Goal: Information Seeking & Learning: Learn about a topic

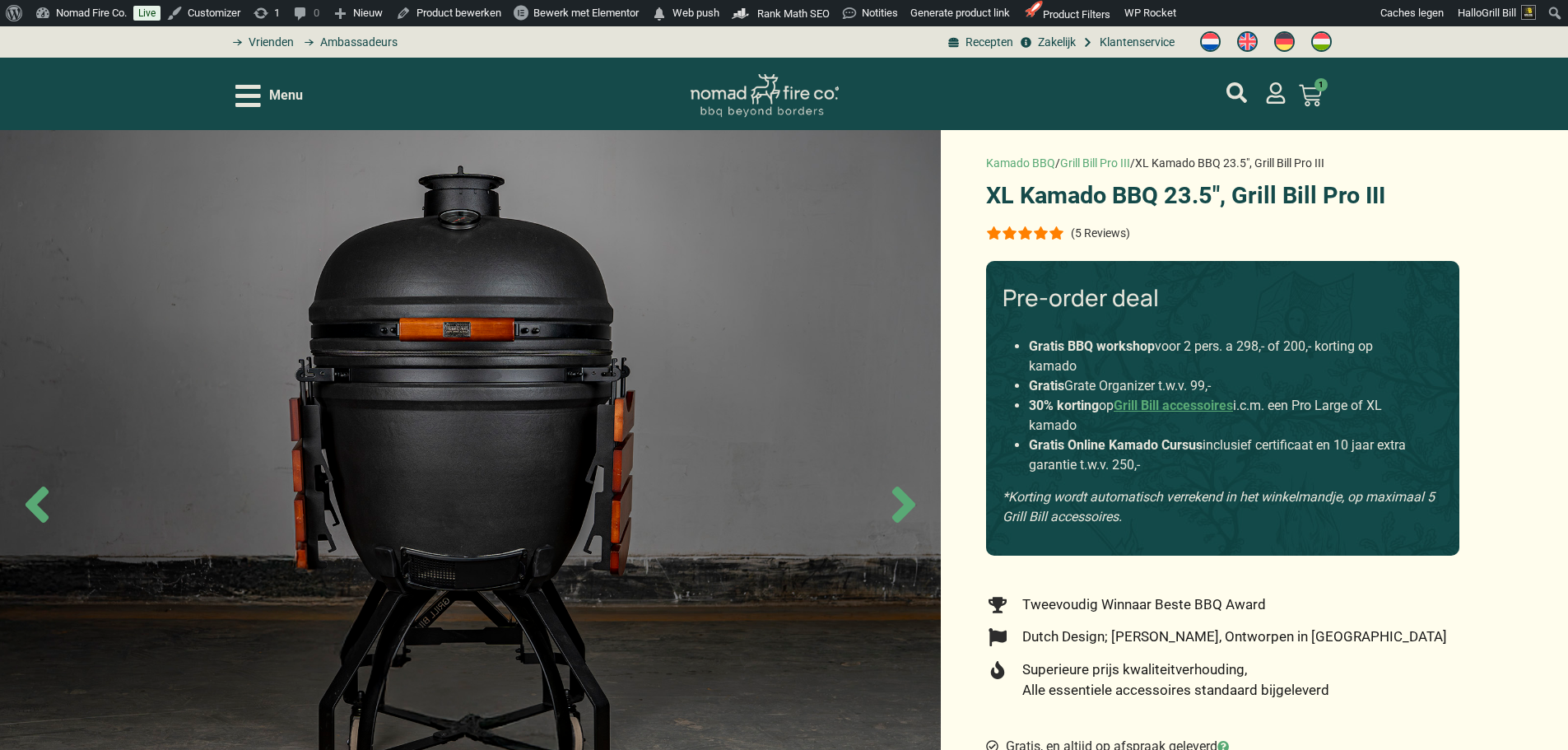
click at [1107, 234] on p "(5 Reviews)" at bounding box center [1101, 234] width 59 height 14
click at [1110, 235] on p "(5 Reviews)" at bounding box center [1101, 234] width 59 height 14
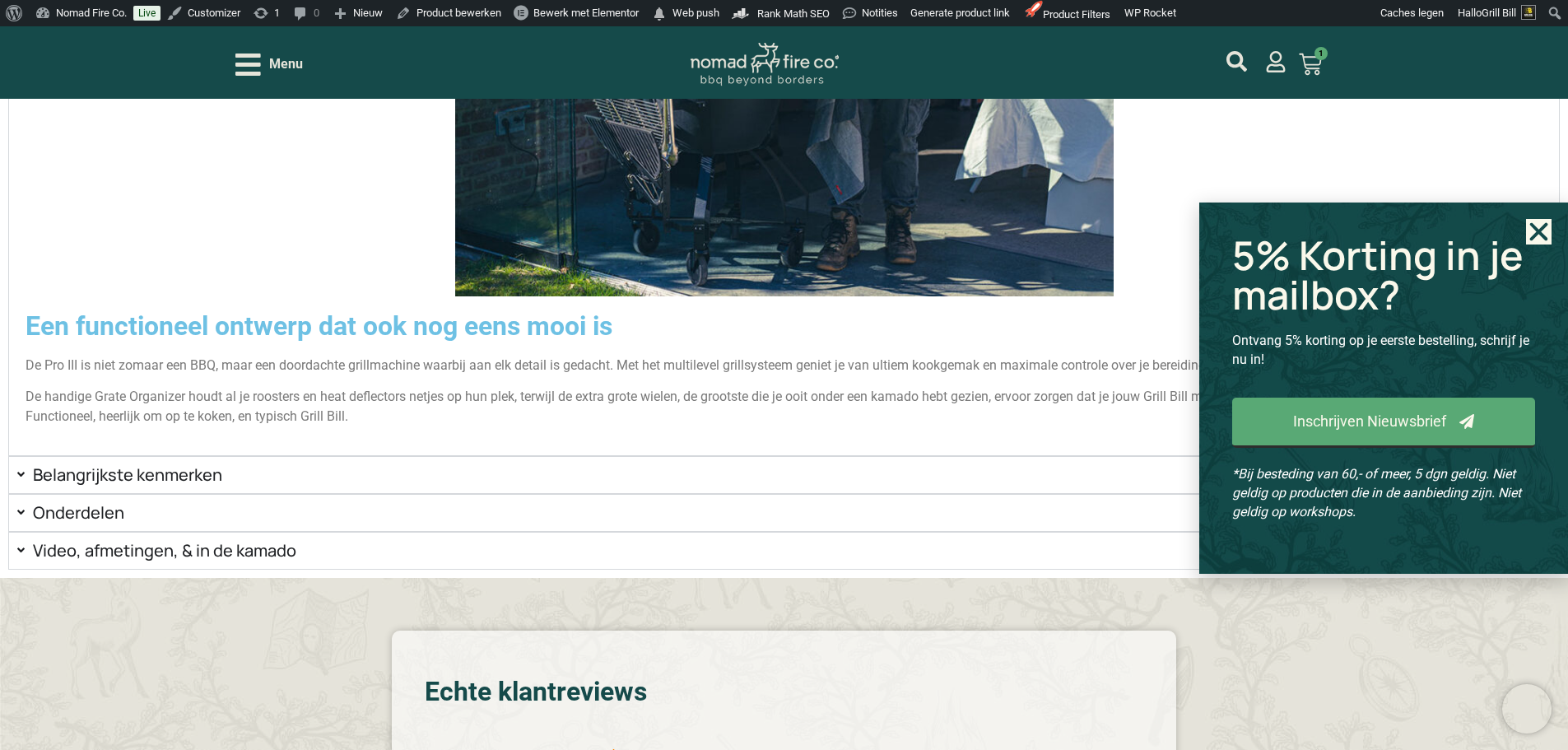
scroll to position [3251, 0]
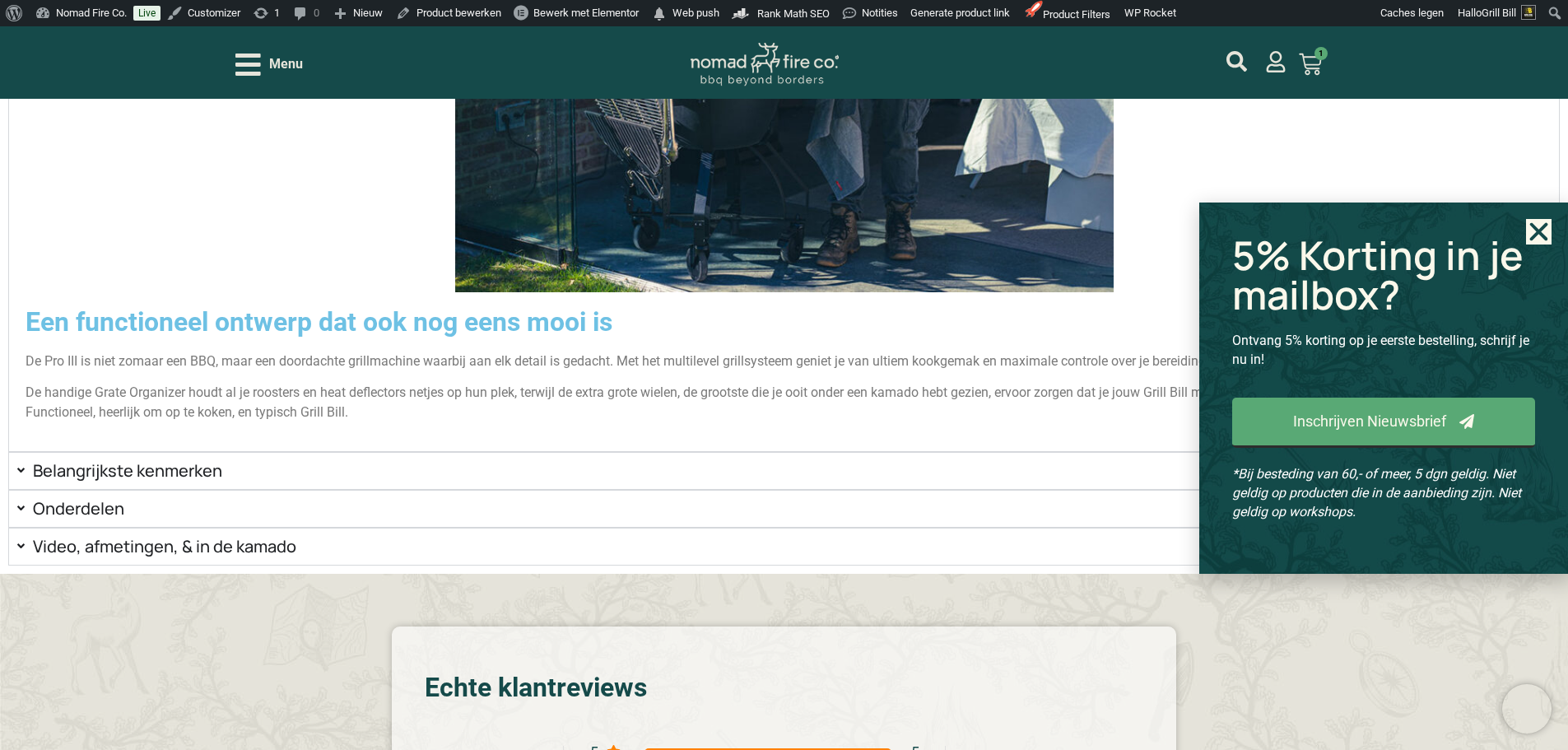
click at [1545, 235] on icon "Close" at bounding box center [1539, 232] width 25 height 25
click at [1538, 239] on icon "Close" at bounding box center [1539, 232] width 25 height 25
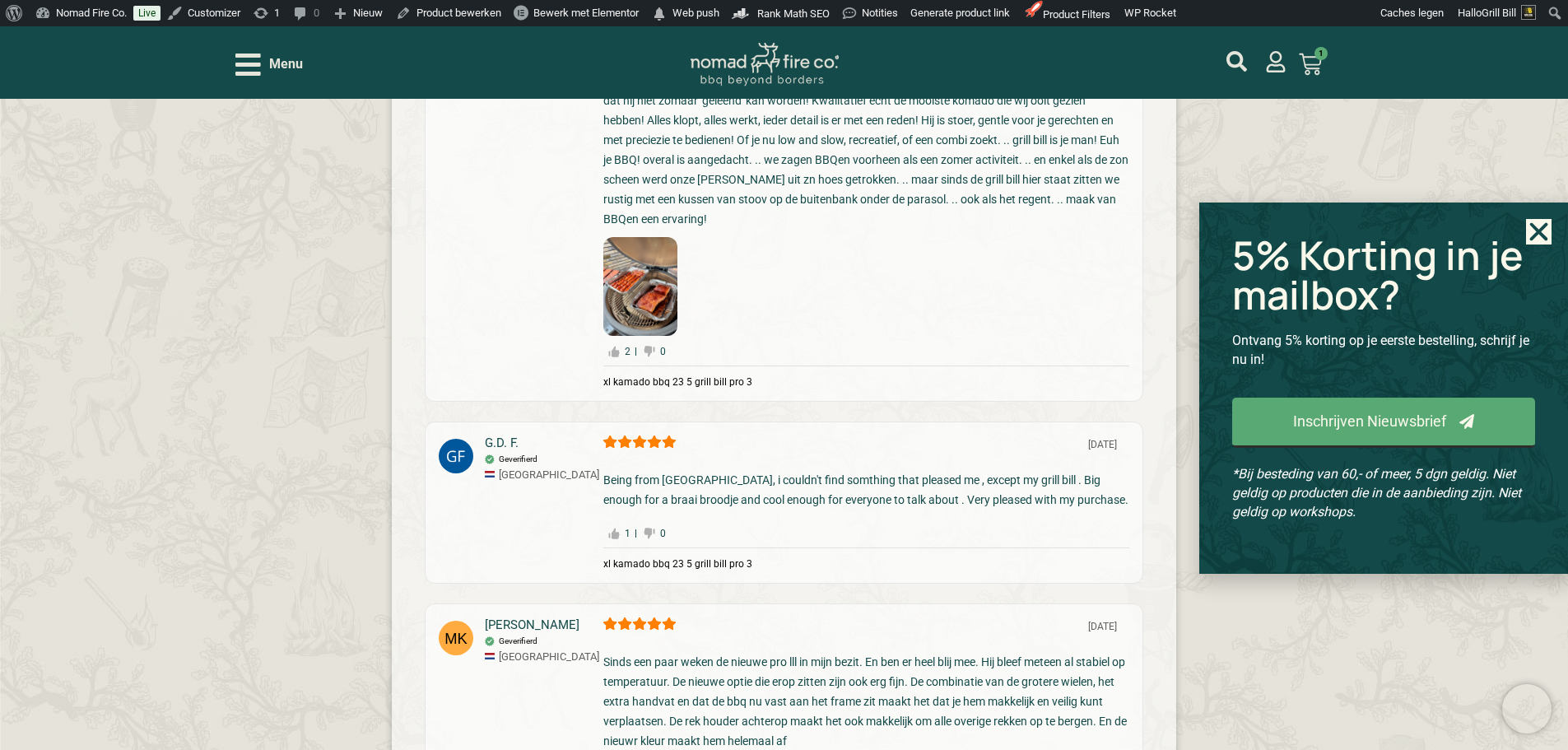
scroll to position [4569, 0]
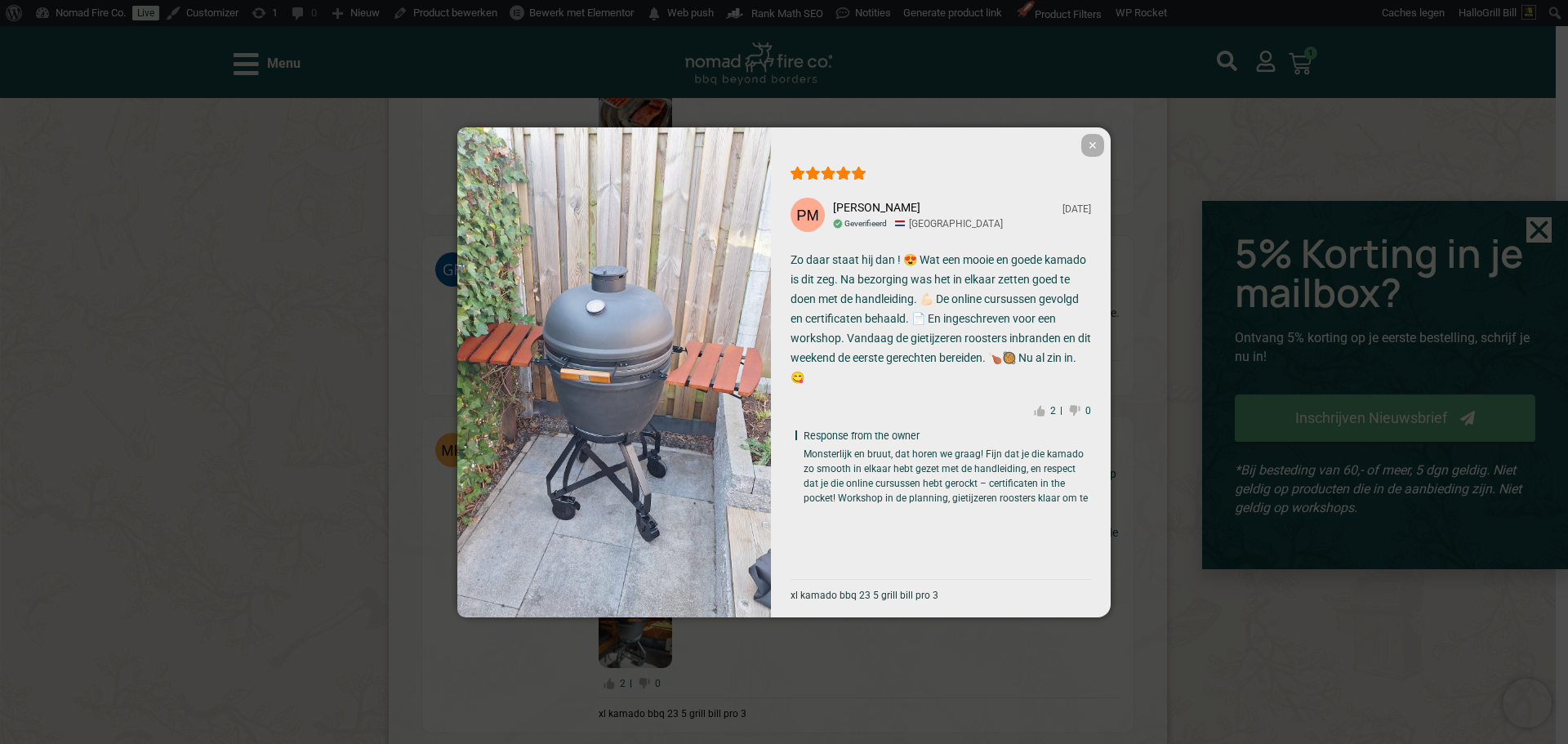
click at [714, 264] on img at bounding box center [614, 372] width 313 height 557
click at [1094, 144] on span "✕" at bounding box center [1092, 145] width 23 height 23
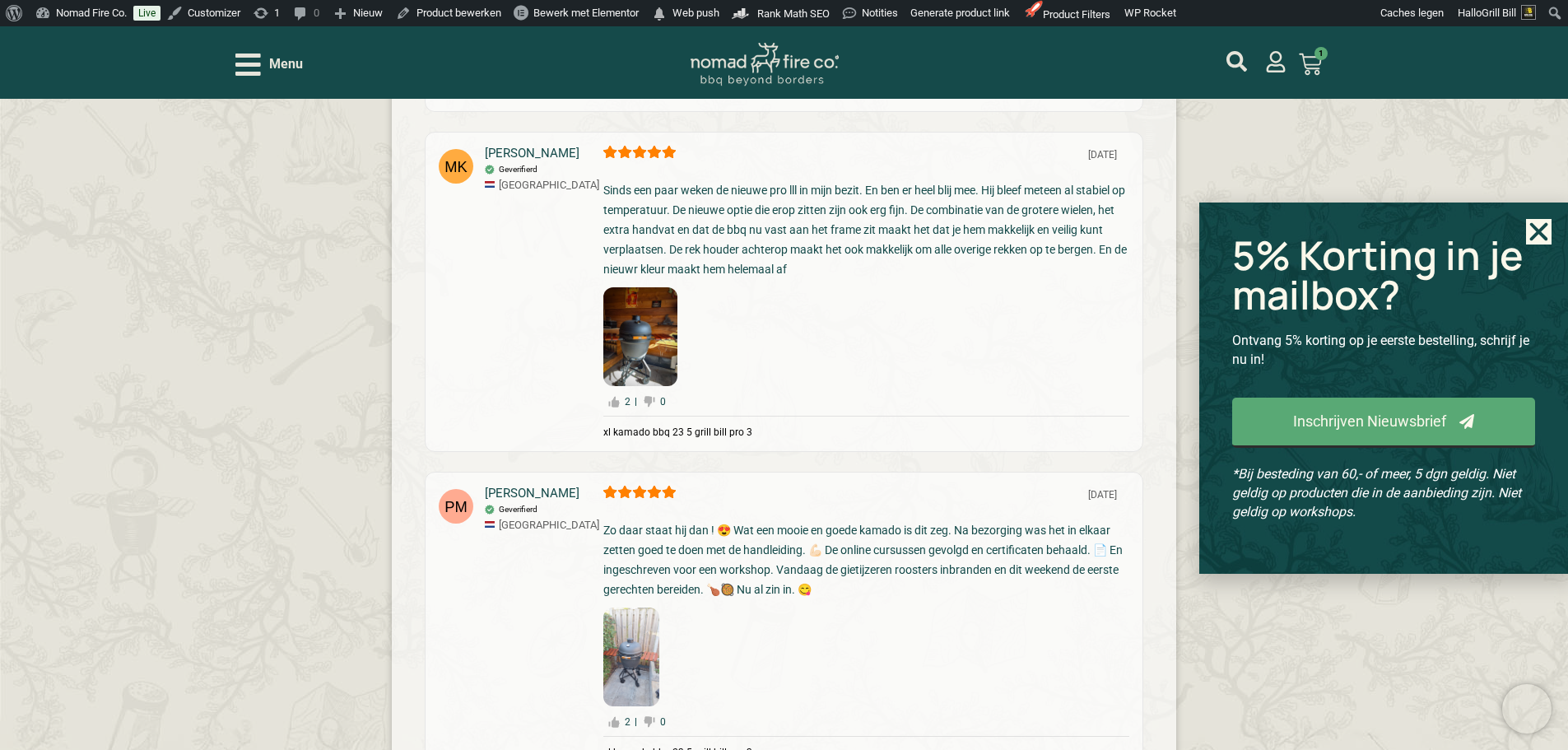
scroll to position [4898, 0]
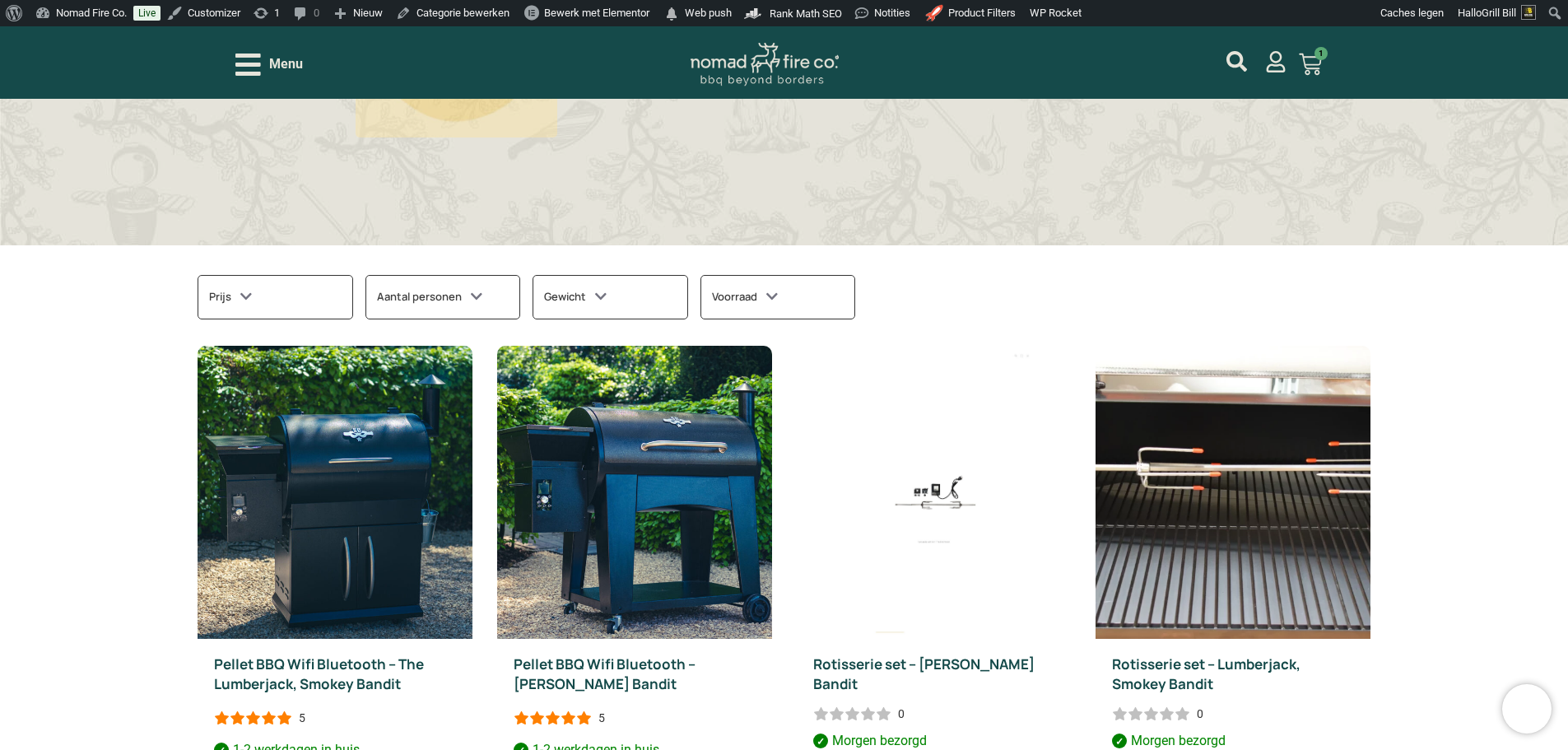
scroll to position [577, 0]
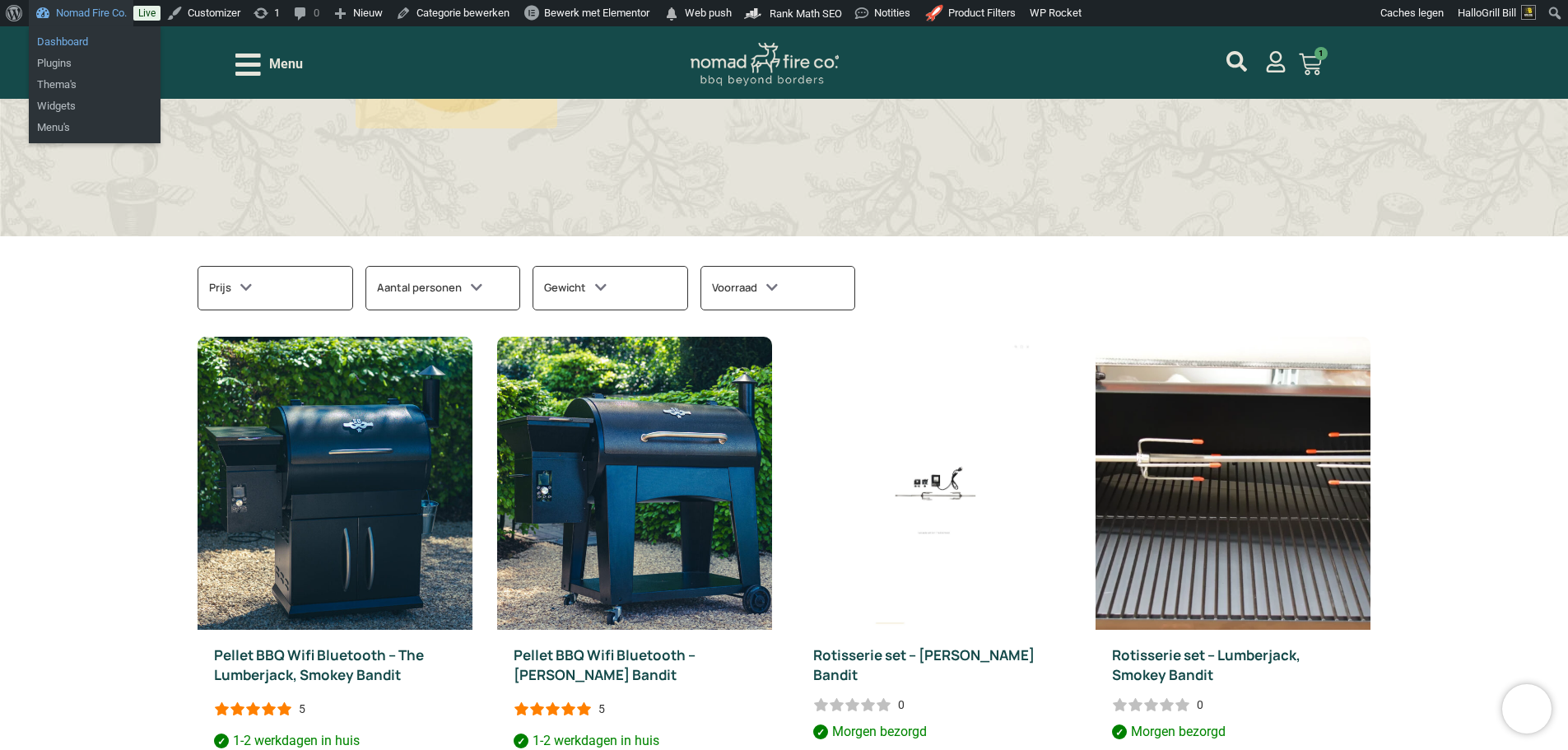
click at [71, 43] on link "Dashboard" at bounding box center [94, 42] width 132 height 21
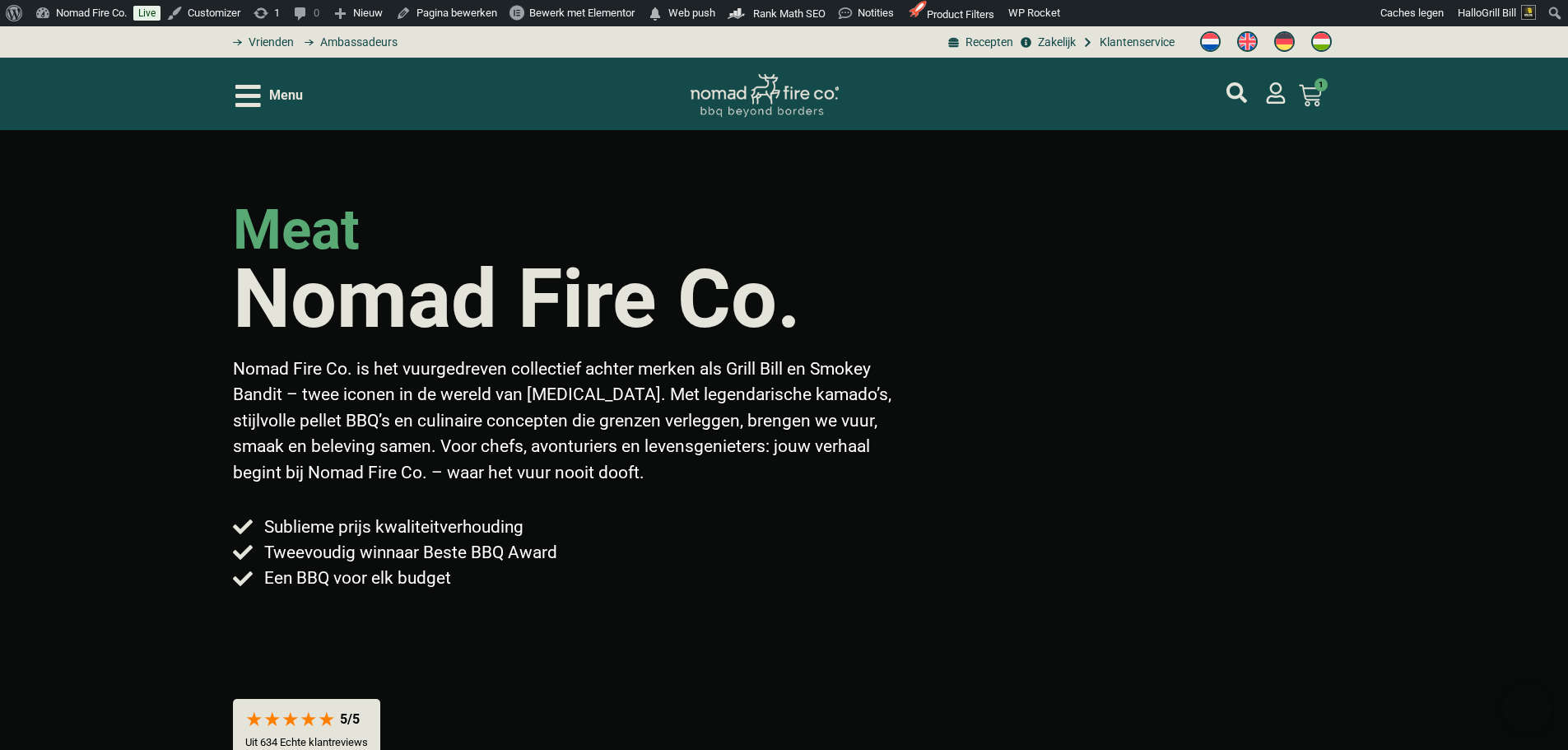
click at [274, 104] on span "Menu" at bounding box center [286, 95] width 34 height 20
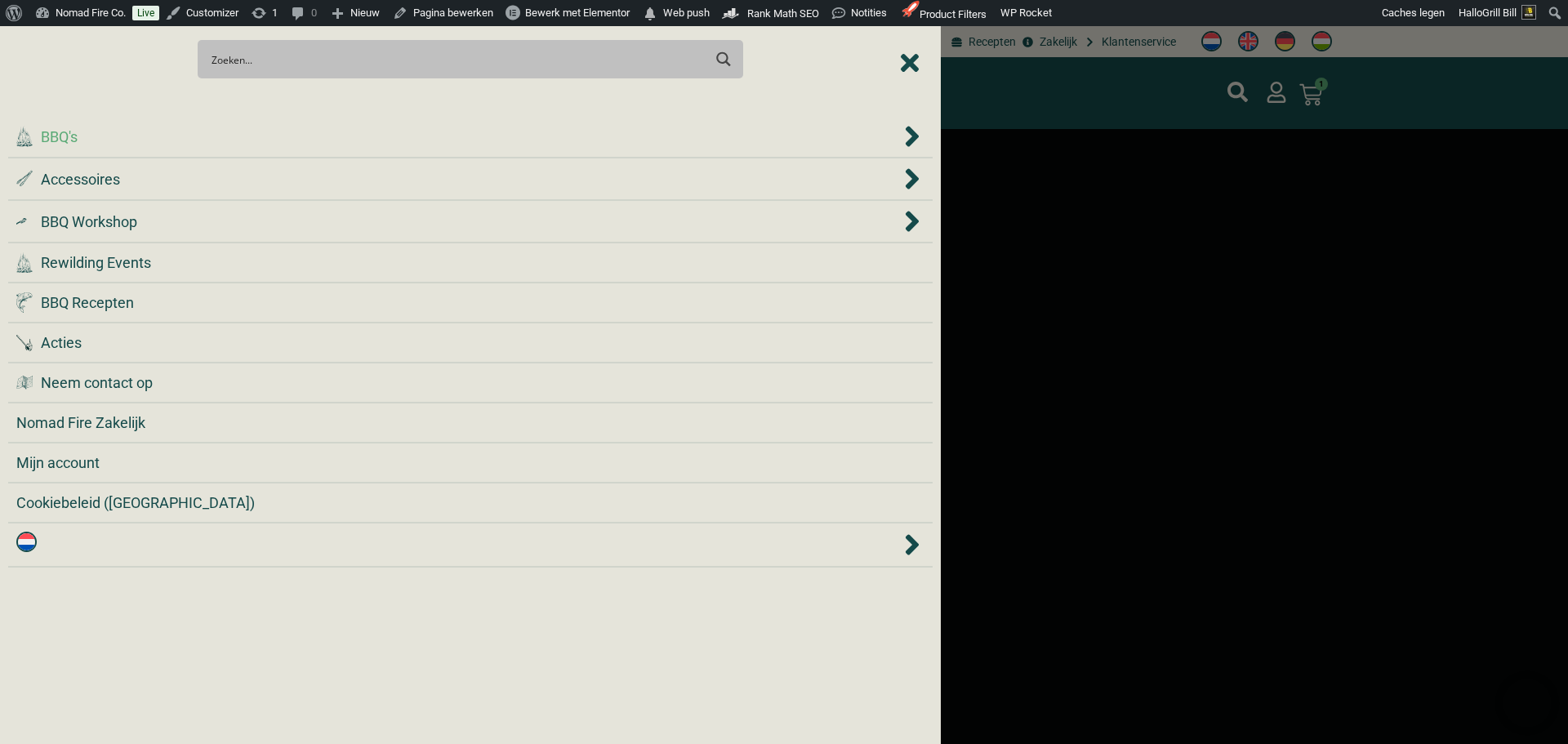
click at [264, 149] on li ".cls-1 { fill: #042e2c; } BBQ's" at bounding box center [471, 137] width 925 height 42
click at [232, 184] on div ".st0 { fill: #2c4a4e; } .st1 { fill: url(#Naamloos_verloop_2); } .st2 { fill: #…" at bounding box center [458, 179] width 884 height 22
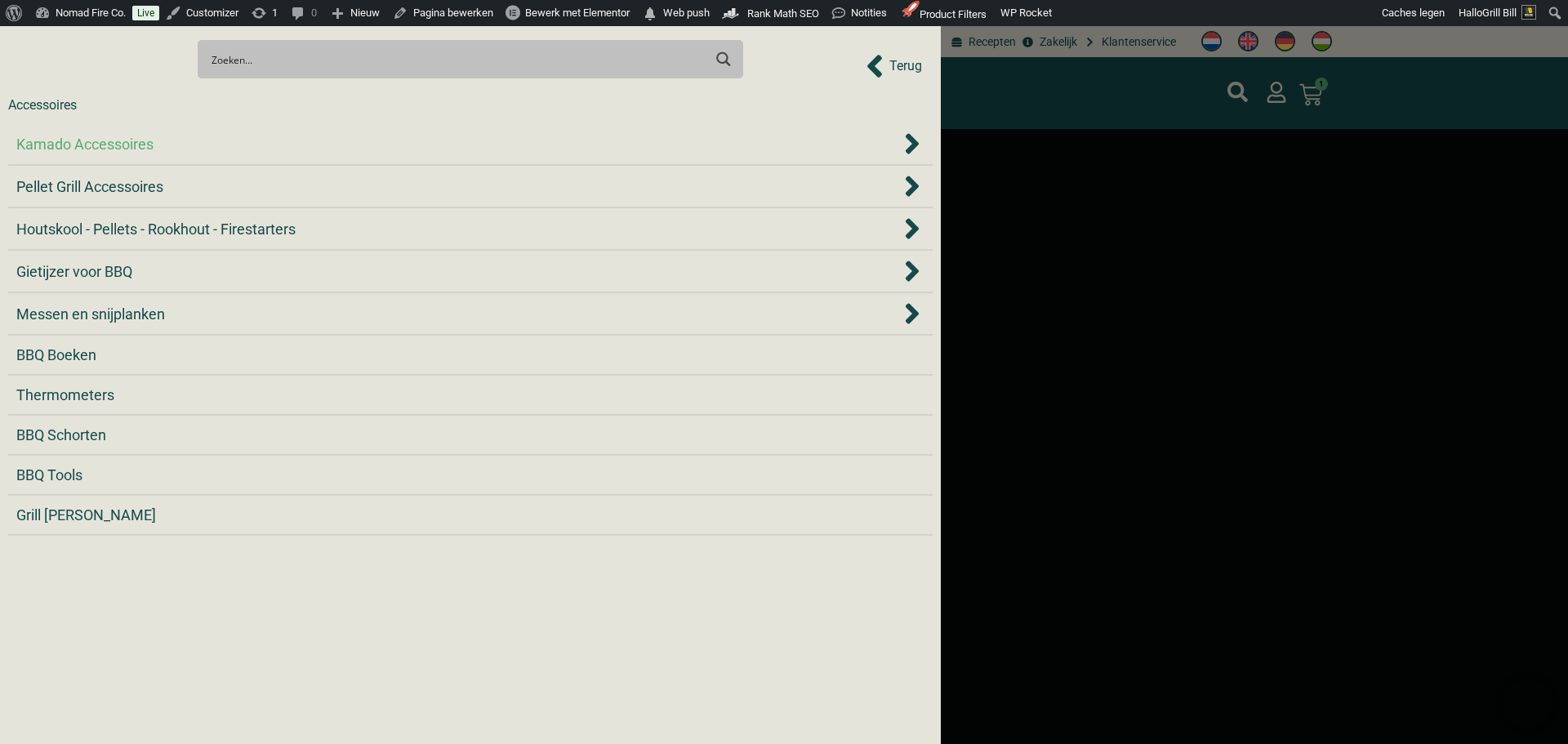
click at [173, 142] on div "Kamado Accessoires" at bounding box center [458, 144] width 884 height 22
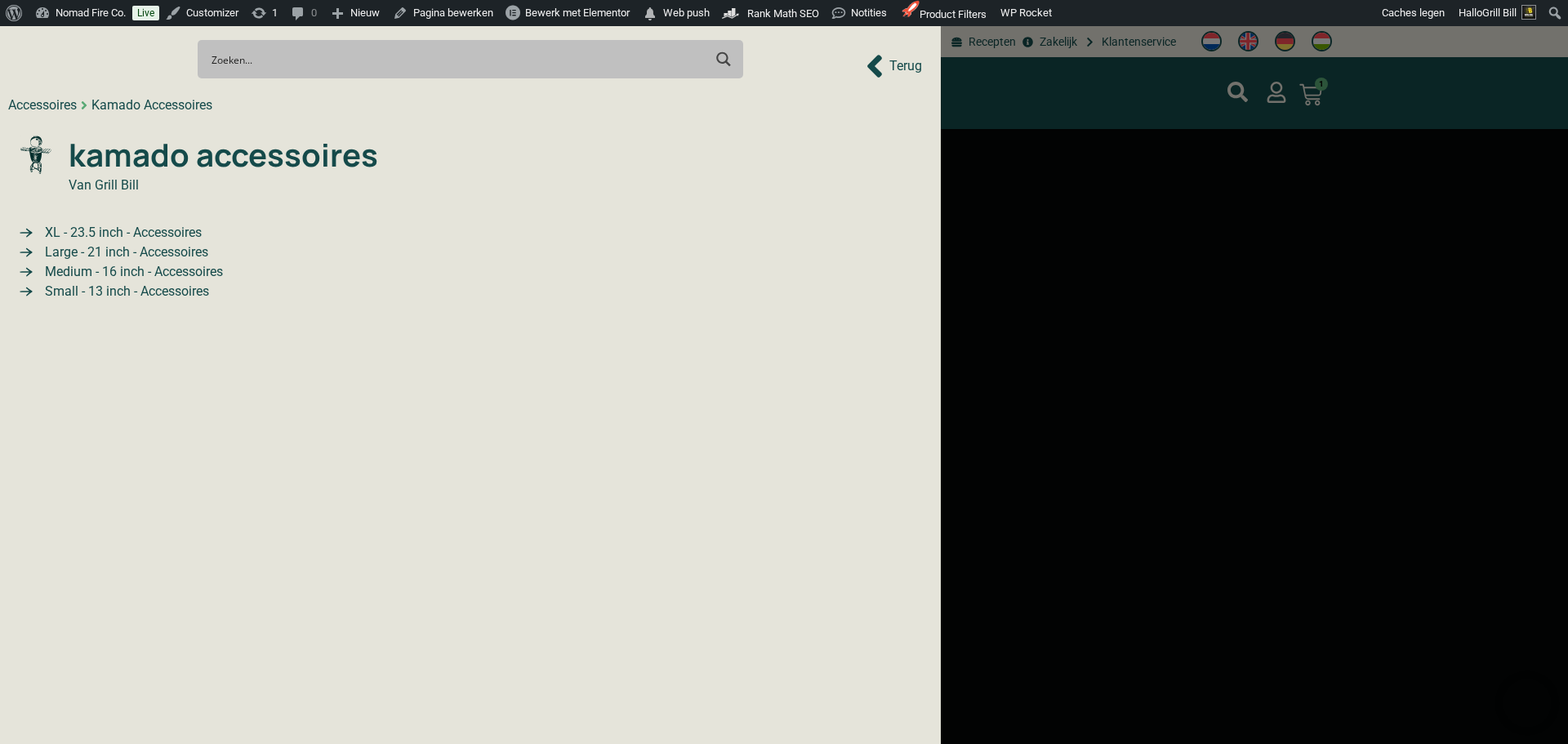
click at [144, 236] on span "XL - 23.5 inch - Accessoires" at bounding box center [120, 233] width 161 height 19
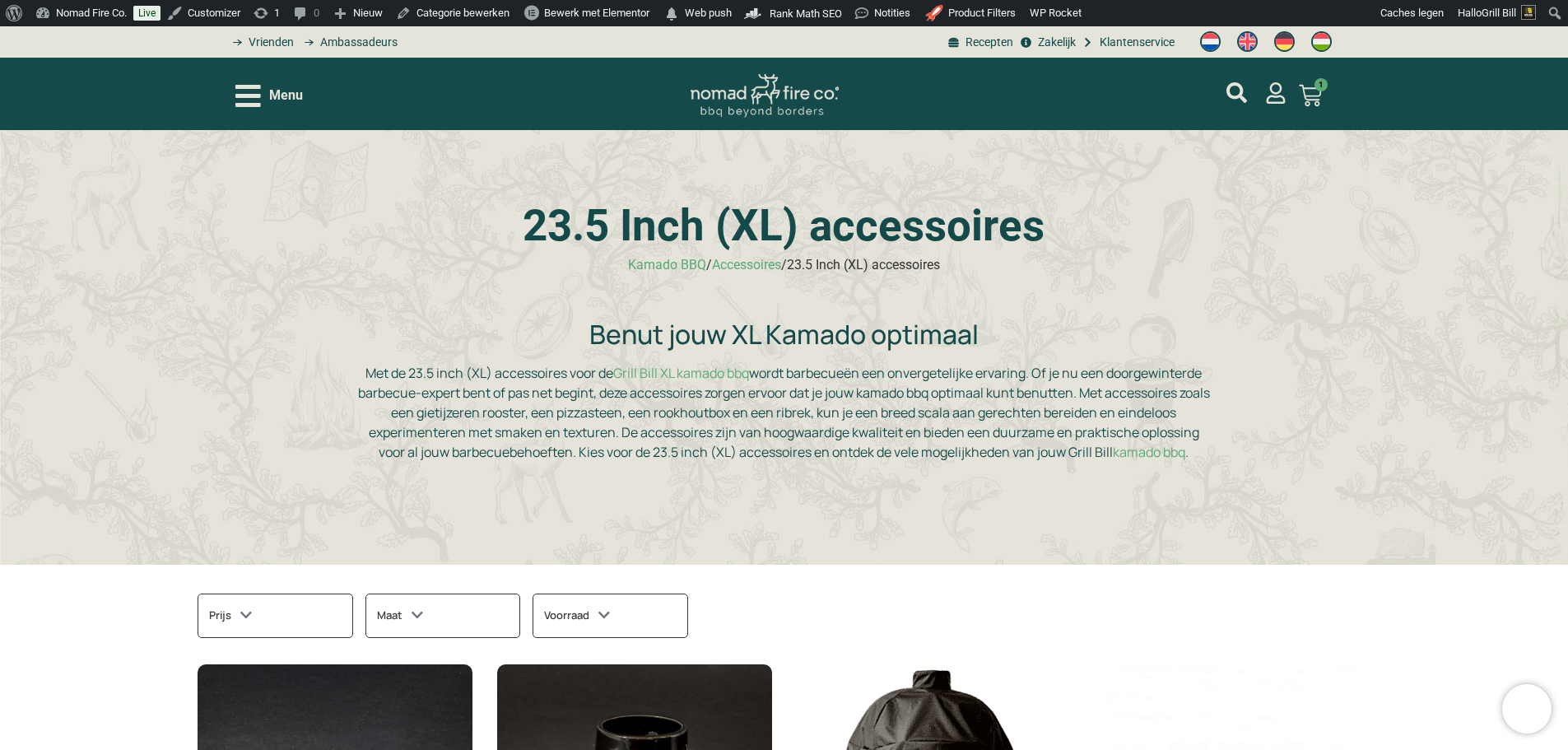
click at [900, 229] on h1 "23.5 Inch (XL) accessoires" at bounding box center [784, 225] width 856 height 43
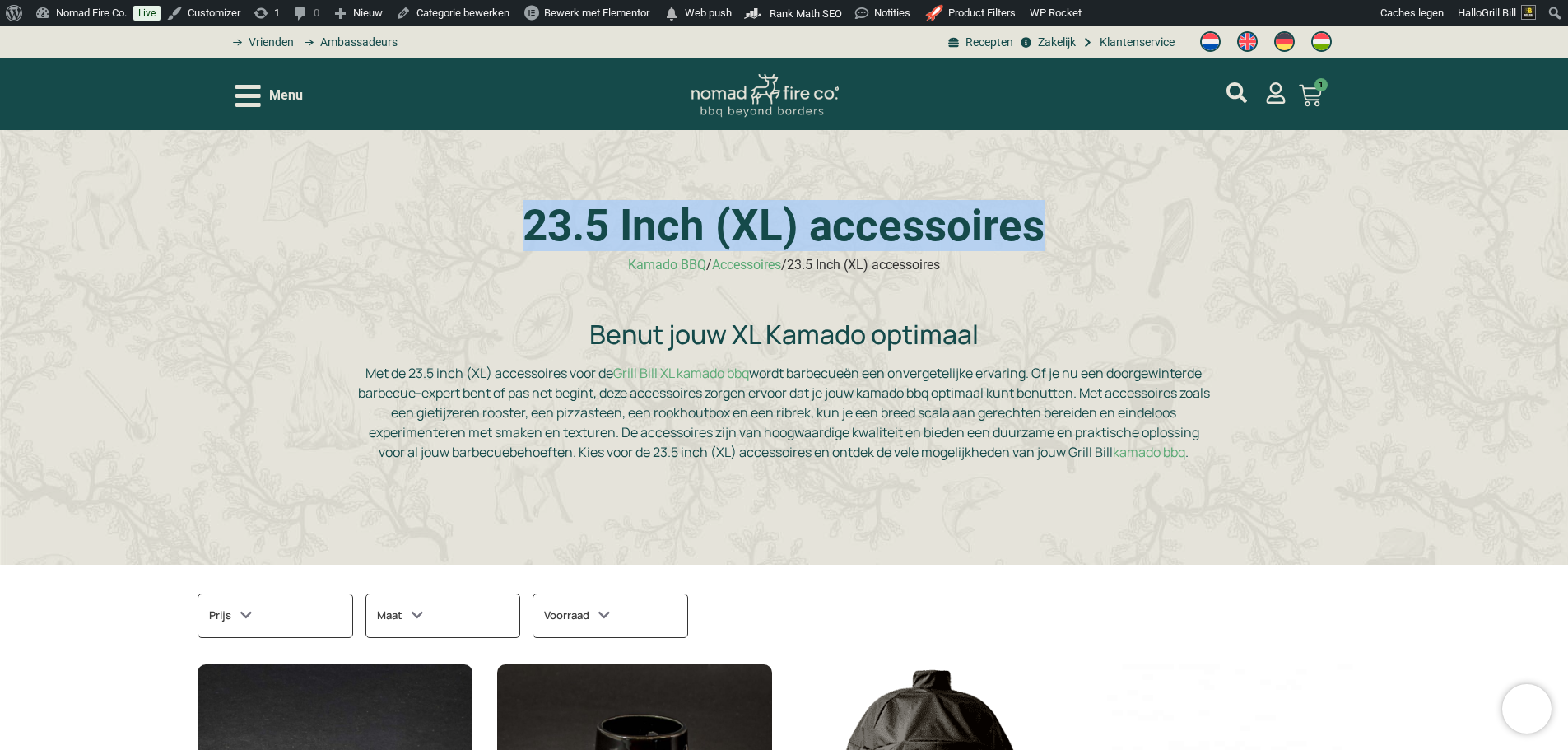
click at [900, 229] on h1 "23.5 Inch (XL) accessoires" at bounding box center [784, 225] width 856 height 43
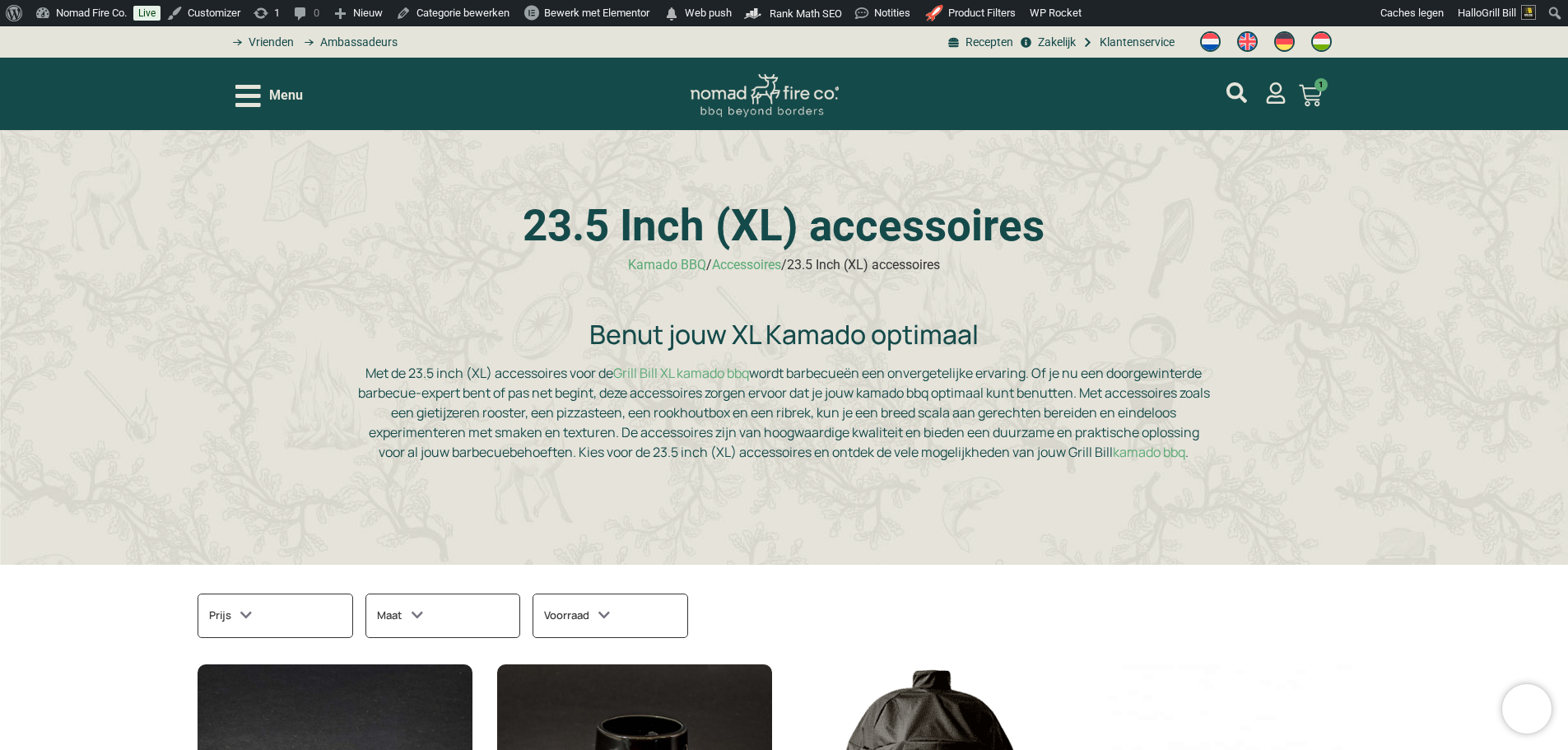
click at [704, 441] on p "Met de 23.5 inch (XL) accessoires voor de Grill Bill XL kamado bbq wordt barbec…" at bounding box center [784, 413] width 856 height 99
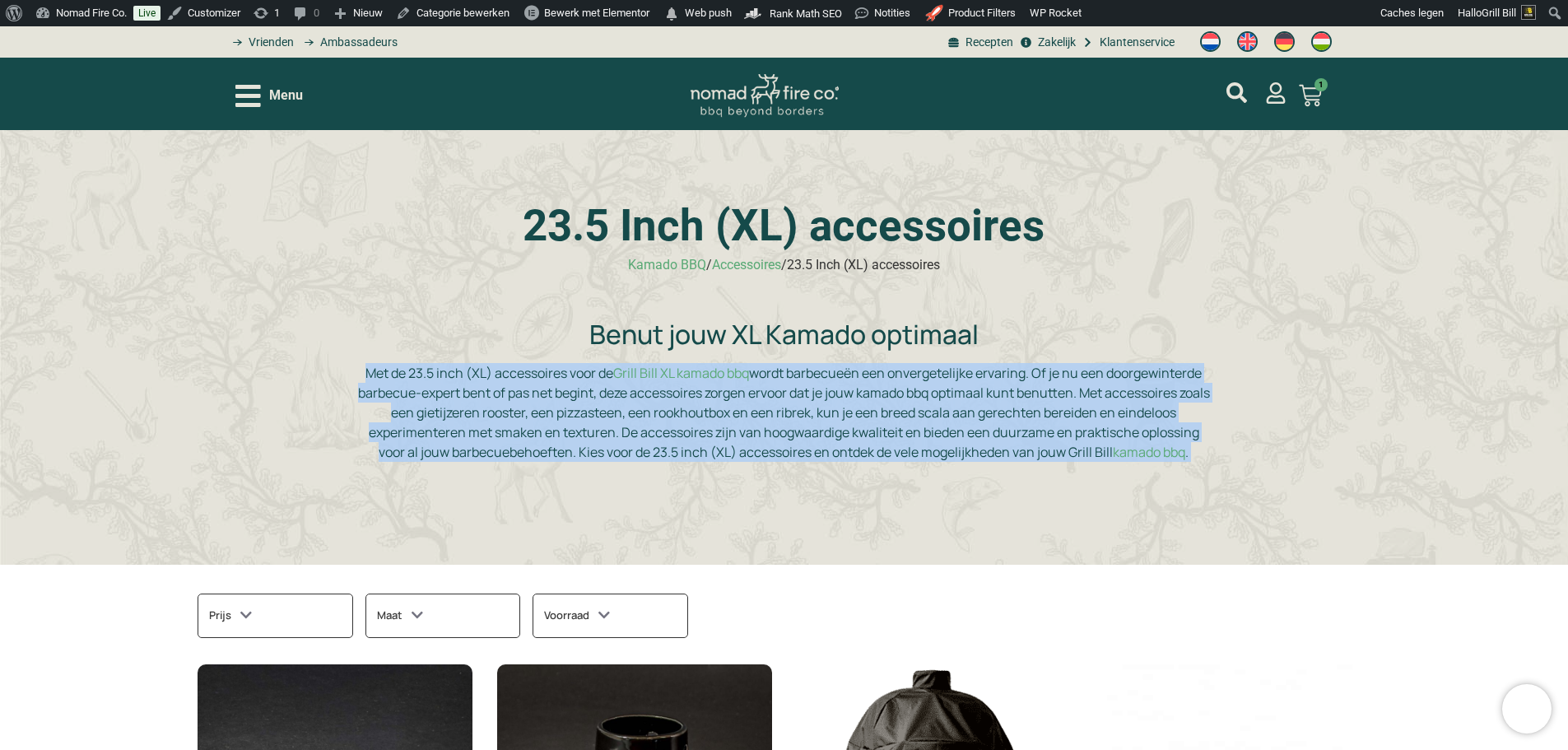
click at [704, 441] on p "Met de 23.5 inch (XL) accessoires voor de Grill Bill XL kamado bbq wordt barbec…" at bounding box center [784, 413] width 856 height 99
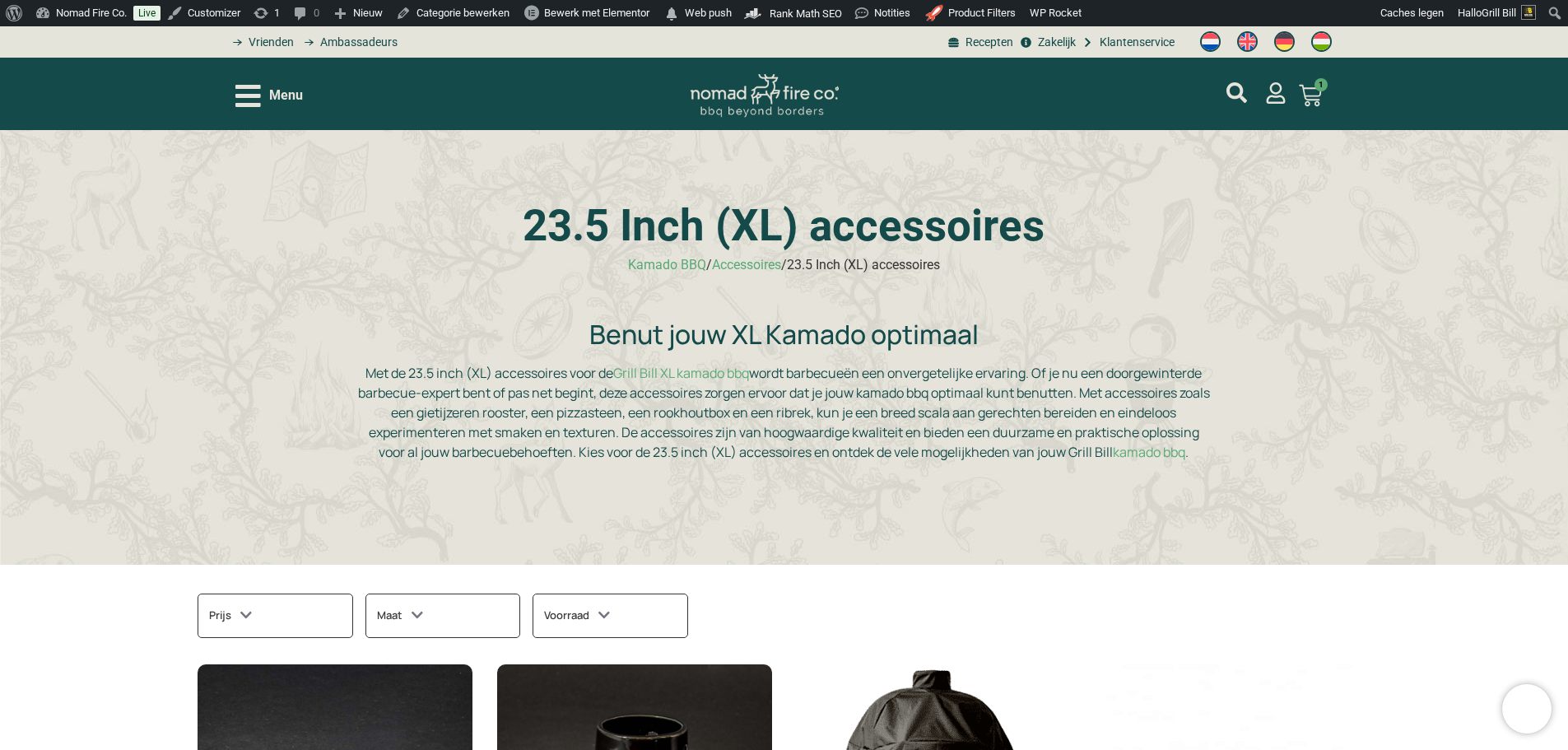
click at [868, 332] on h2 "Benut jouw XL Kamado optimaal" at bounding box center [784, 334] width 856 height 31
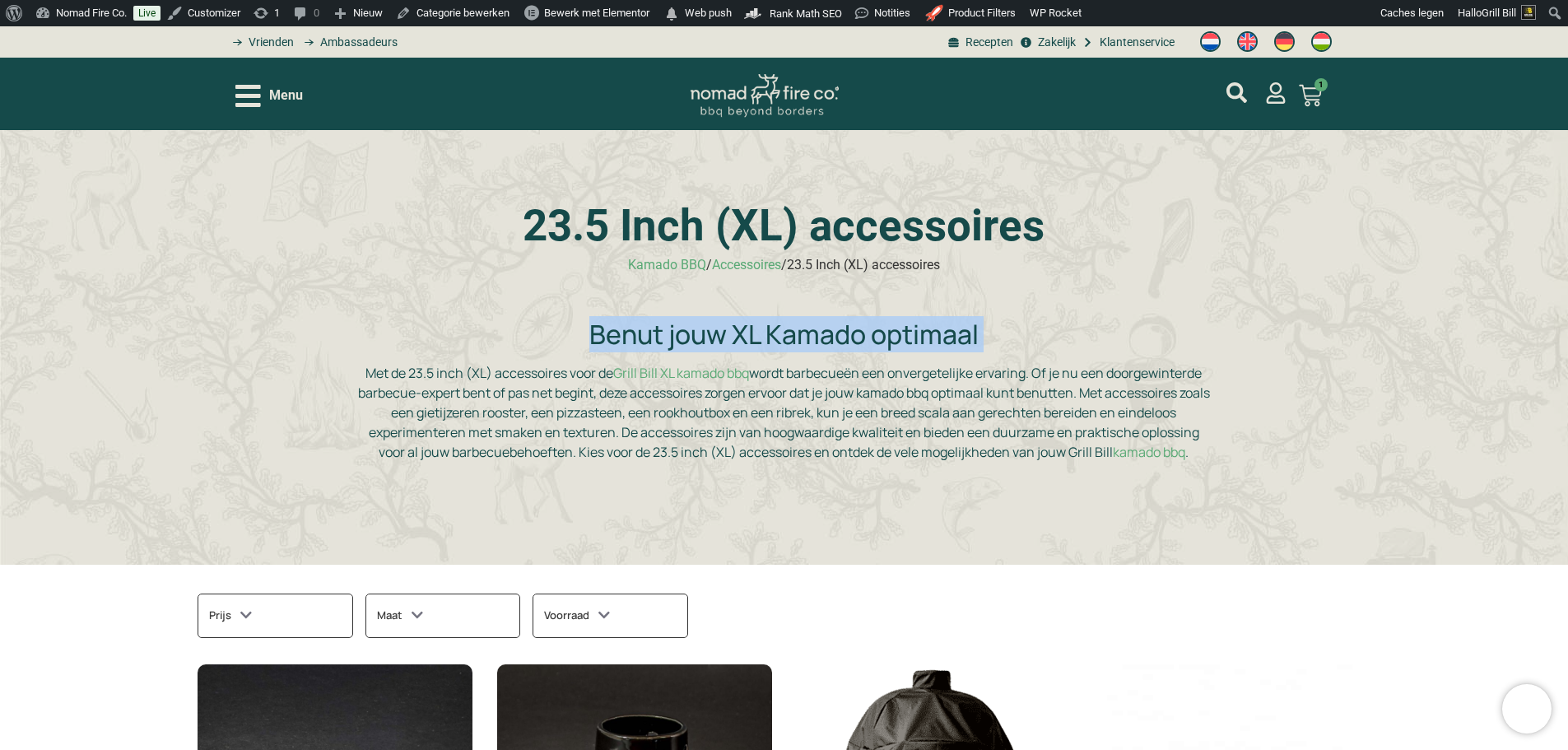
click at [868, 332] on h2 "Benut jouw XL Kamado optimaal" at bounding box center [784, 334] width 856 height 31
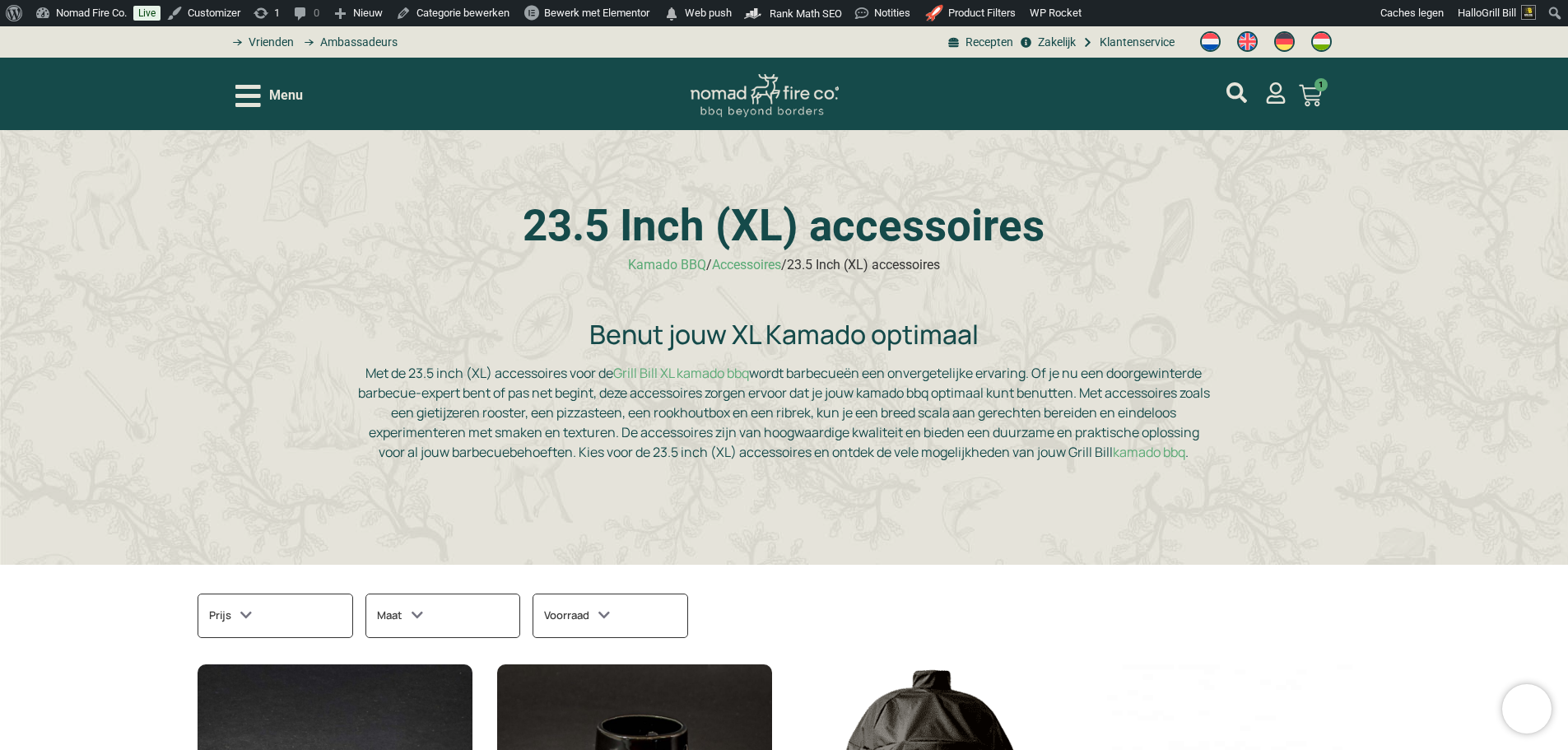
click at [906, 426] on p "Met de 23.5 inch (XL) accessoires voor de Grill Bill XL kamado bbq wordt barbec…" at bounding box center [784, 413] width 856 height 99
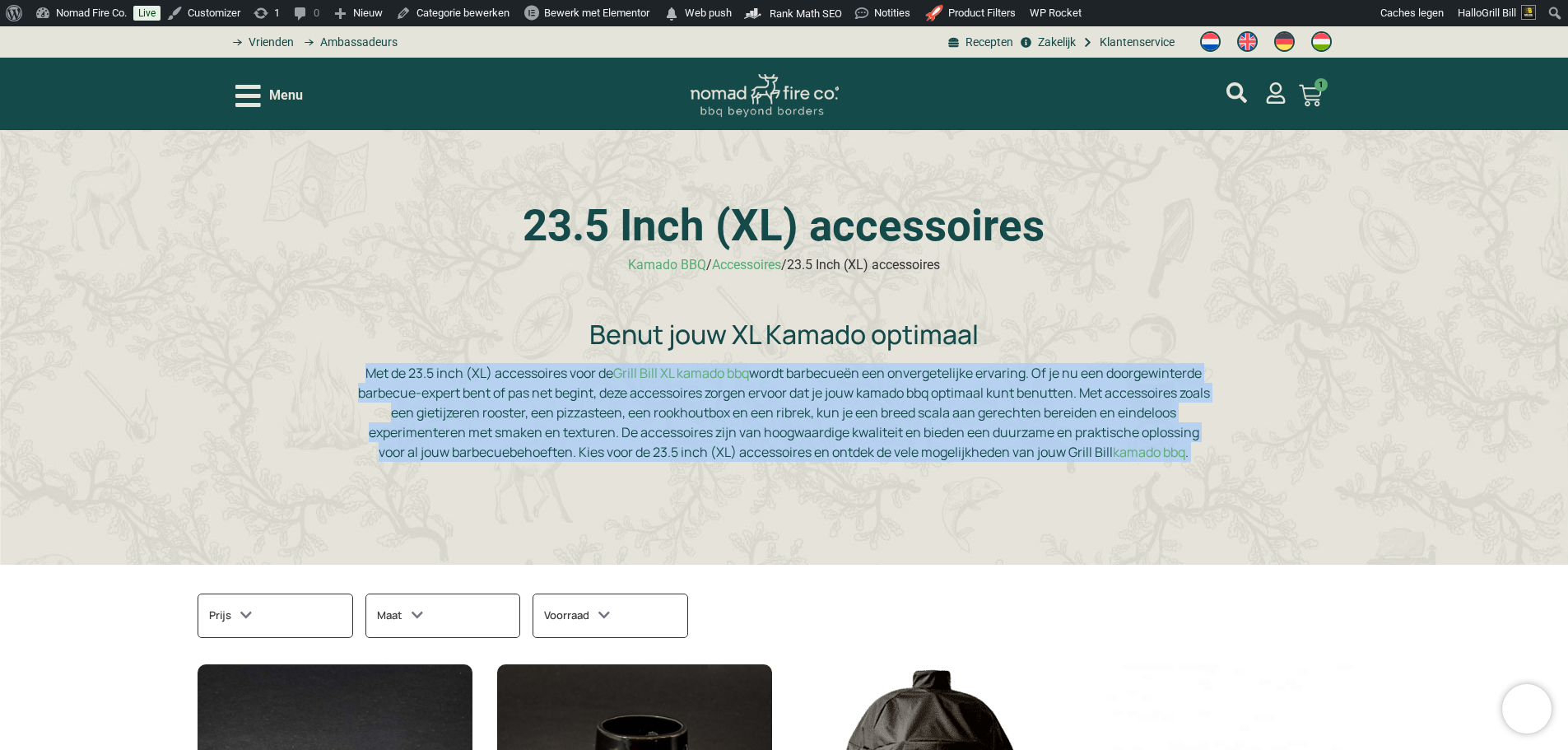
click at [906, 426] on p "Met de 23.5 inch (XL) accessoires voor de Grill Bill XL kamado bbq wordt barbec…" at bounding box center [784, 413] width 856 height 99
click at [1048, 449] on p "Met de 23.5 inch (XL) accessoires voor de Grill Bill XL kamado bbq wordt barbec…" at bounding box center [784, 413] width 856 height 99
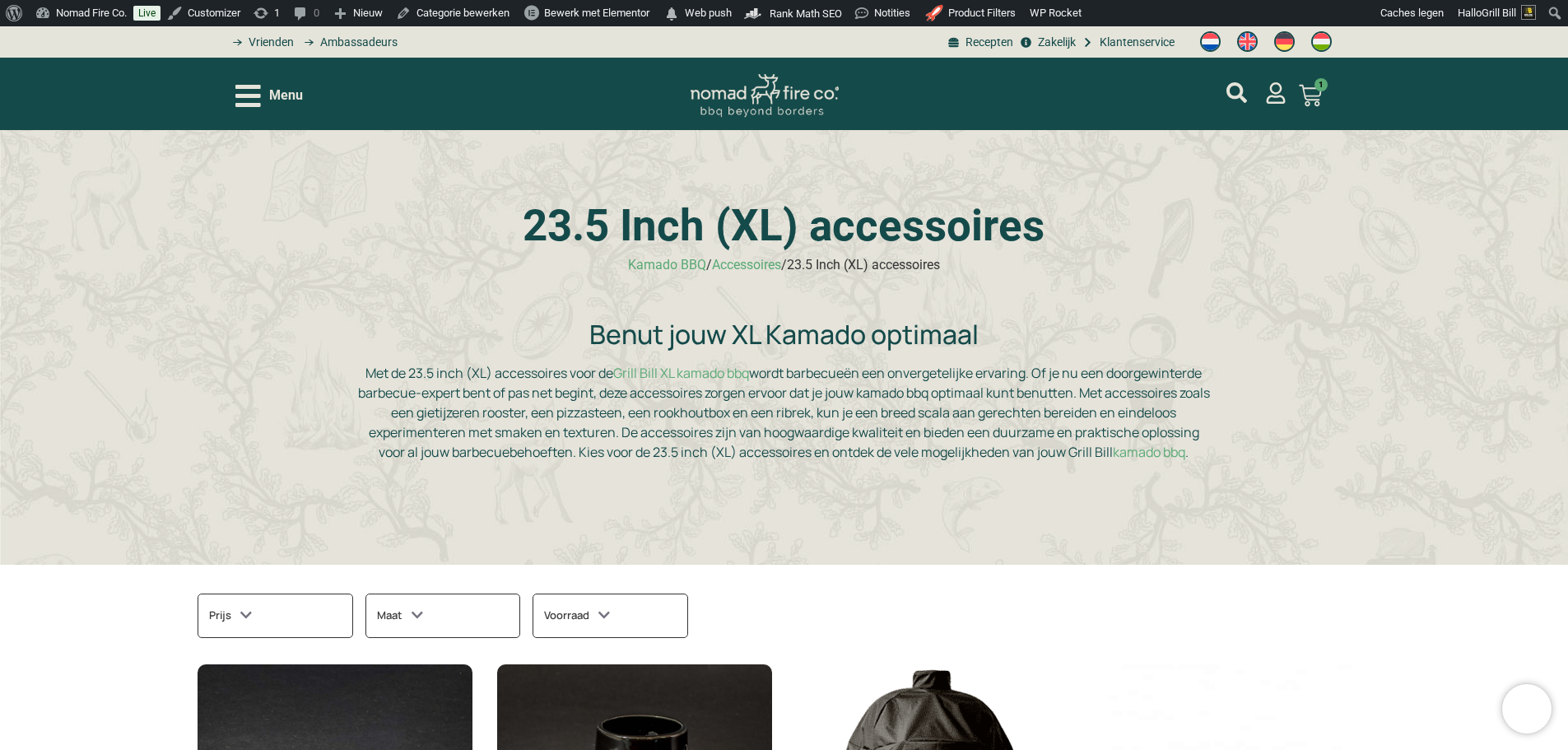
click at [957, 448] on p "Met de 23.5 inch (XL) accessoires voor de Grill Bill XL kamado bbq wordt barbec…" at bounding box center [784, 413] width 856 height 99
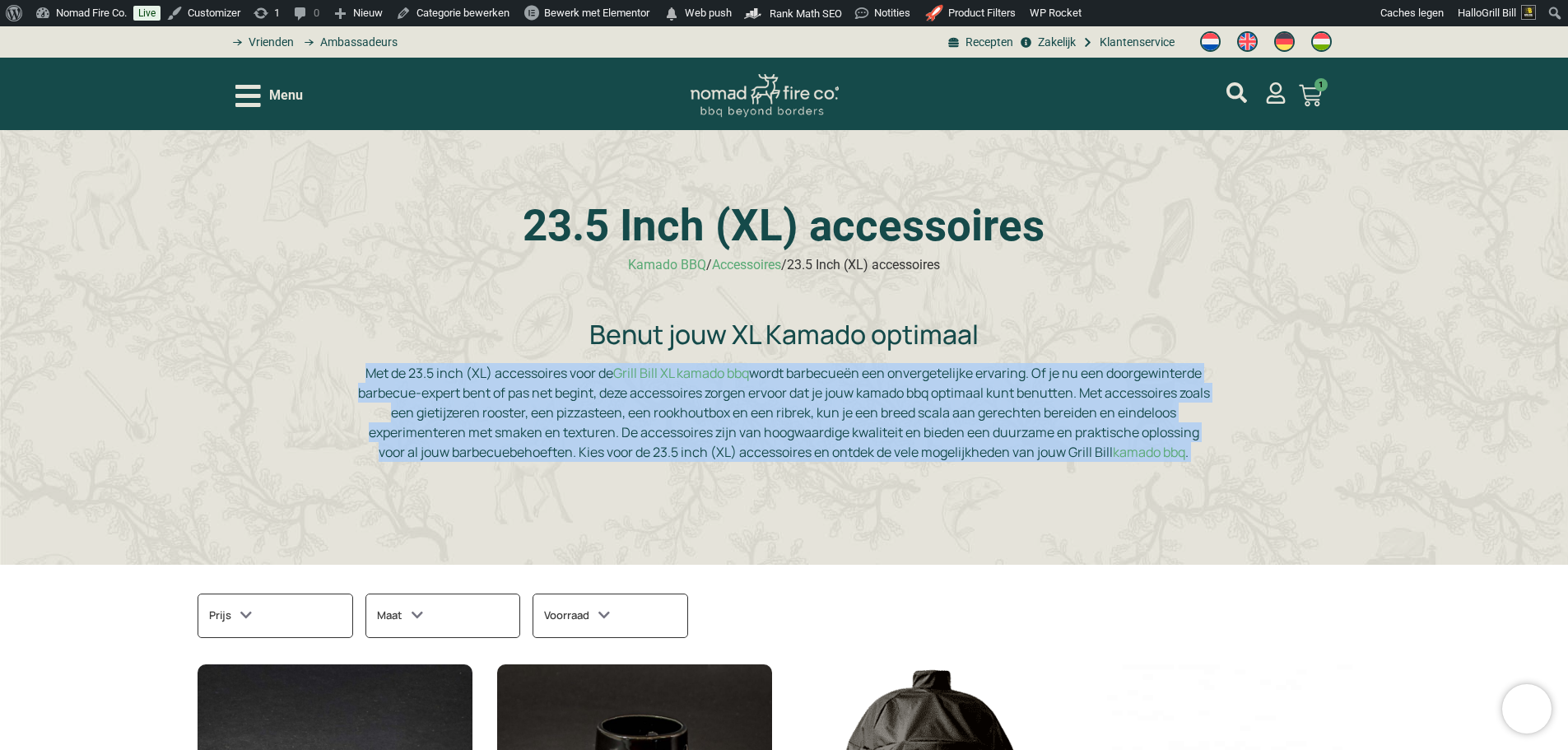
click at [957, 448] on p "Met de 23.5 inch (XL) accessoires voor de Grill Bill XL kamado bbq wordt barbec…" at bounding box center [784, 413] width 856 height 99
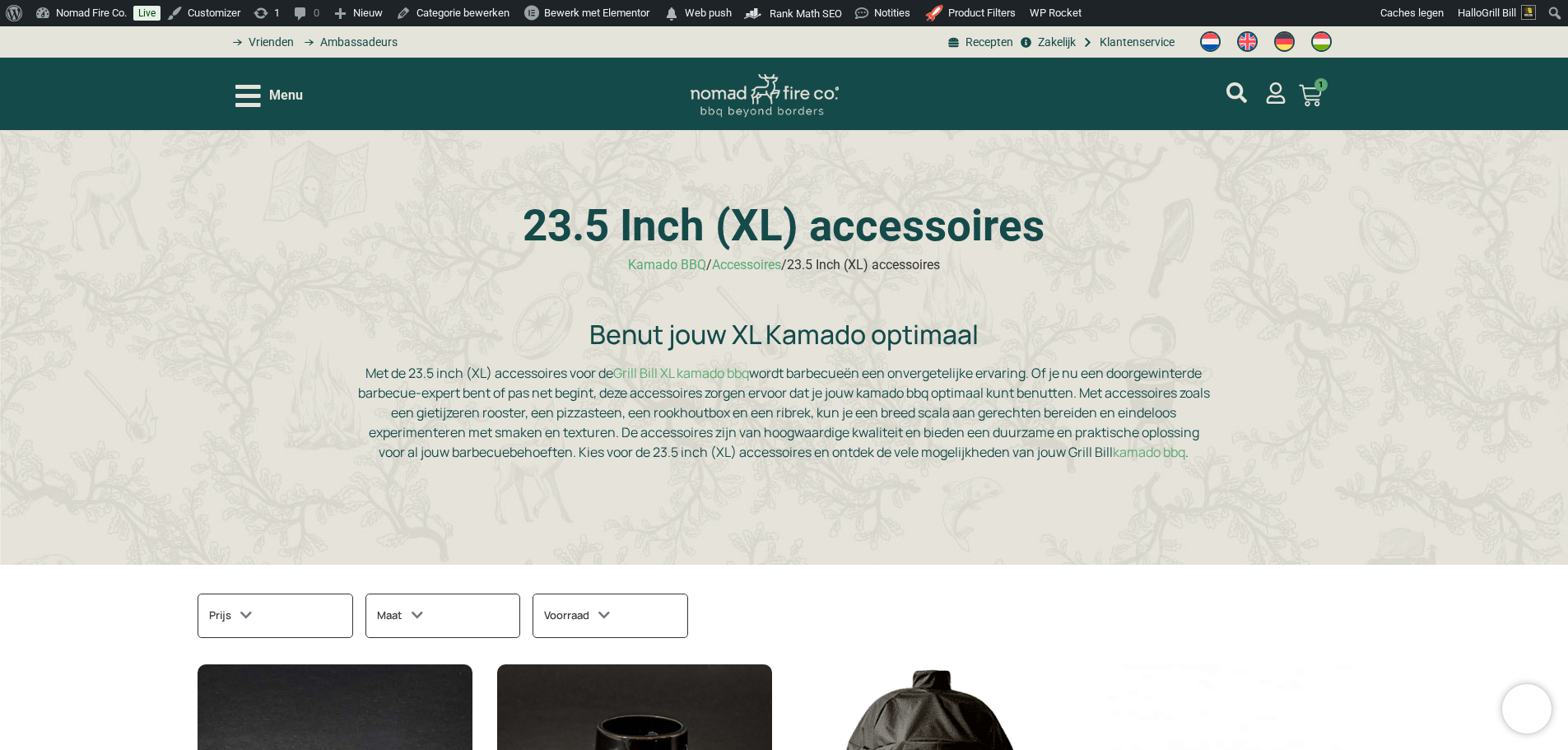
click at [1209, 490] on div "23.5 Inch (XL) accessoires Kamado BBQ / Accessoires / 23.5 Inch (XL) accessoire…" at bounding box center [784, 347] width 1568 height 435
click at [826, 330] on h2 "Benut jouw XL Kamado optimaal" at bounding box center [784, 334] width 856 height 31
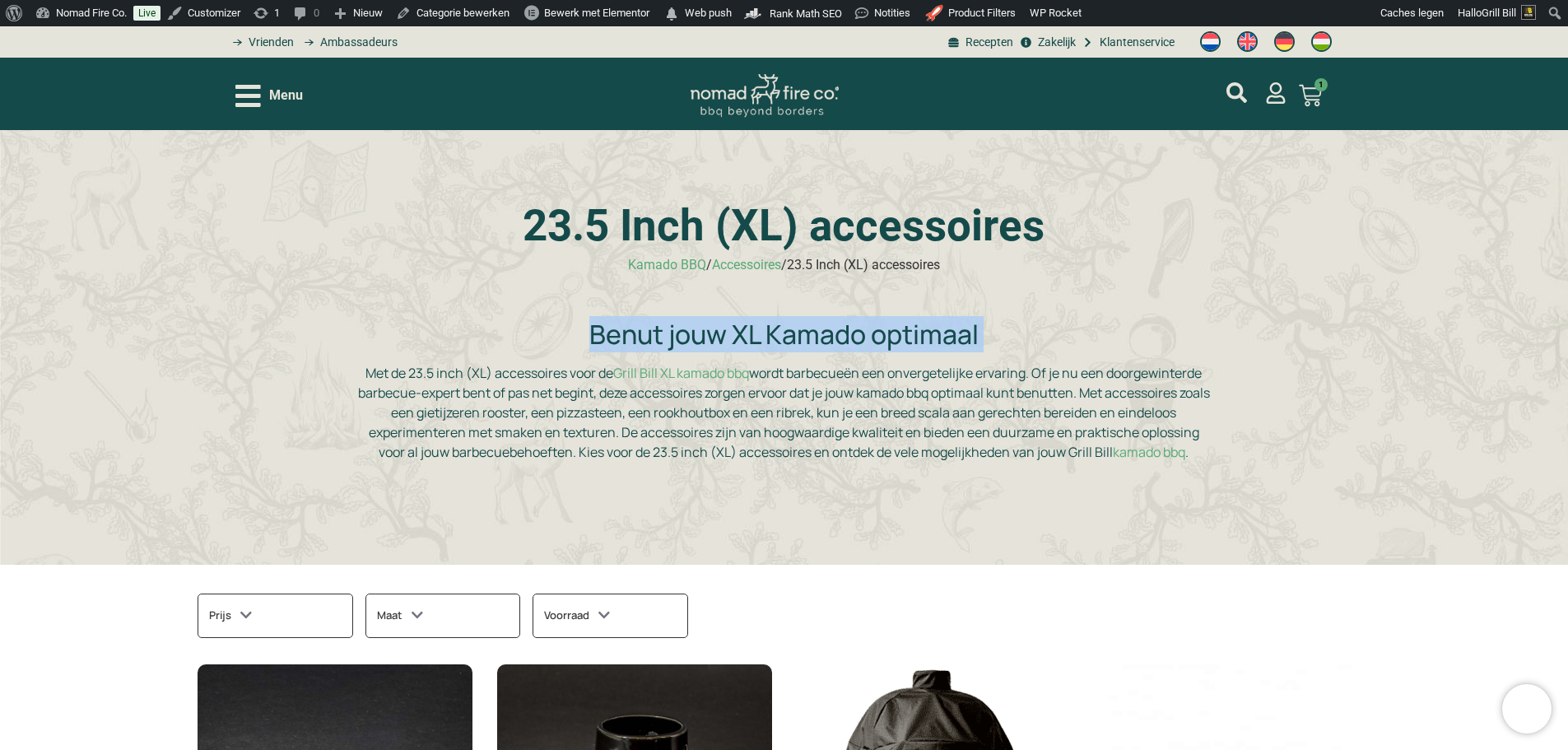
click at [826, 330] on h2 "Benut jouw XL Kamado optimaal" at bounding box center [784, 334] width 856 height 31
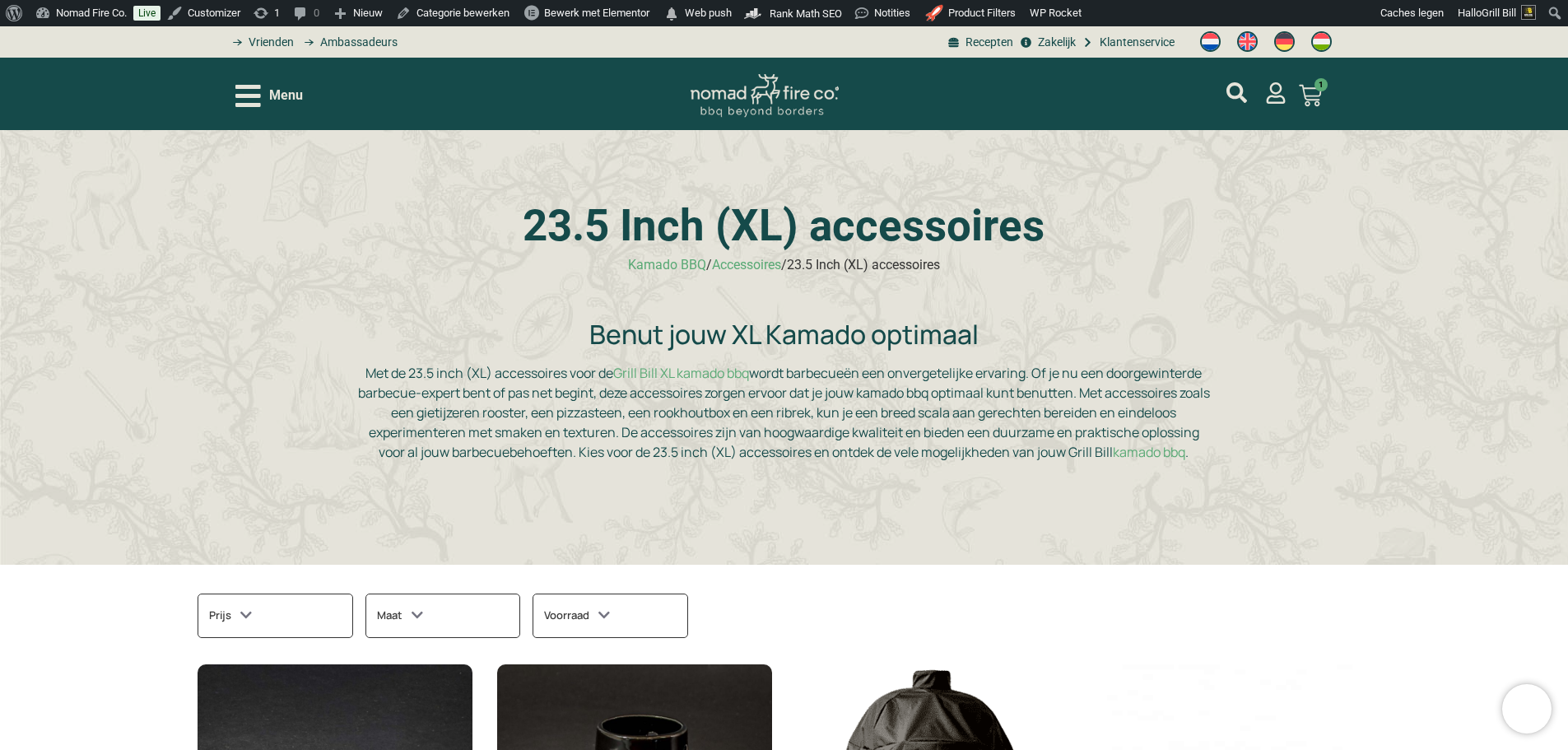
click at [843, 221] on h1 "23.5 Inch (XL) accessoires" at bounding box center [784, 225] width 856 height 43
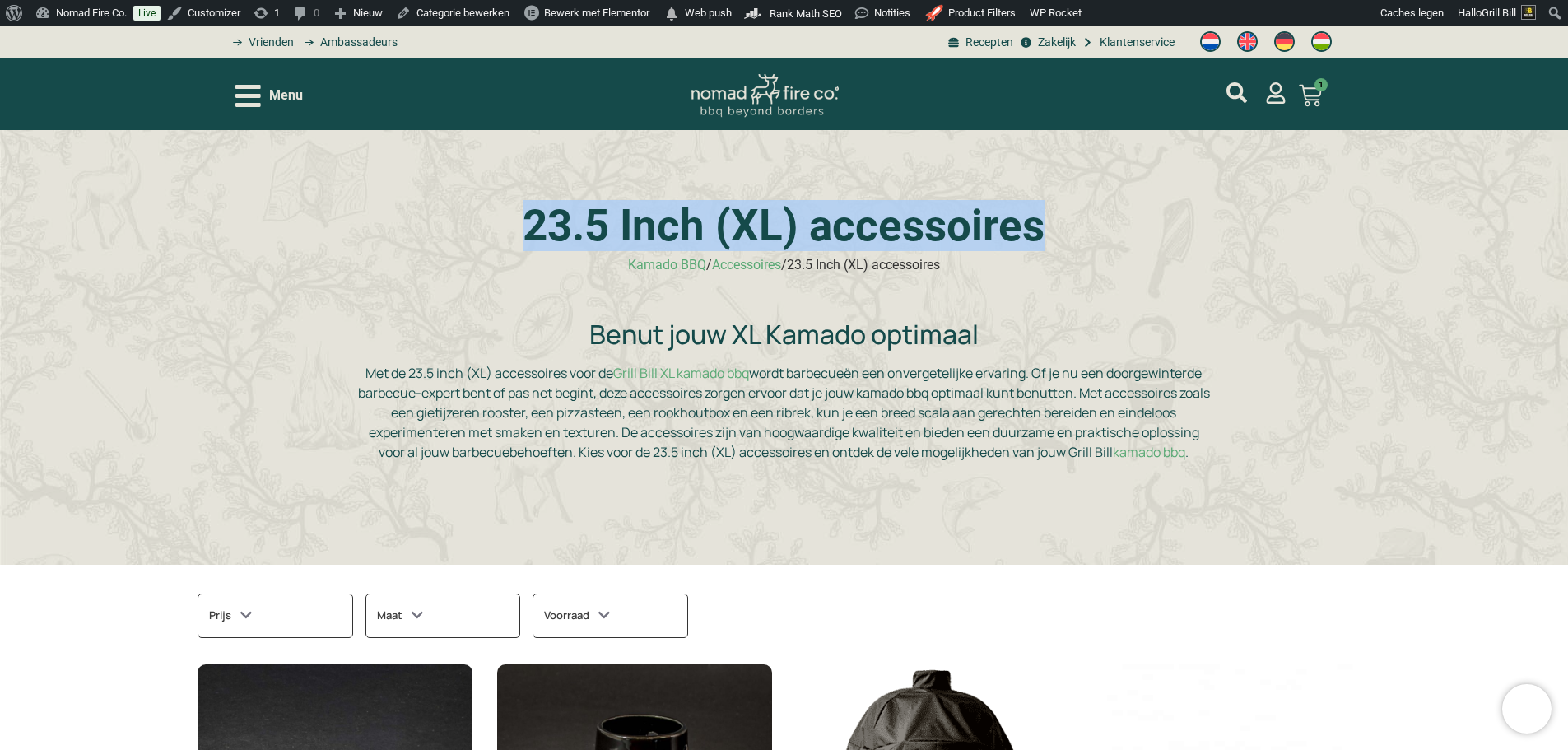
click at [843, 221] on h1 "23.5 Inch (XL) accessoires" at bounding box center [784, 225] width 856 height 43
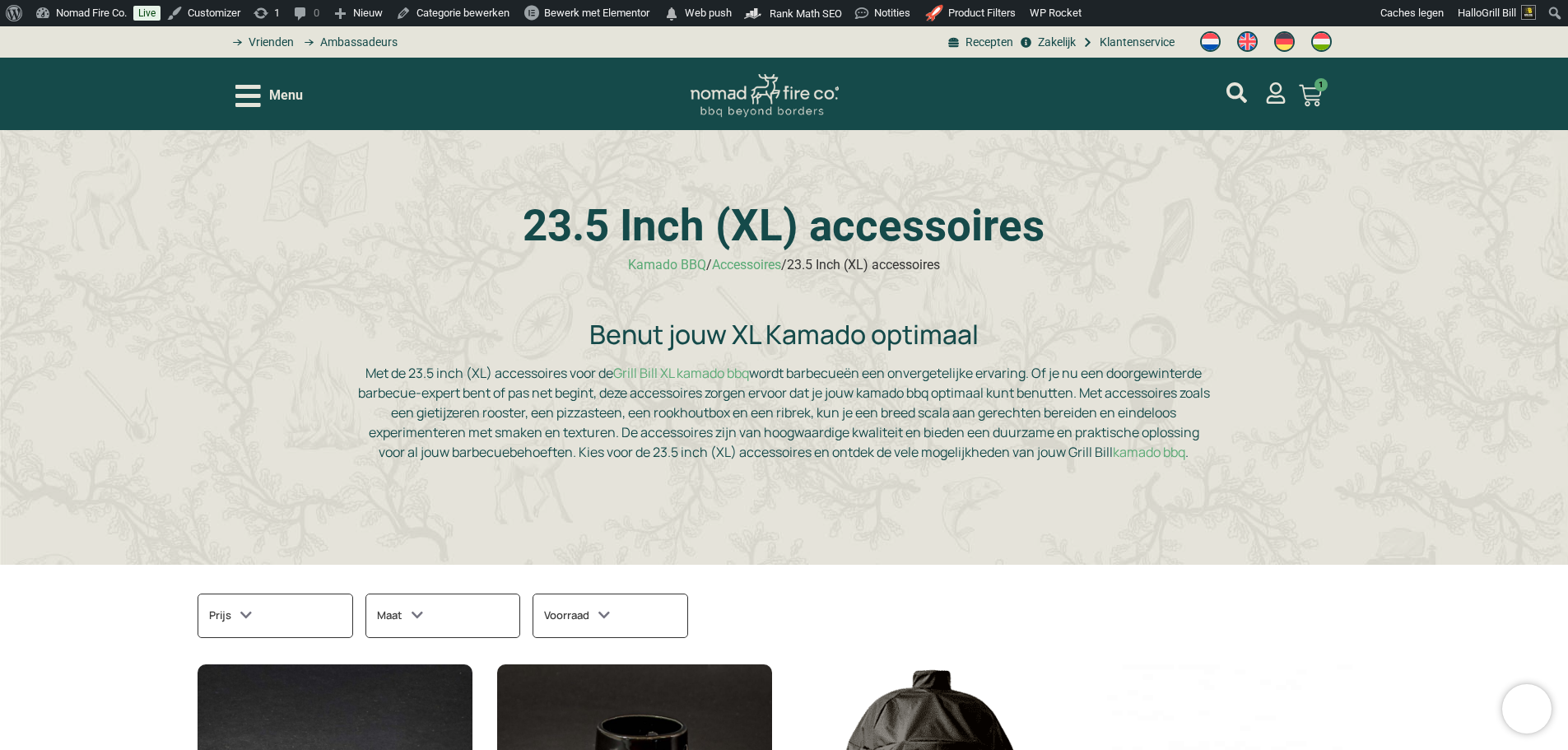
click at [1257, 231] on div "23.5 Inch (XL) accessoires Kamado BBQ / Accessoires / 23.5 Inch (XL) accessoire…" at bounding box center [784, 347] width 1568 height 435
click at [258, 93] on icon "Open/Close Menu" at bounding box center [248, 96] width 25 height 29
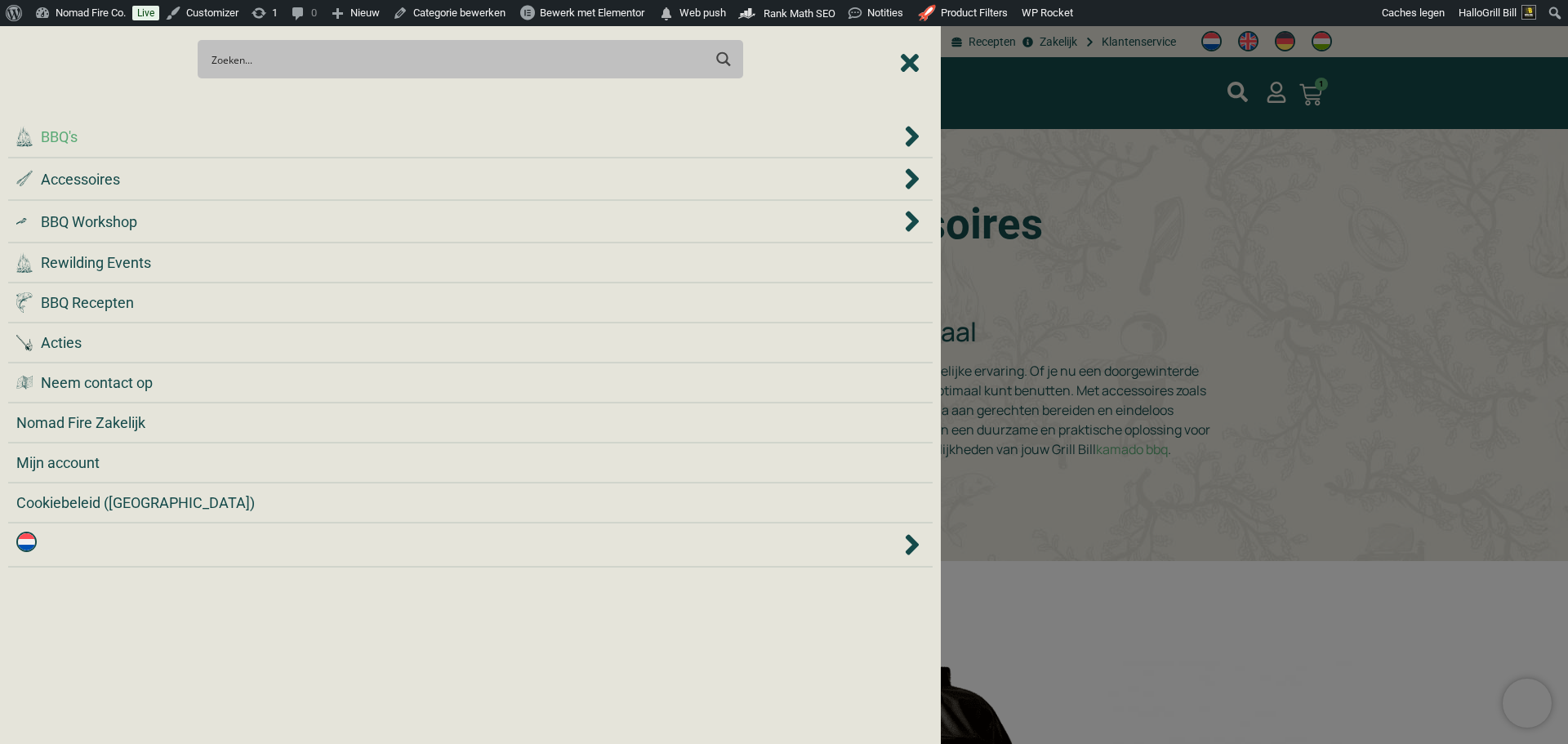
click at [217, 135] on div ".cls-1 { fill: #042e2c; } BBQ's" at bounding box center [458, 136] width 884 height 22
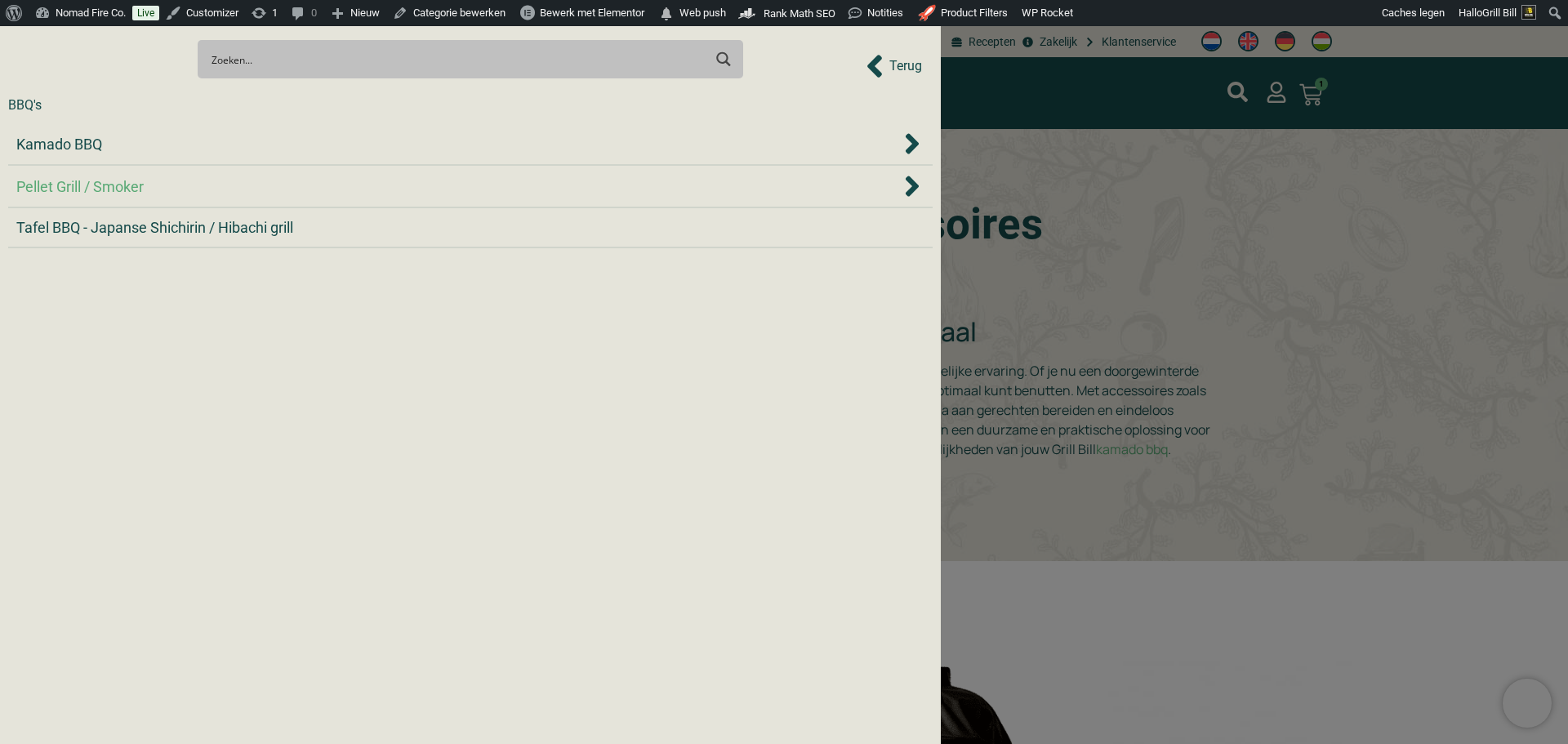
click at [209, 195] on div "Pellet Grill / Smoker" at bounding box center [458, 186] width 884 height 22
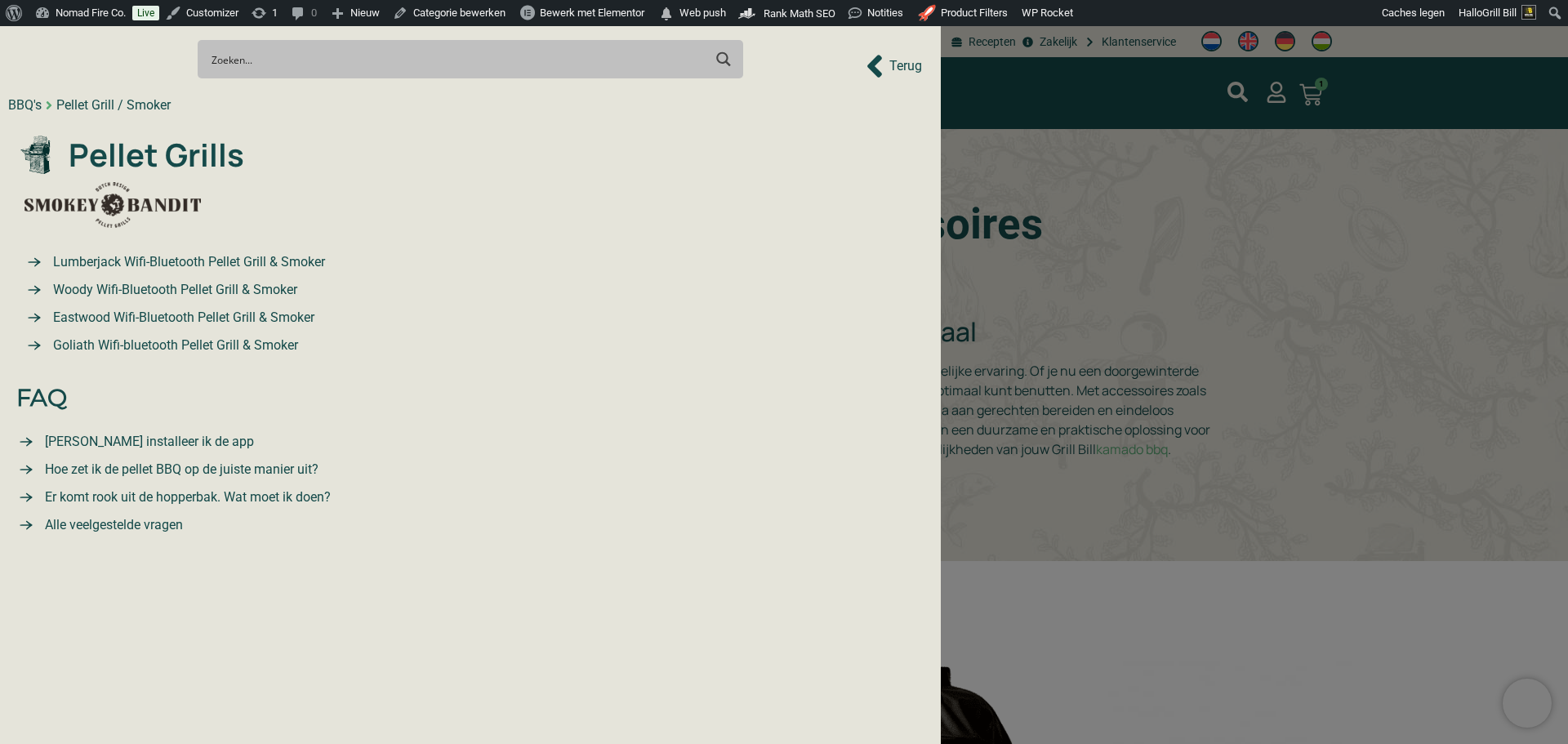
click at [17, 99] on div "BBQ's" at bounding box center [25, 104] width 34 height 19
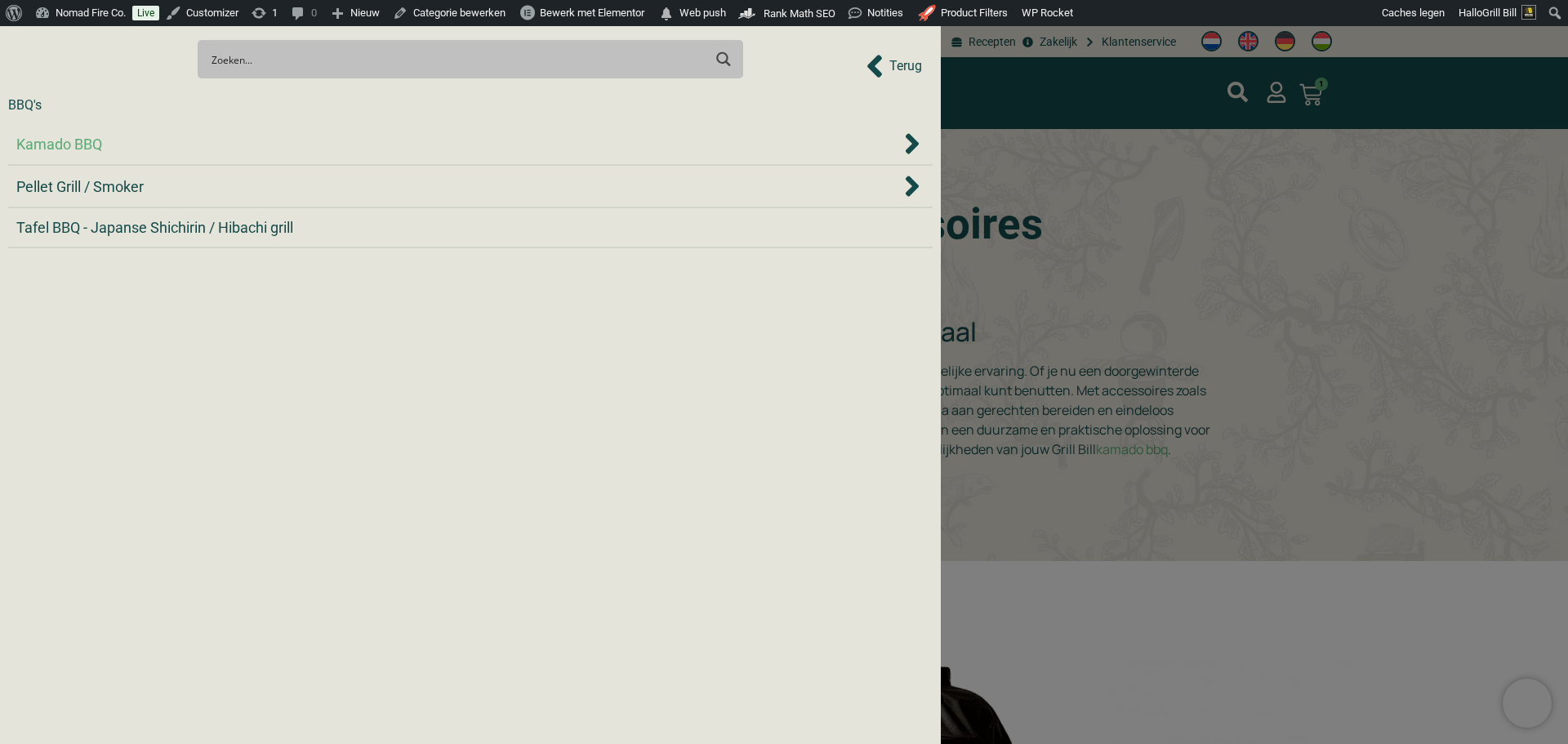
click at [304, 140] on div "Kamado BBQ" at bounding box center [458, 144] width 884 height 22
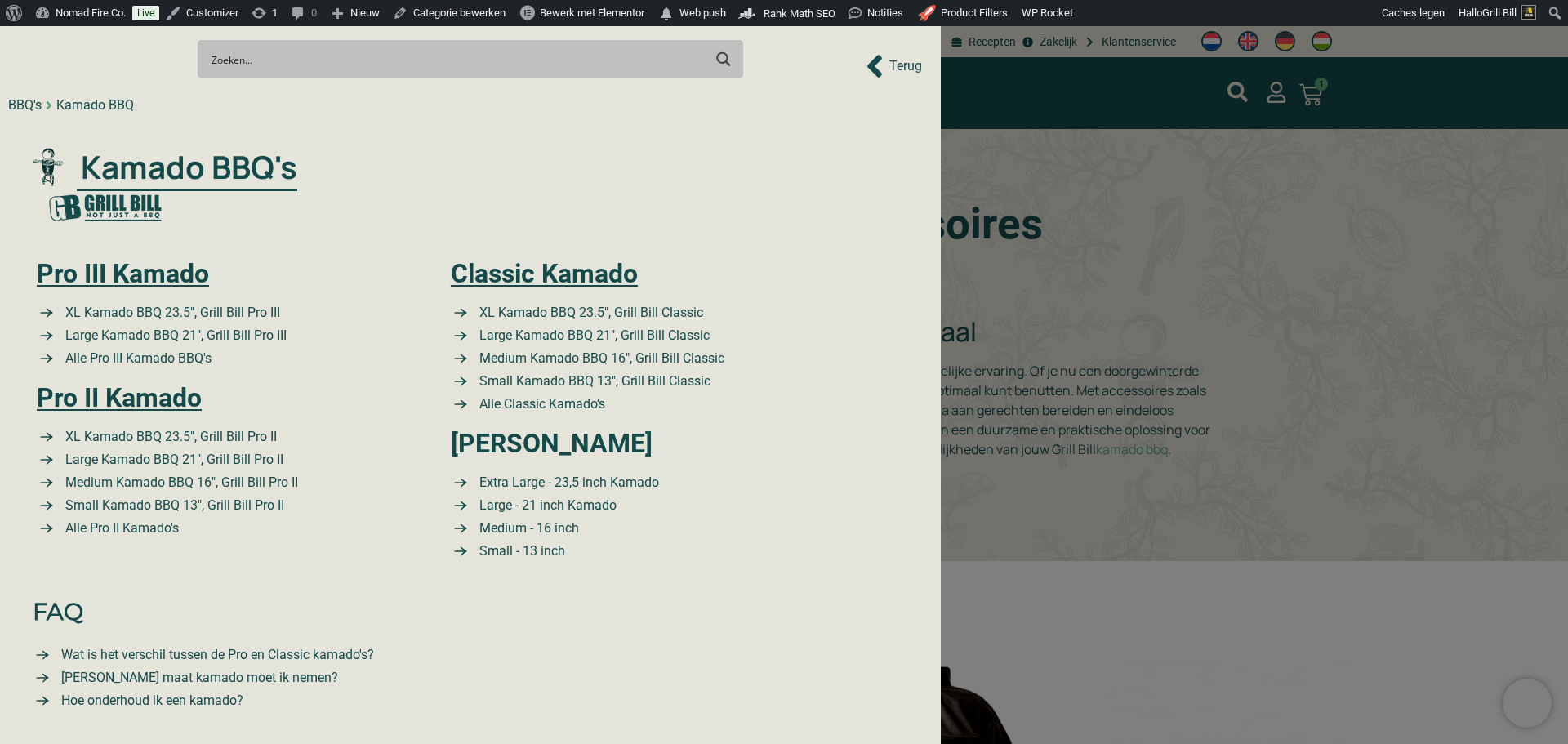
click at [66, 616] on span "FAQ" at bounding box center [58, 612] width 51 height 35
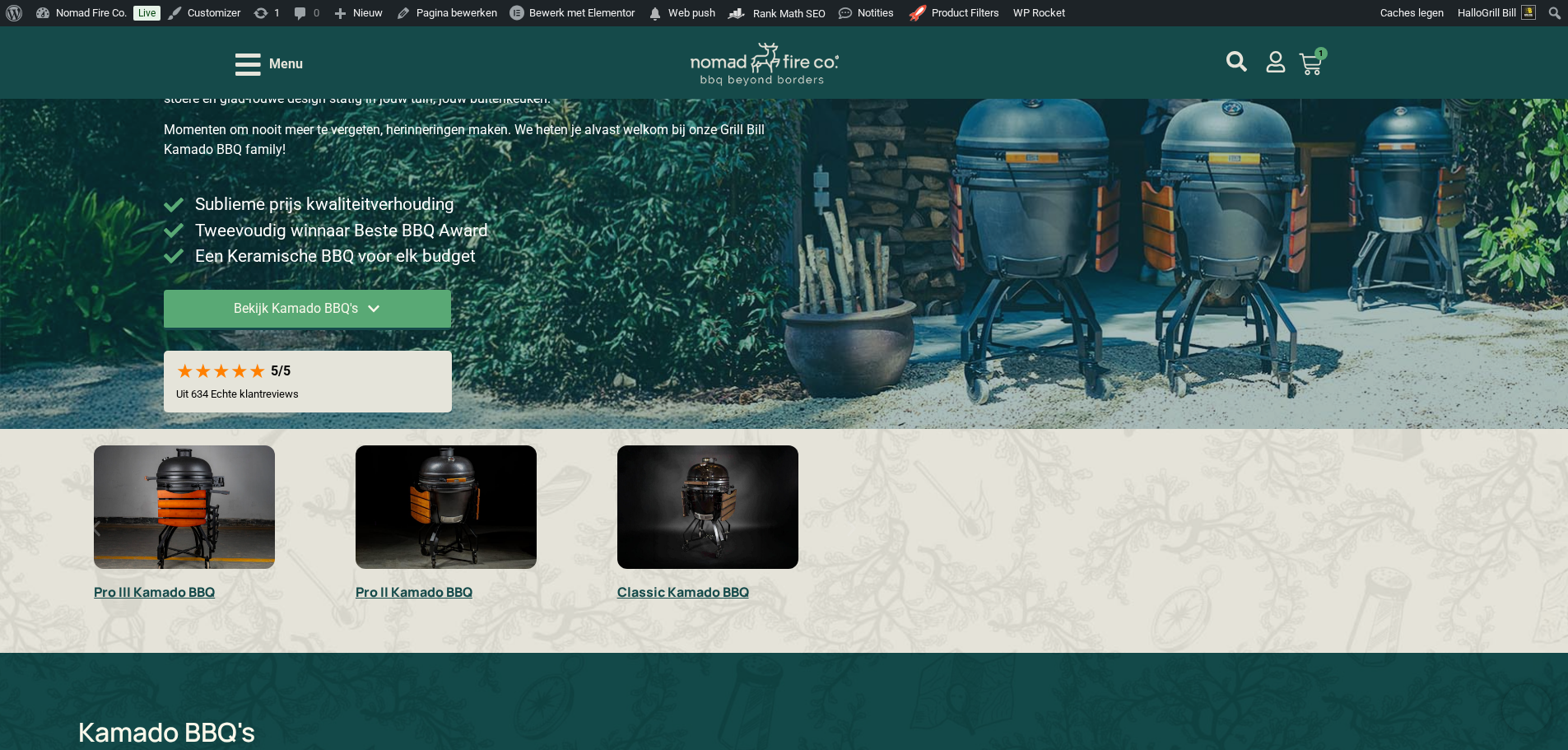
scroll to position [247, 0]
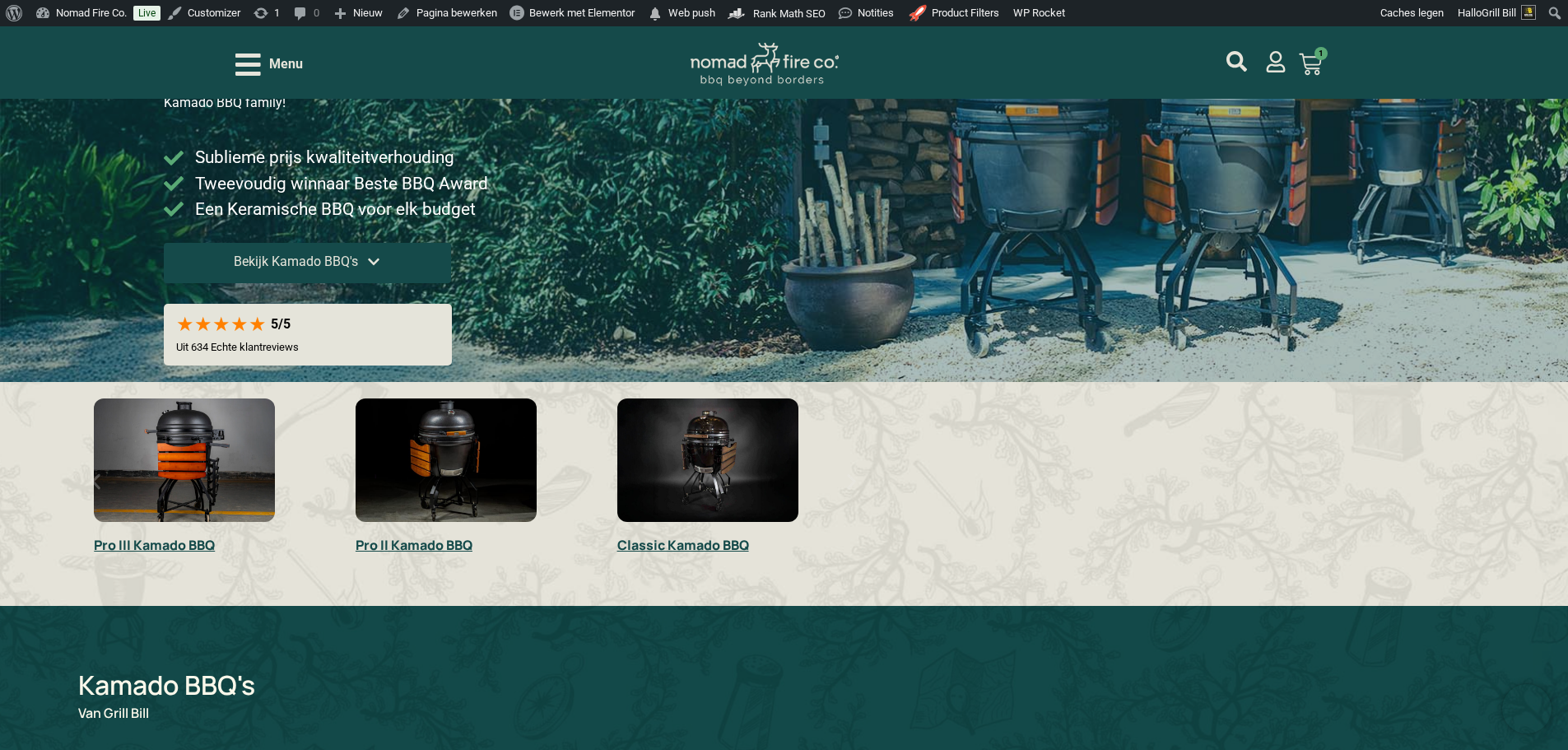
click at [436, 270] on link "Bekijk Kamado BBQ's" at bounding box center [307, 263] width 287 height 41
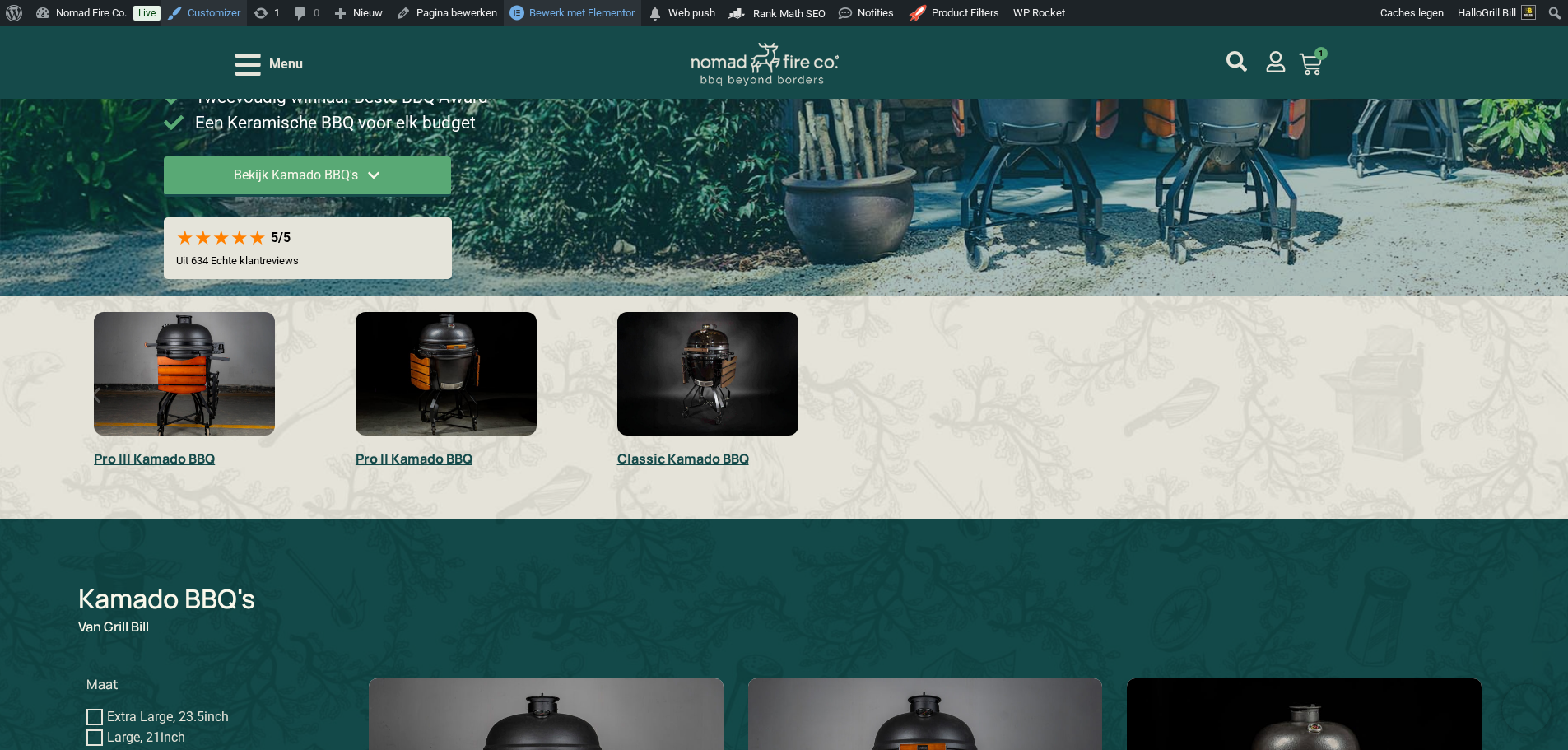
scroll to position [333, 0]
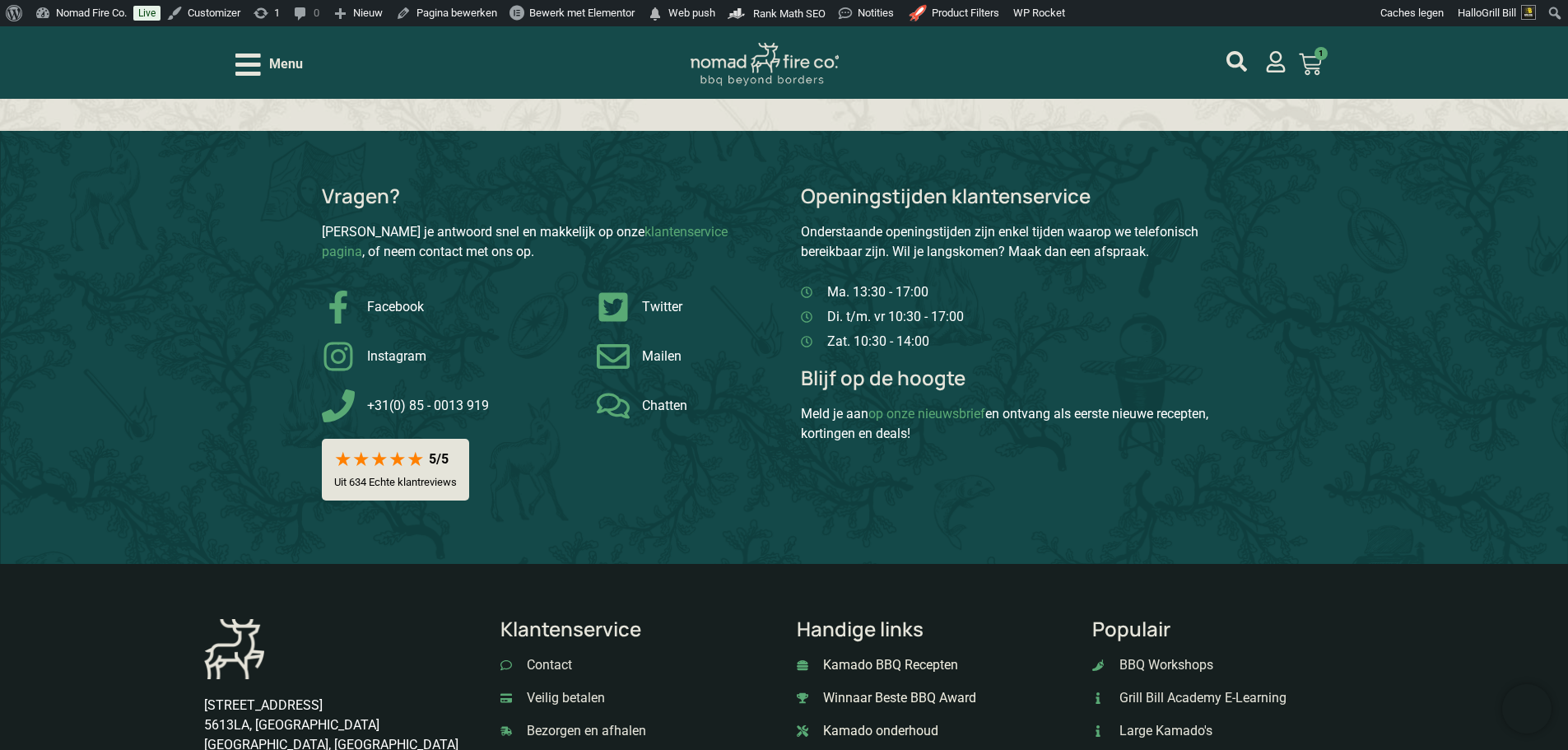
scroll to position [4204, 0]
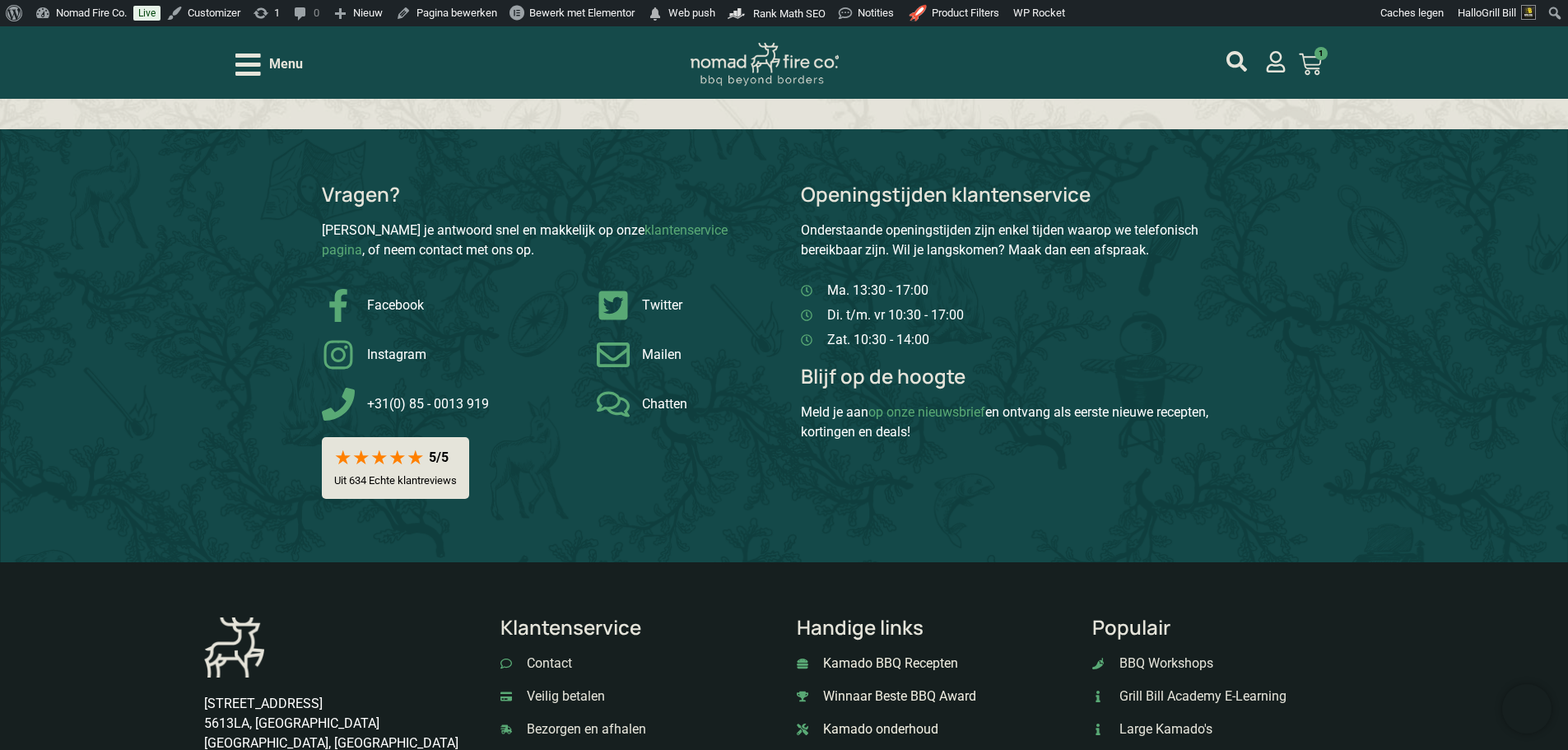
click at [1113, 231] on p "Onderstaande openingstijden zijn enkel tijden waarop we telefonisch bereikbaar …" at bounding box center [1024, 240] width 447 height 40
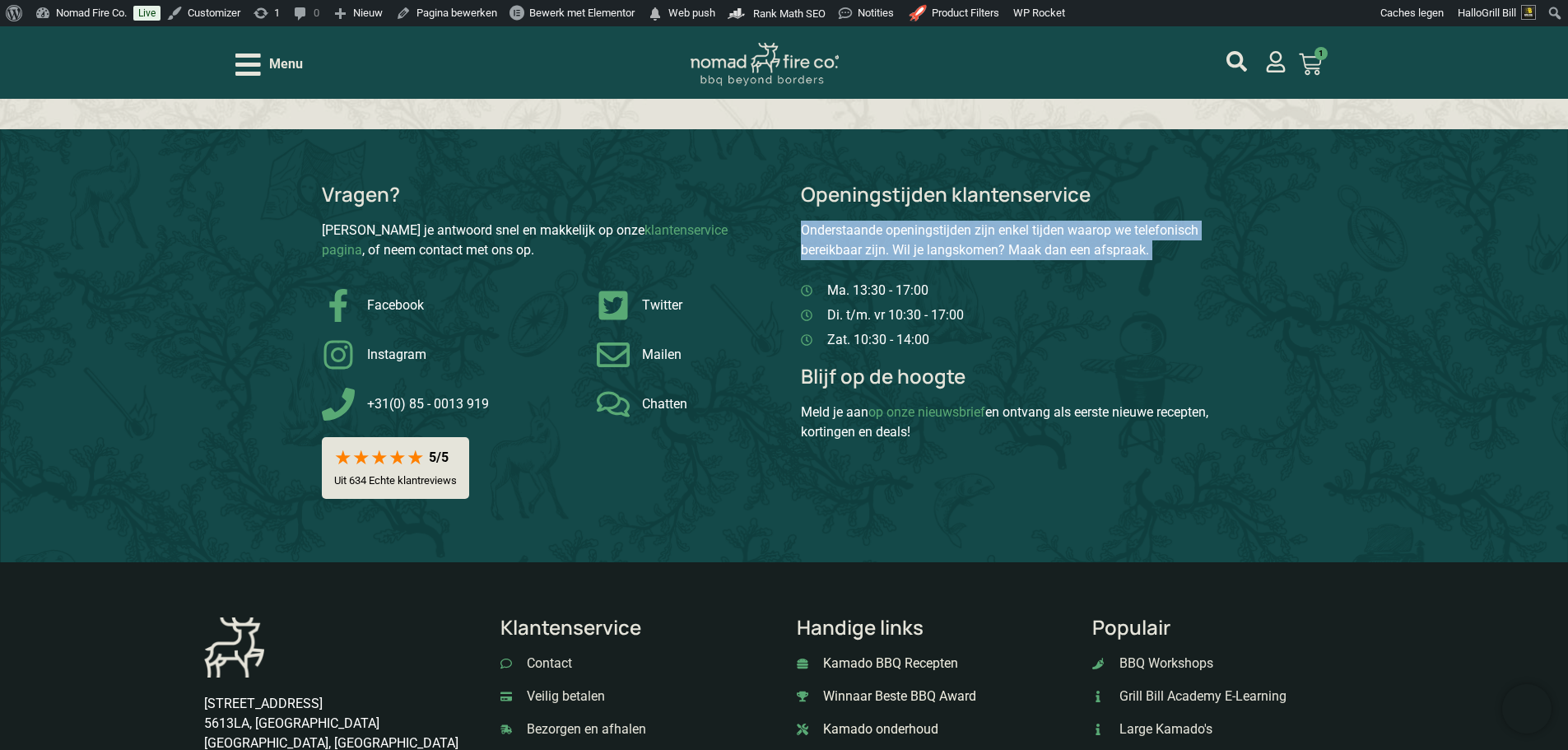
click at [1113, 231] on p "Onderstaande openingstijden zijn enkel tijden waarop we telefonisch bereikbaar …" at bounding box center [1024, 240] width 447 height 40
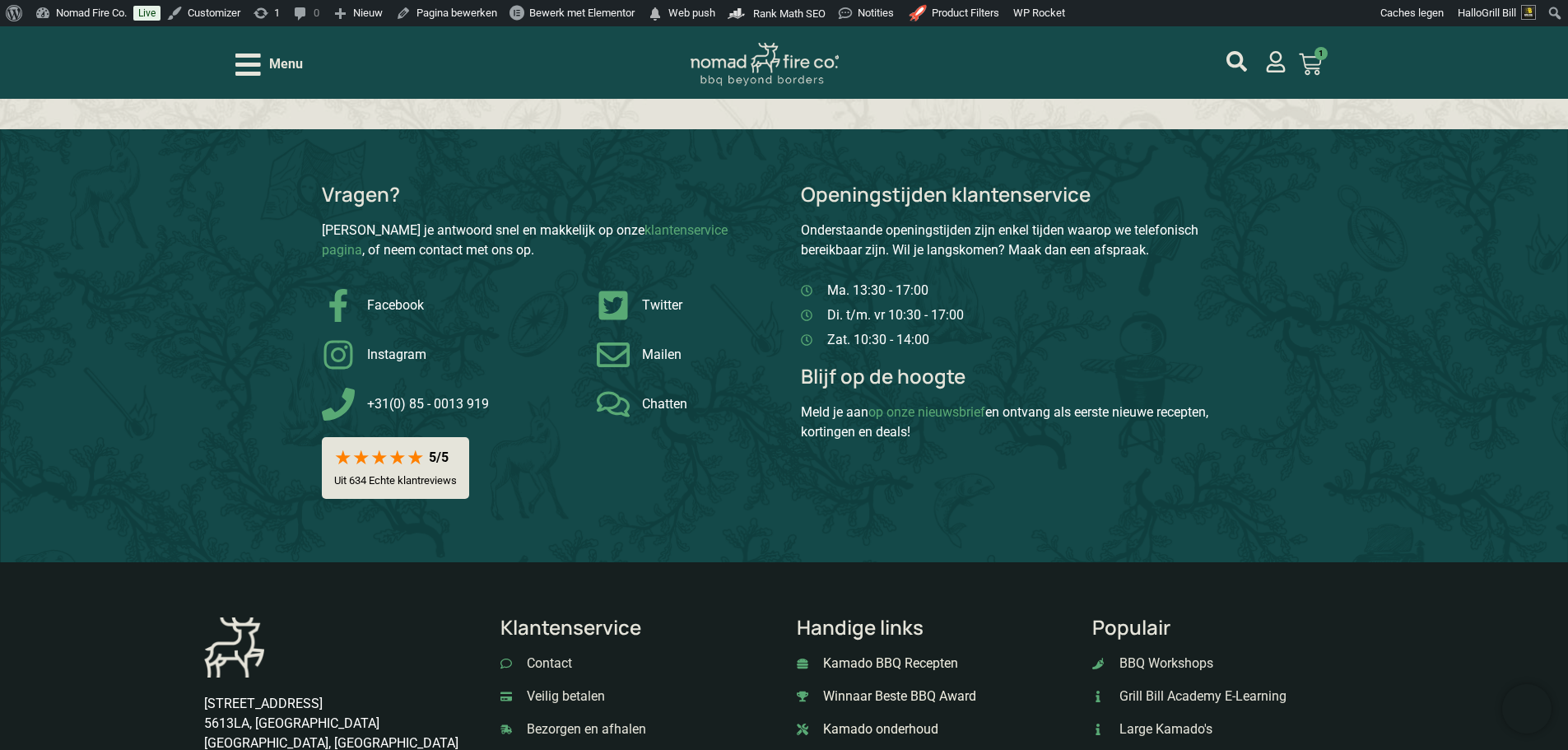
click at [854, 415] on div "Meld je aan op onze nieuwsbrief en ontvang als eerste nieuwe recepten, kortinge…" at bounding box center [1024, 422] width 447 height 40
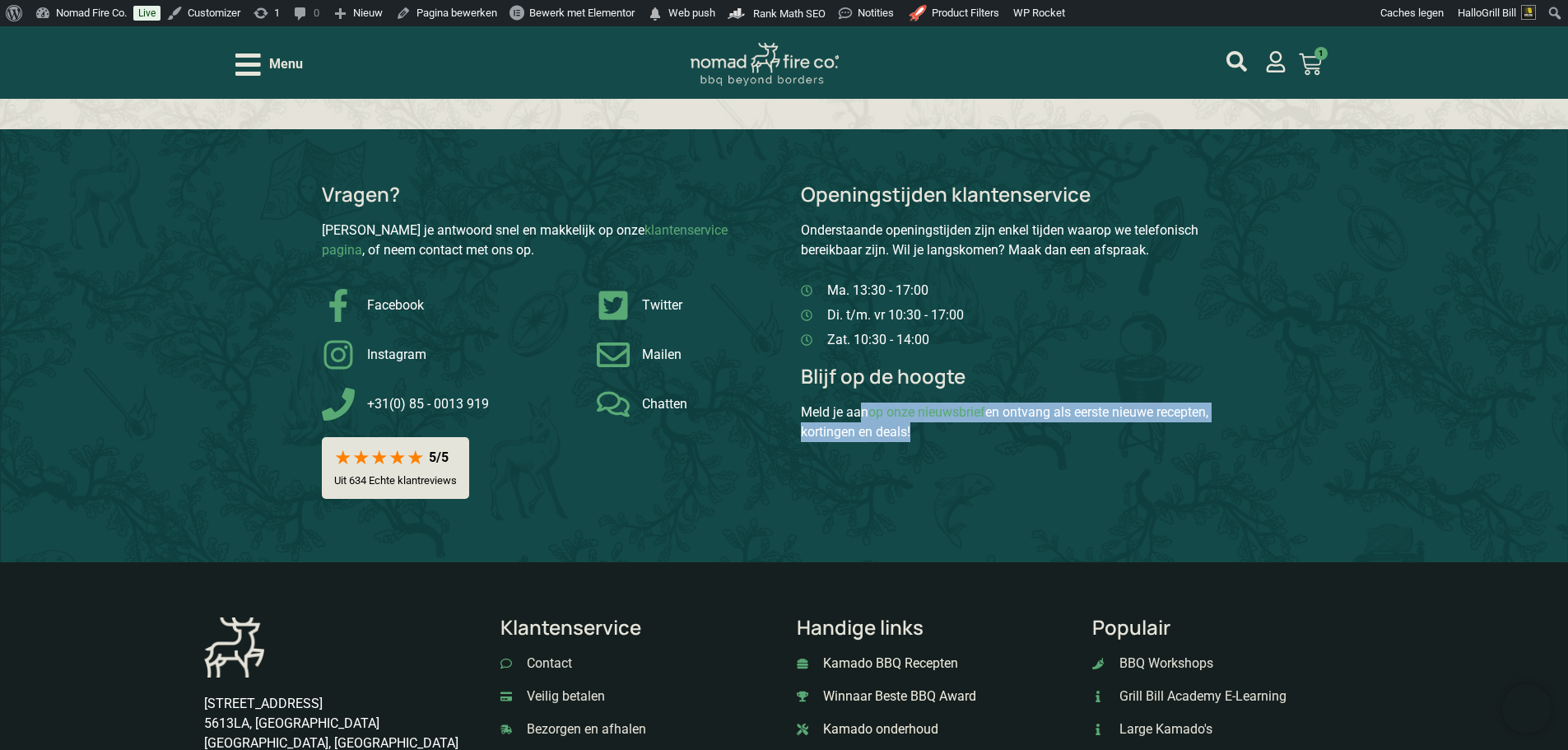
click at [854, 415] on div "Meld je aan op onze nieuwsbrief en ontvang als eerste nieuwe recepten, kortinge…" at bounding box center [1024, 422] width 447 height 40
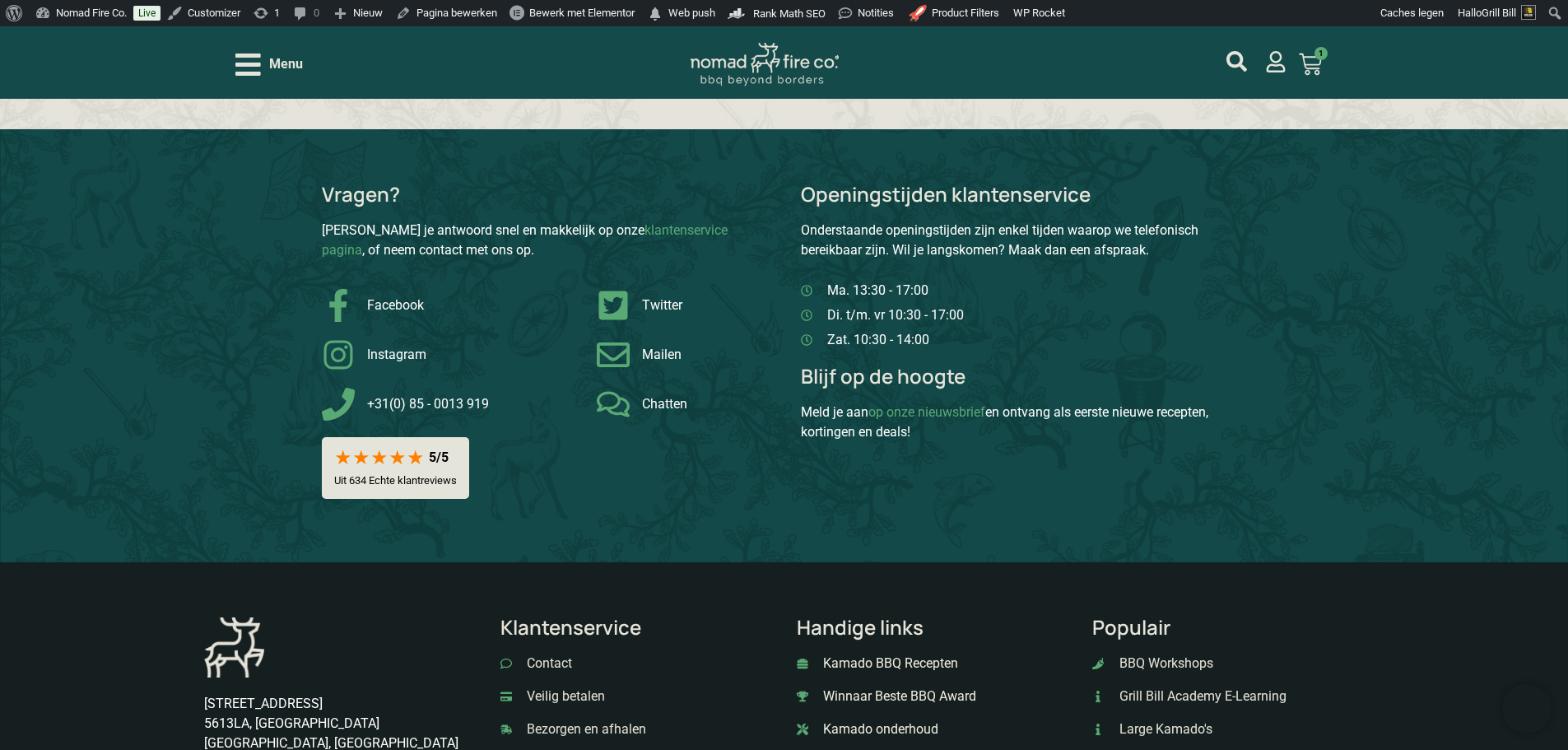
click at [913, 366] on p "Blijf op de hoogte" at bounding box center [1024, 375] width 447 height 20
click at [972, 231] on p "Onderstaande openingstijden zijn enkel tijden waarop we telefonisch bereikbaar …" at bounding box center [1024, 240] width 447 height 40
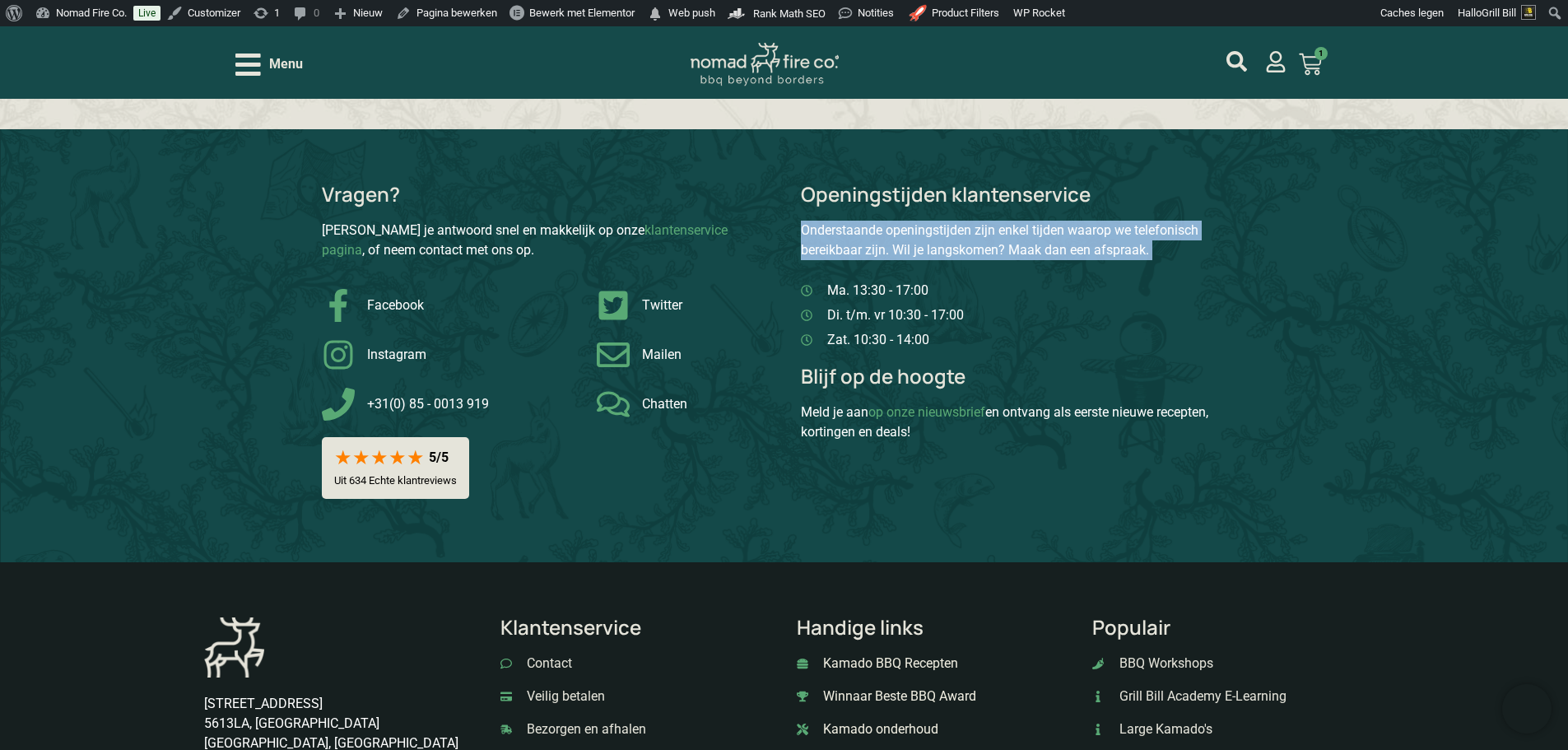
click at [972, 231] on p "Onderstaande openingstijden zijn enkel tijden waarop we telefonisch bereikbaar …" at bounding box center [1024, 240] width 447 height 40
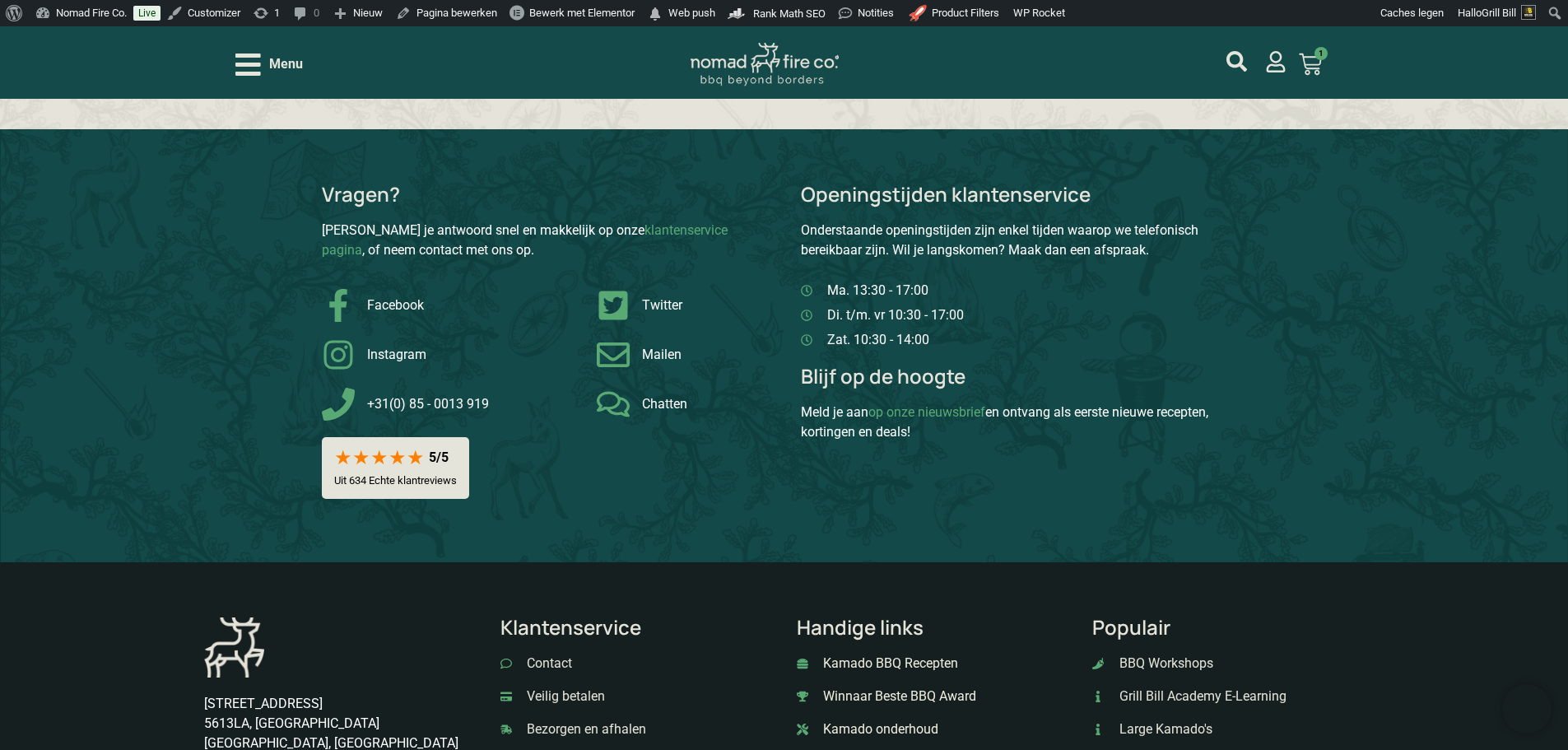
click at [983, 184] on p "Openingstijden klantenservice" at bounding box center [1024, 194] width 447 height 20
click at [974, 234] on p "Onderstaande openingstijden zijn enkel tijden waarop we telefonisch bereikbaar …" at bounding box center [1024, 240] width 447 height 40
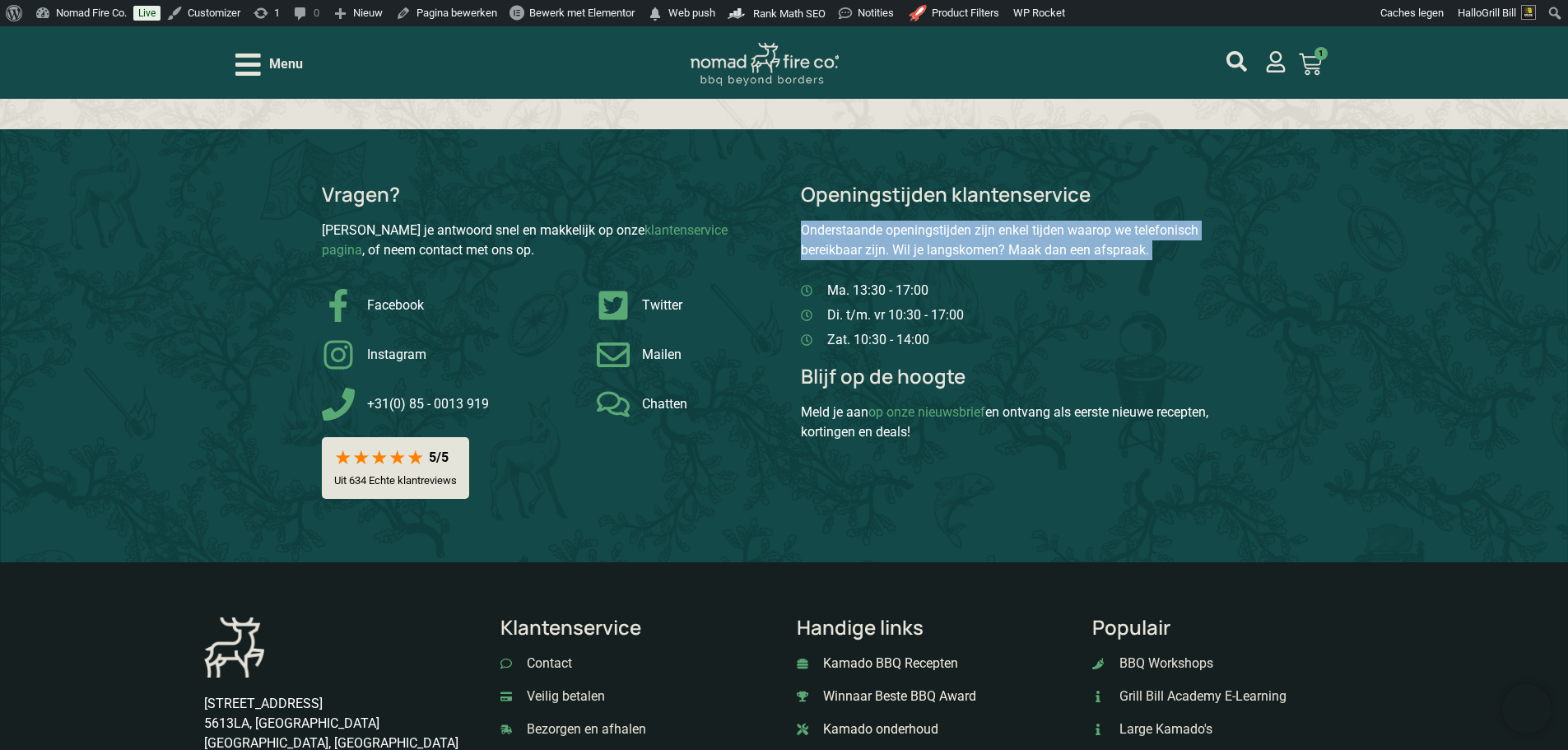
click at [974, 234] on p "Onderstaande openingstijden zijn enkel tijden waarop we telefonisch bereikbaar …" at bounding box center [1024, 240] width 447 height 40
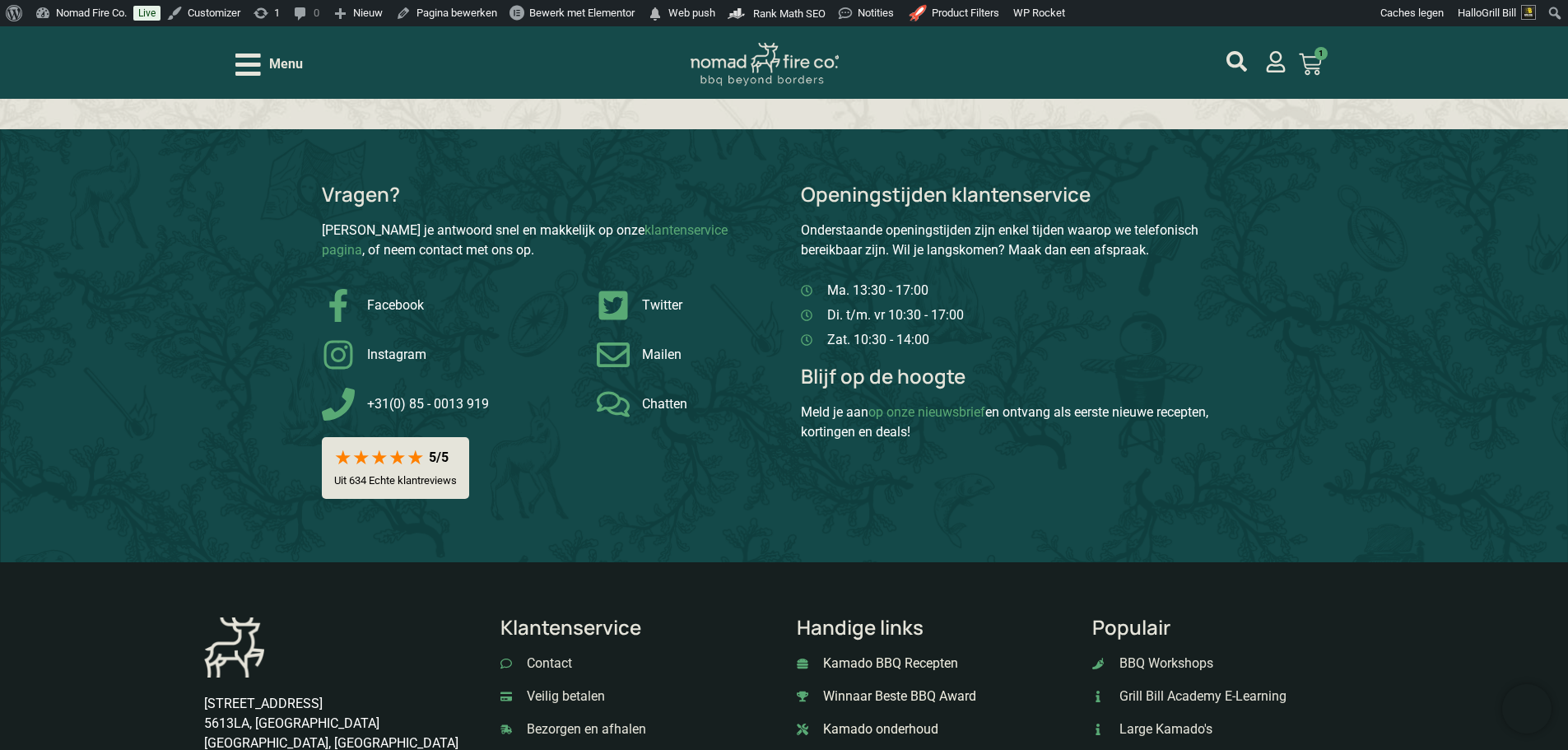
click at [746, 221] on p "Vind je antwoord snel en makkelijk op onze klantenservice pagina , of neem cont…" at bounding box center [545, 240] width 447 height 40
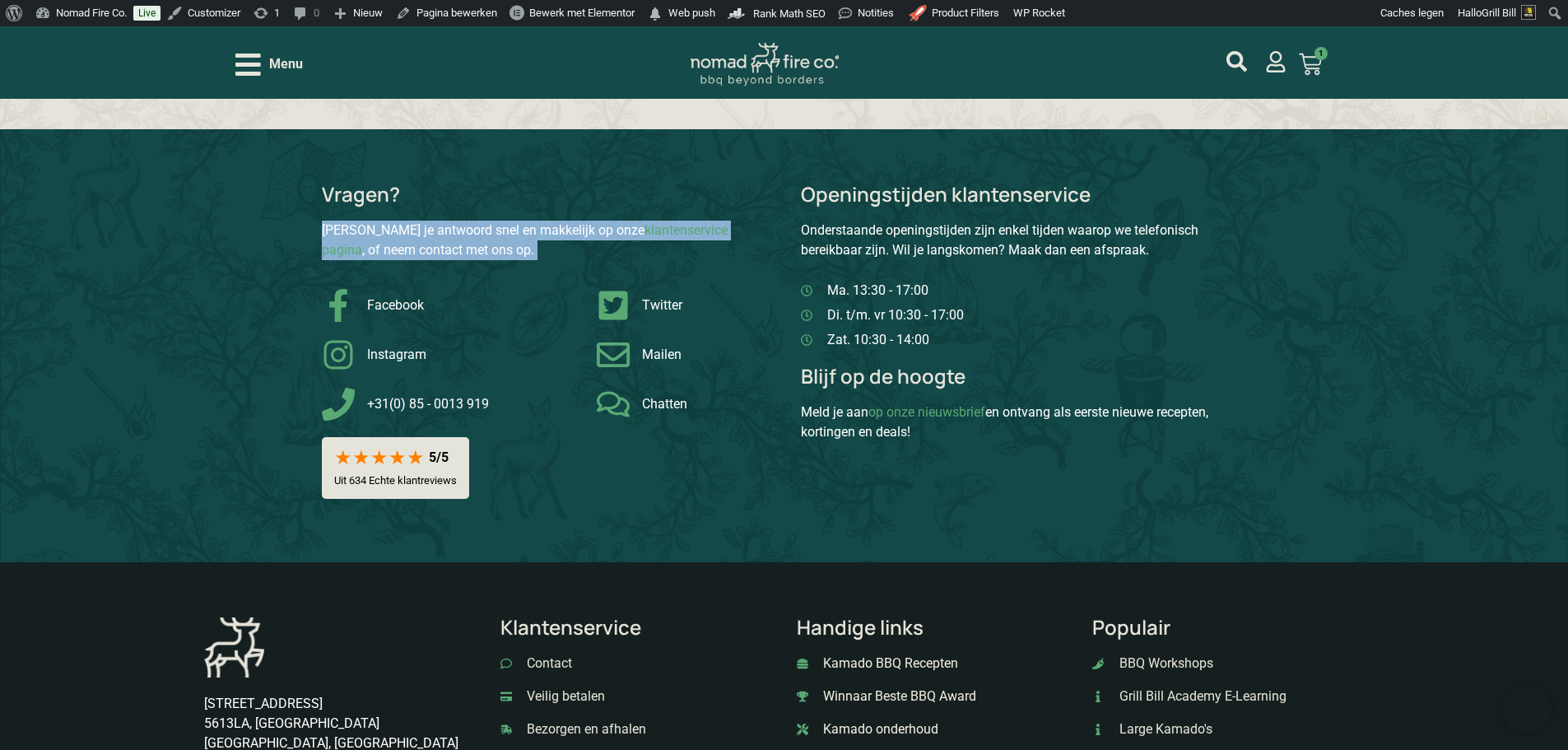
click at [746, 221] on p "Vind je antwoord snel en makkelijk op onze klantenservice pagina , of neem cont…" at bounding box center [545, 240] width 447 height 40
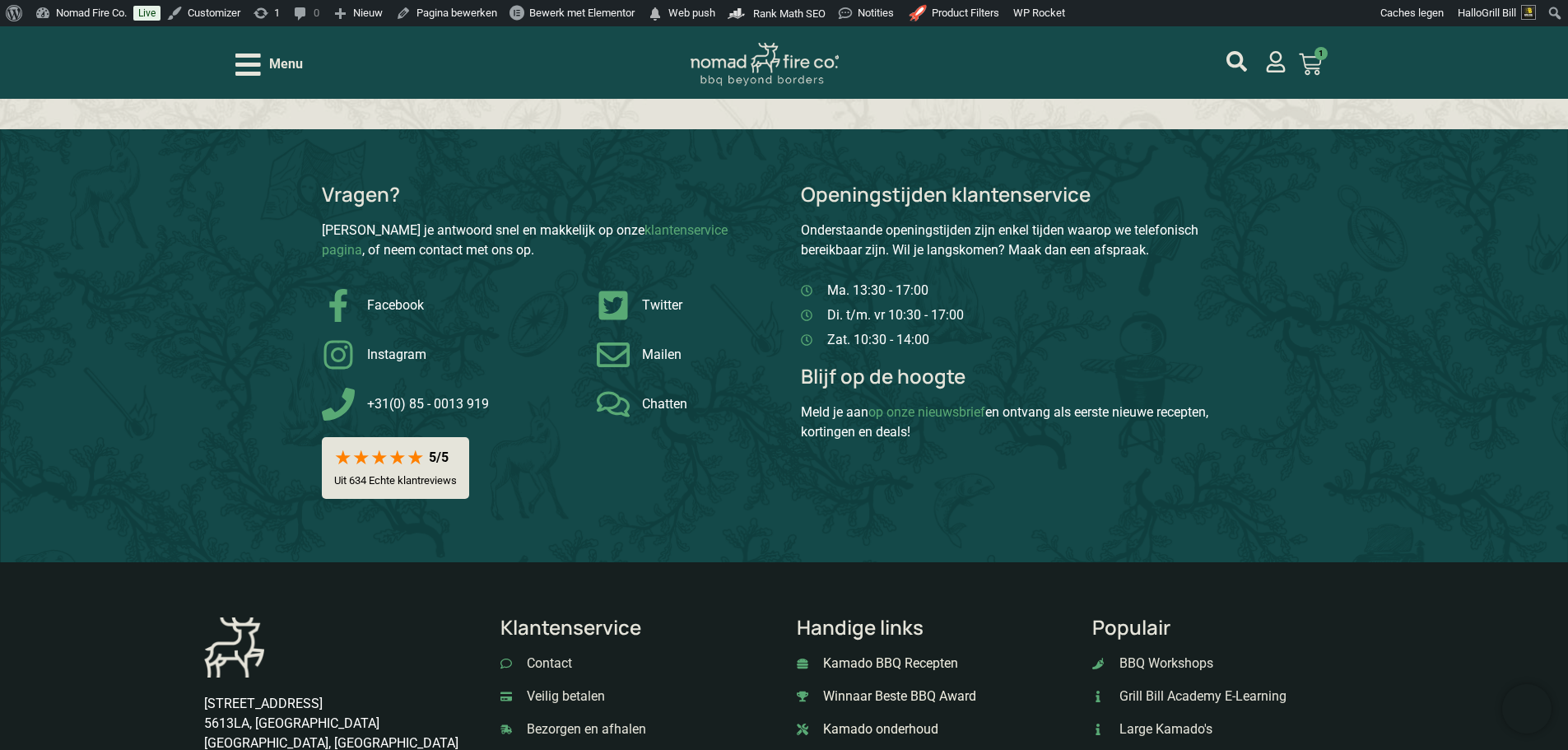
click at [912, 221] on p "Onderstaande openingstijden zijn enkel tijden waarop we telefonisch bereikbaar …" at bounding box center [1024, 240] width 447 height 40
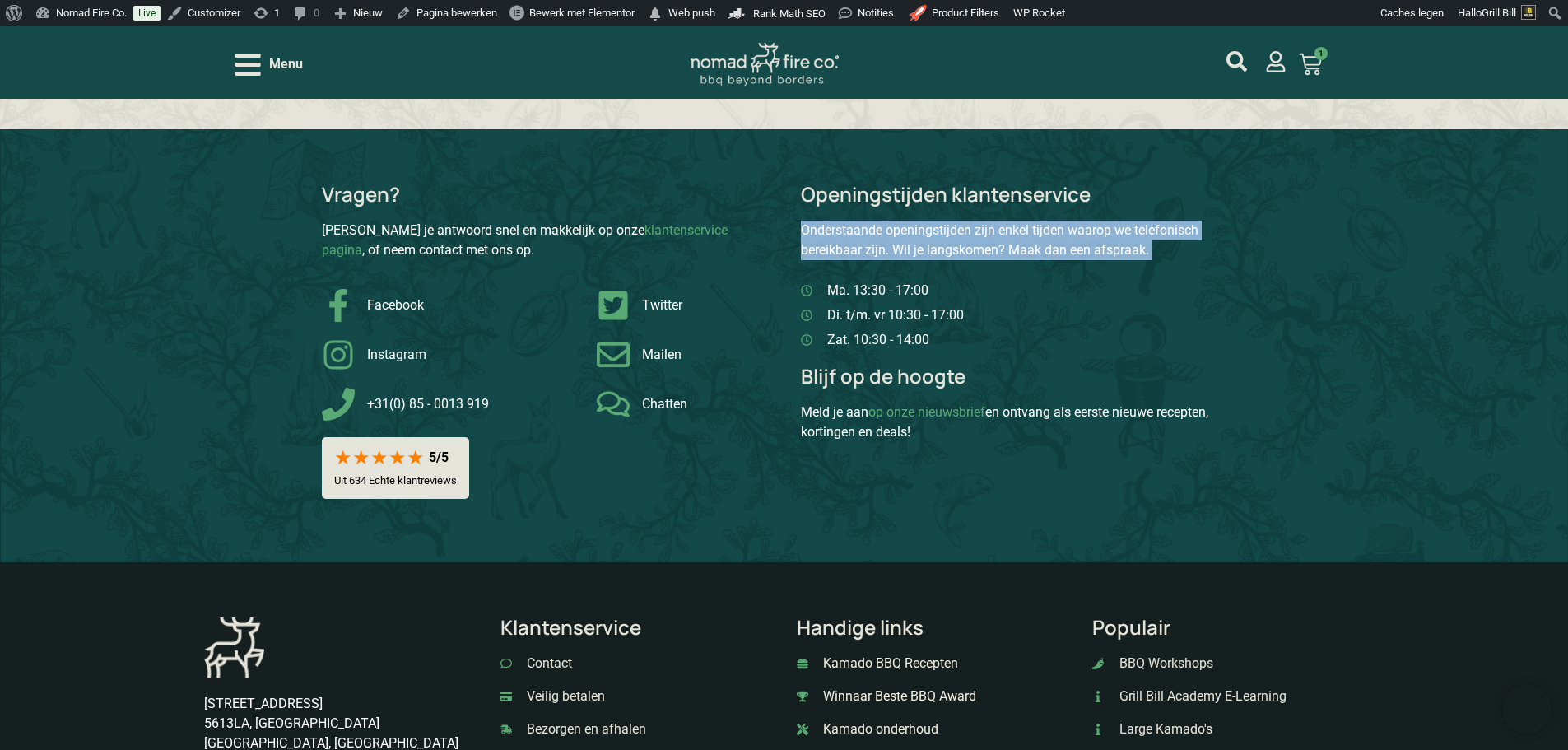
click at [912, 221] on p "Onderstaande openingstijden zijn enkel tijden waarop we telefonisch bereikbaar …" at bounding box center [1024, 240] width 447 height 40
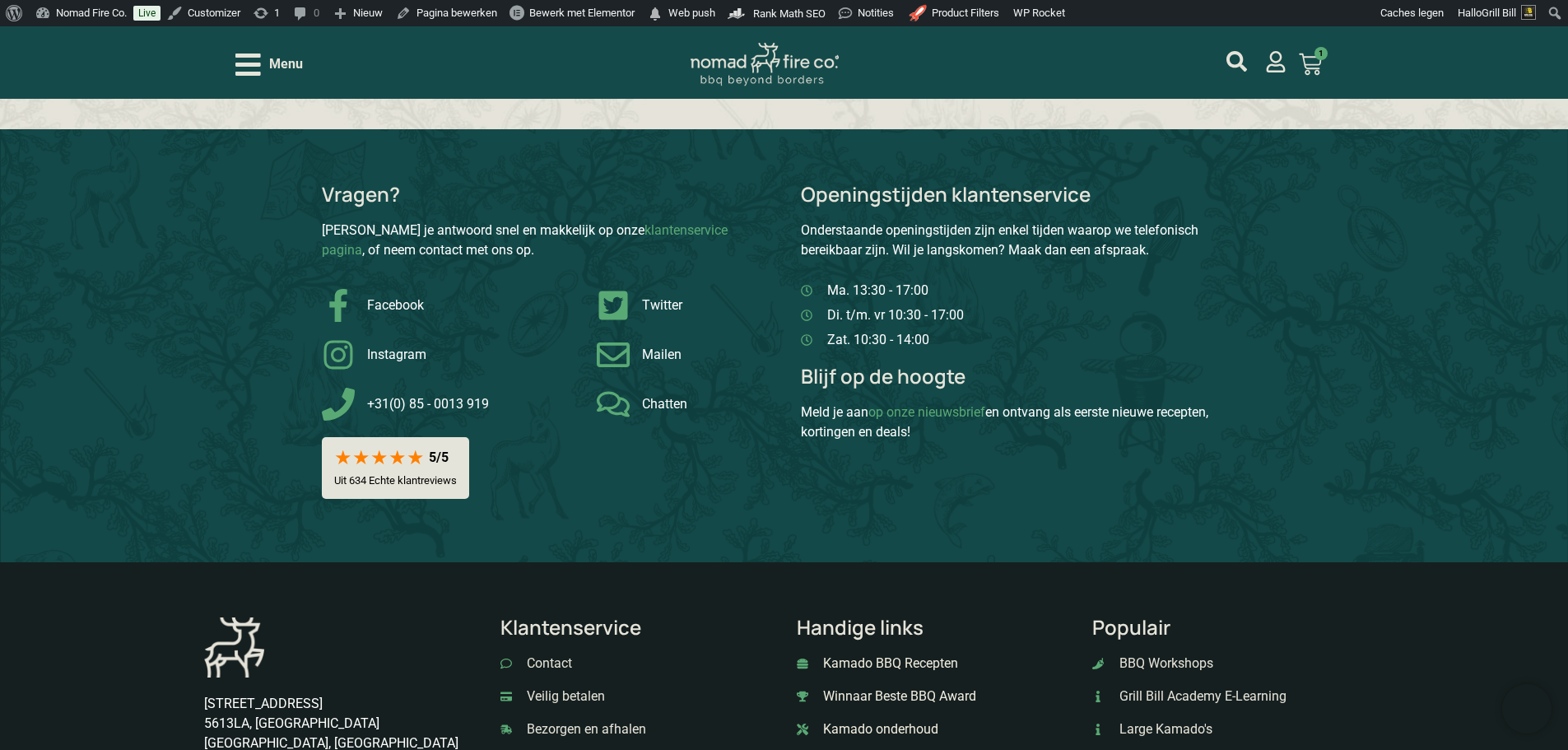
click at [1100, 403] on div "Meld je aan op onze nieuwsbrief en ontvang als eerste nieuwe recepten, kortinge…" at bounding box center [1024, 422] width 447 height 40
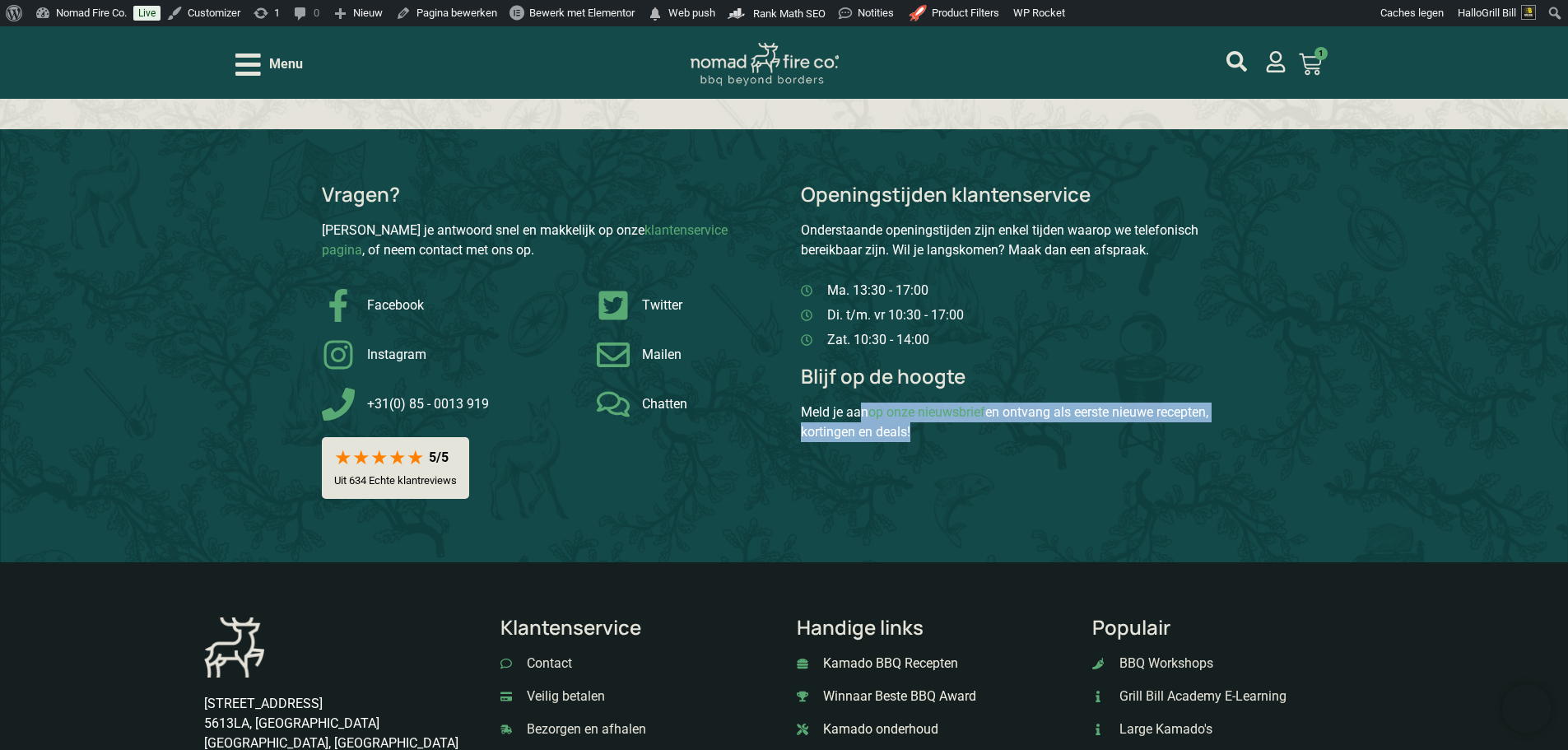
click at [1100, 403] on div "Meld je aan op onze nieuwsbrief en ontvang als eerste nieuwe recepten, kortinge…" at bounding box center [1024, 422] width 447 height 40
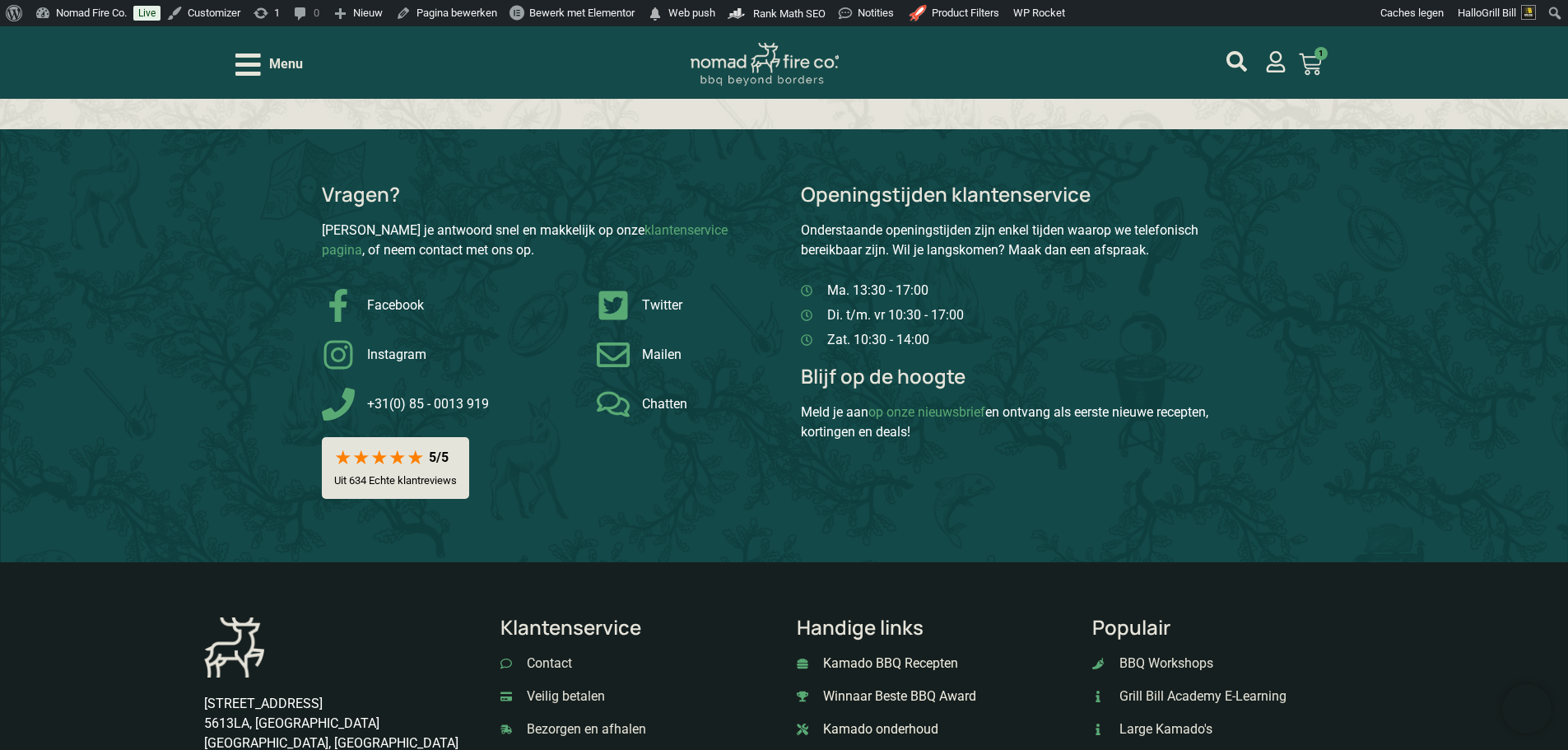
click at [1104, 221] on p "Onderstaande openingstijden zijn enkel tijden waarop we telefonisch bereikbaar …" at bounding box center [1024, 240] width 447 height 40
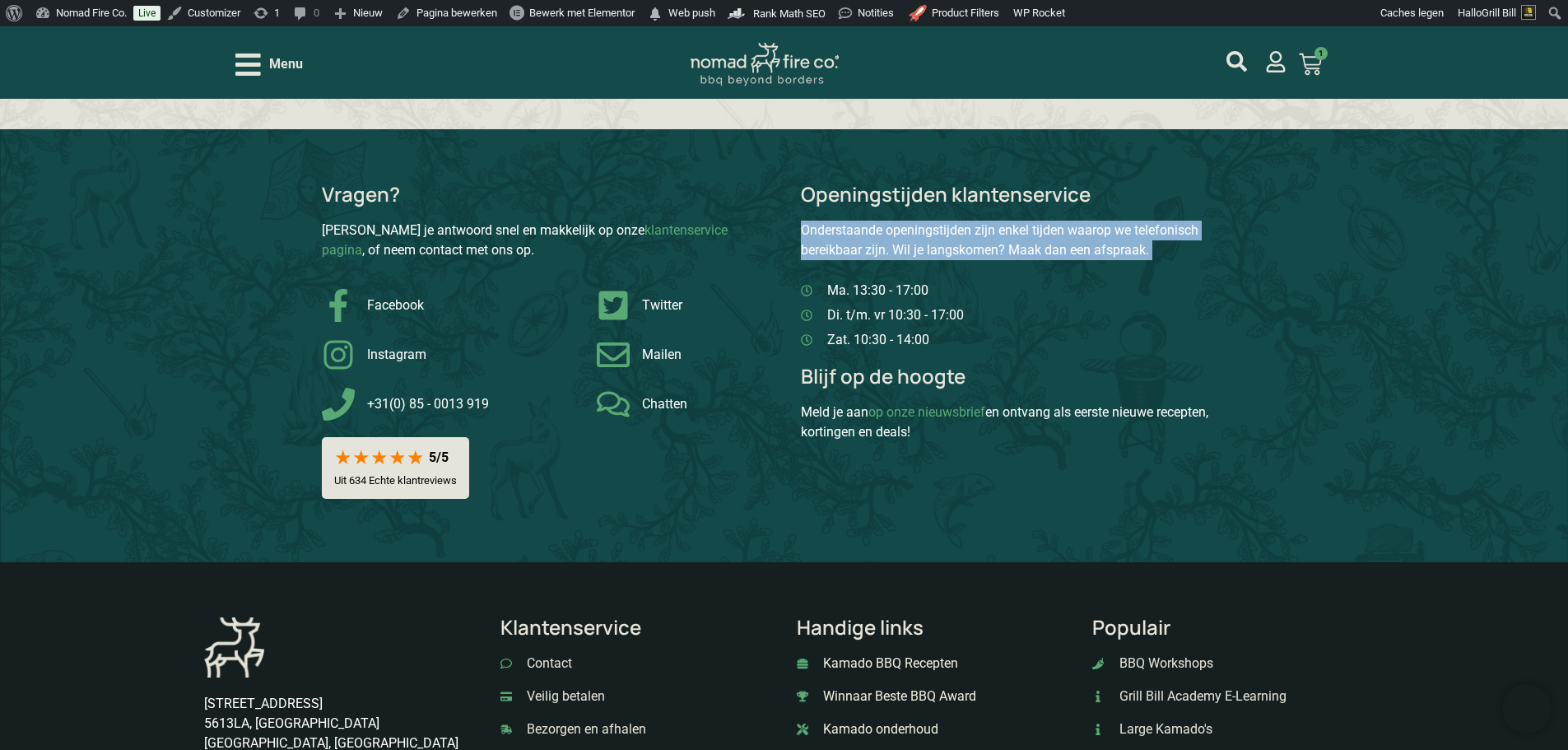
click at [1104, 221] on p "Onderstaande openingstijden zijn enkel tijden waarop we telefonisch bereikbaar …" at bounding box center [1024, 240] width 447 height 40
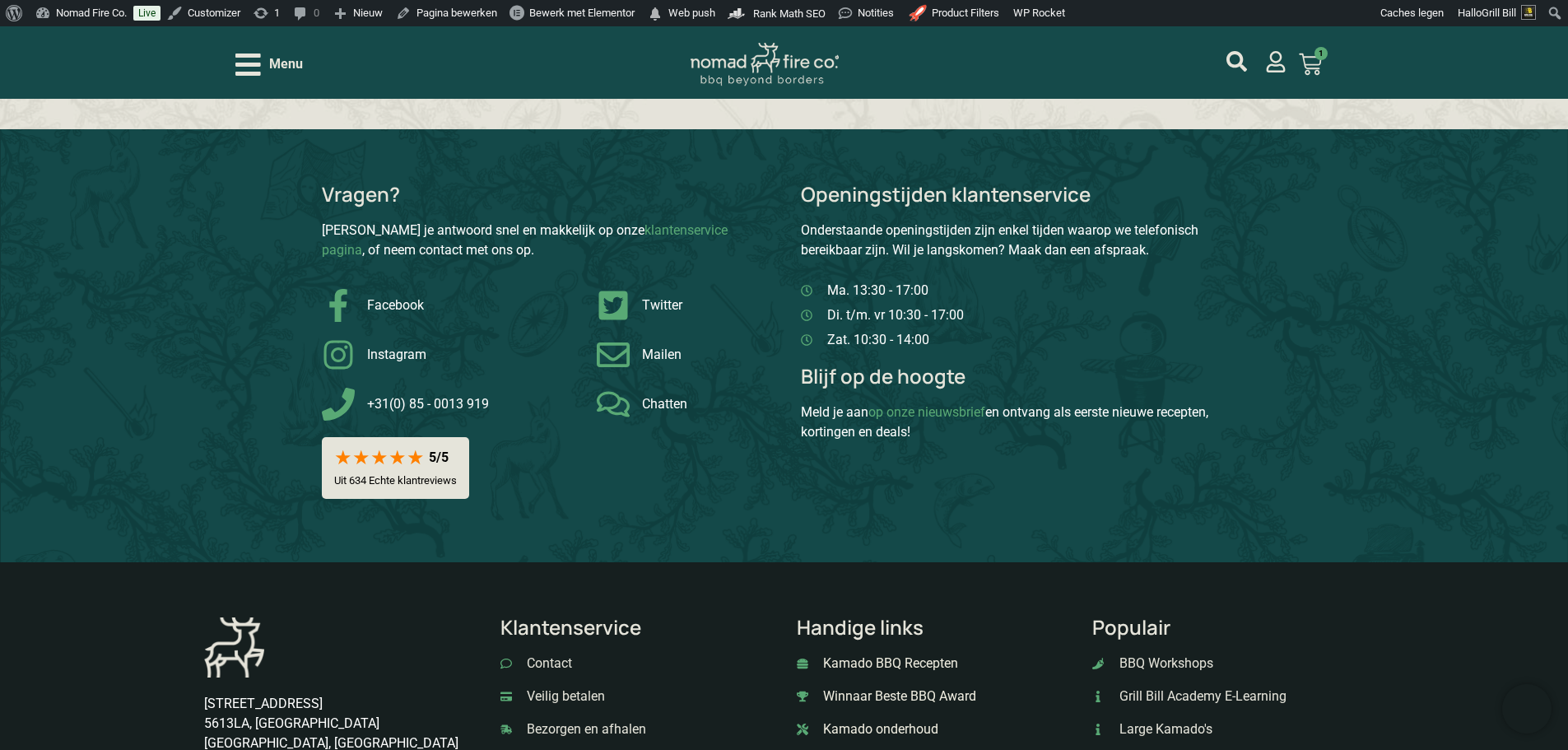
click at [1024, 184] on p "Openingstijden klantenservice" at bounding box center [1024, 194] width 447 height 20
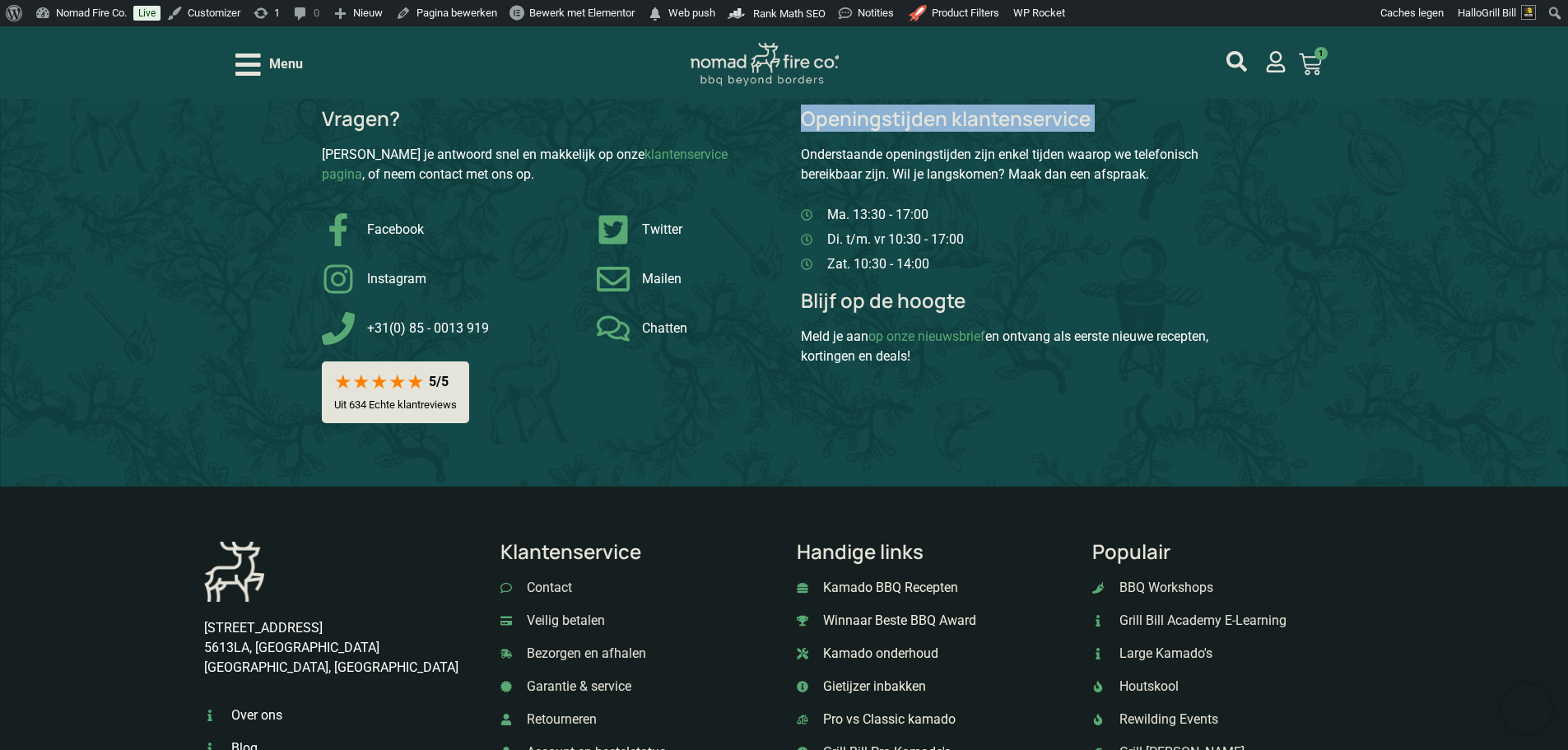
scroll to position [4286, 0]
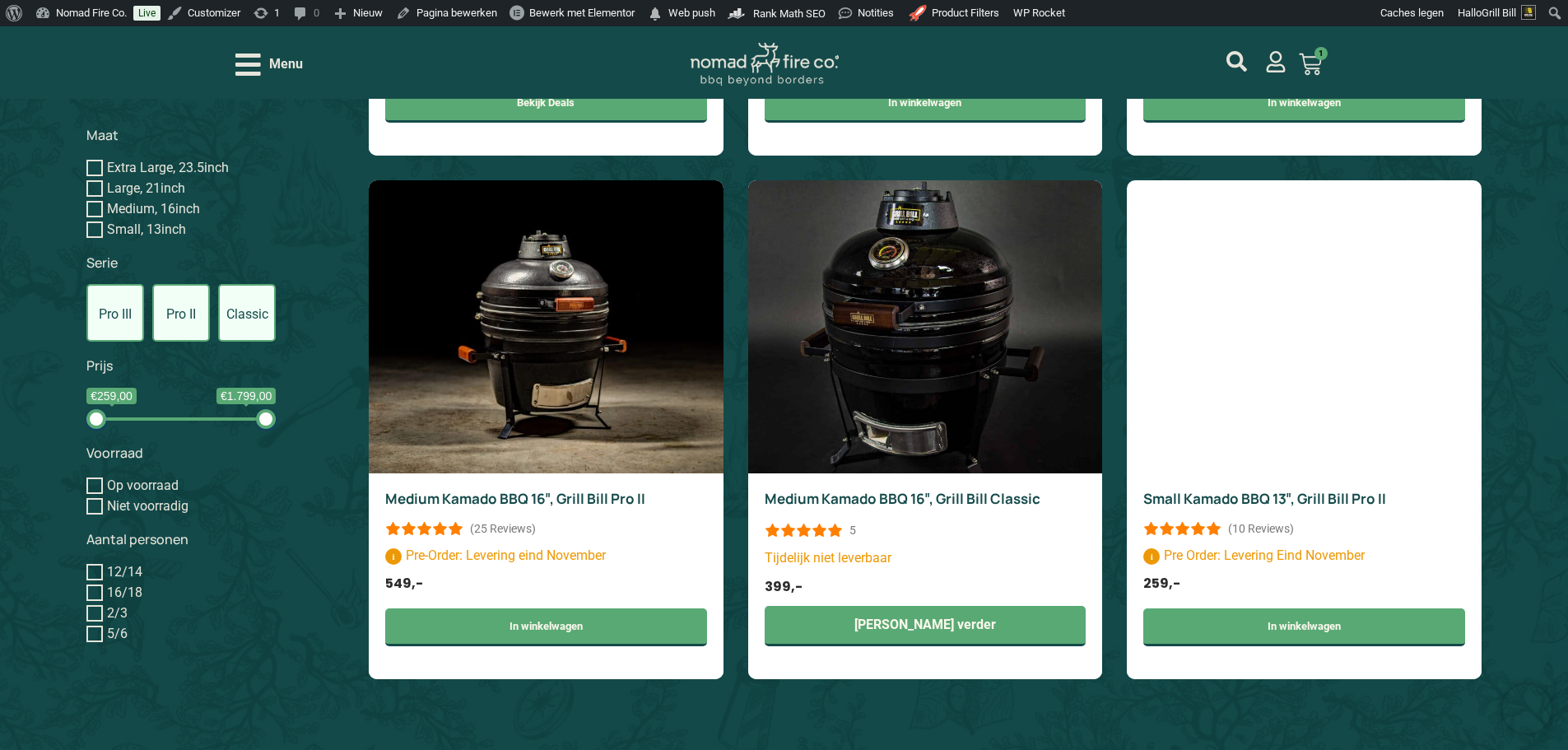
scroll to position [1816, 0]
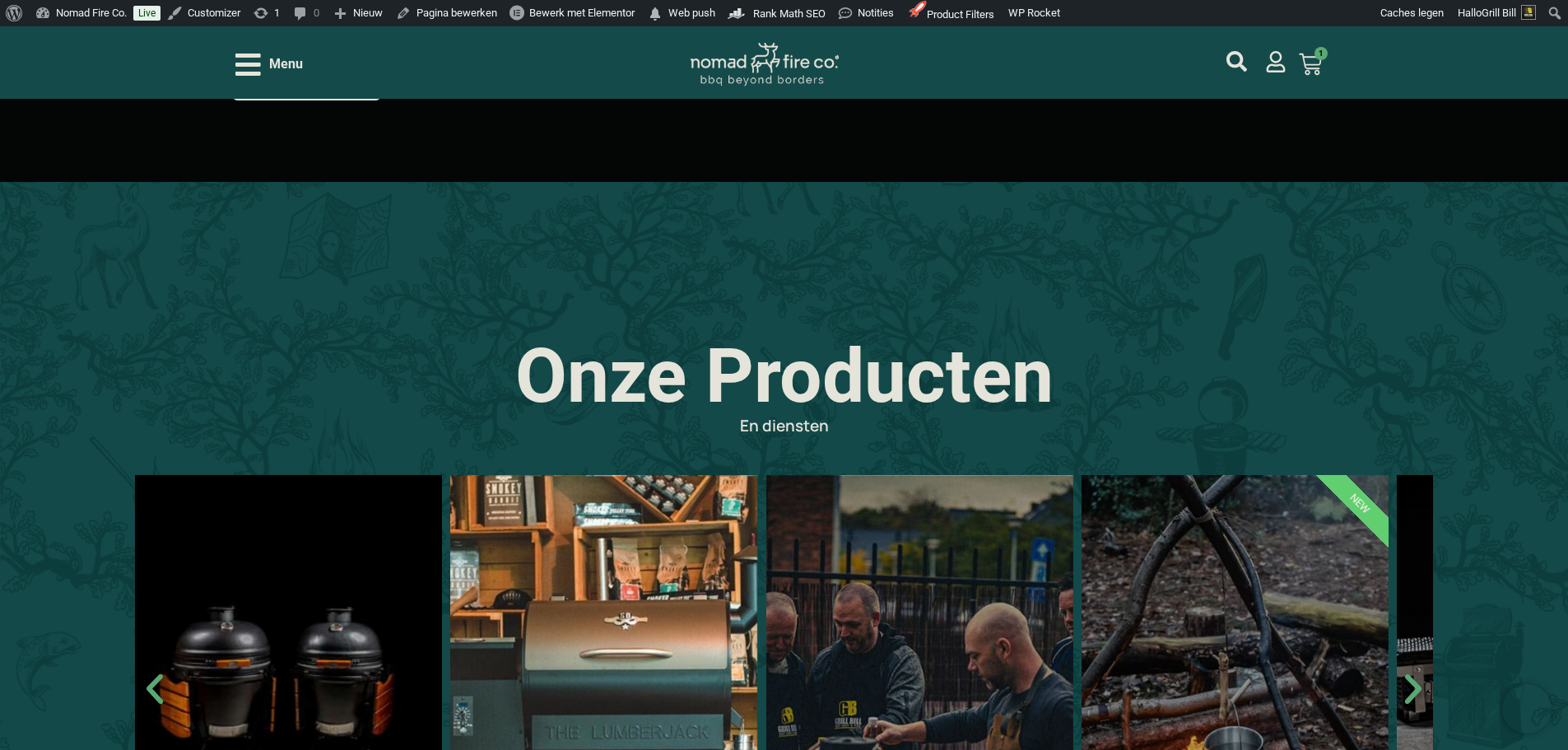
scroll to position [742, 0]
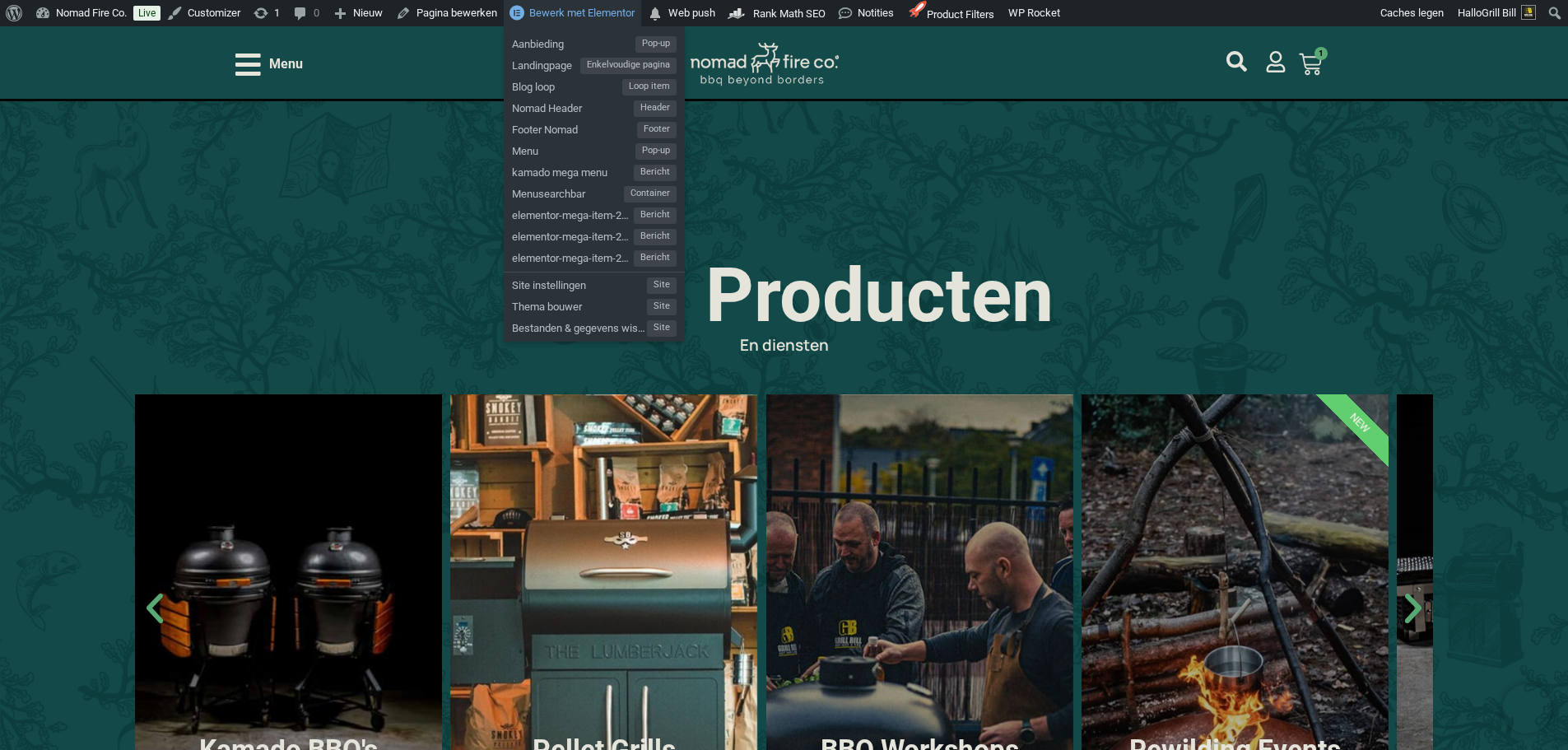
click at [588, 7] on span "Bewerk met Elementor" at bounding box center [582, 13] width 105 height 13
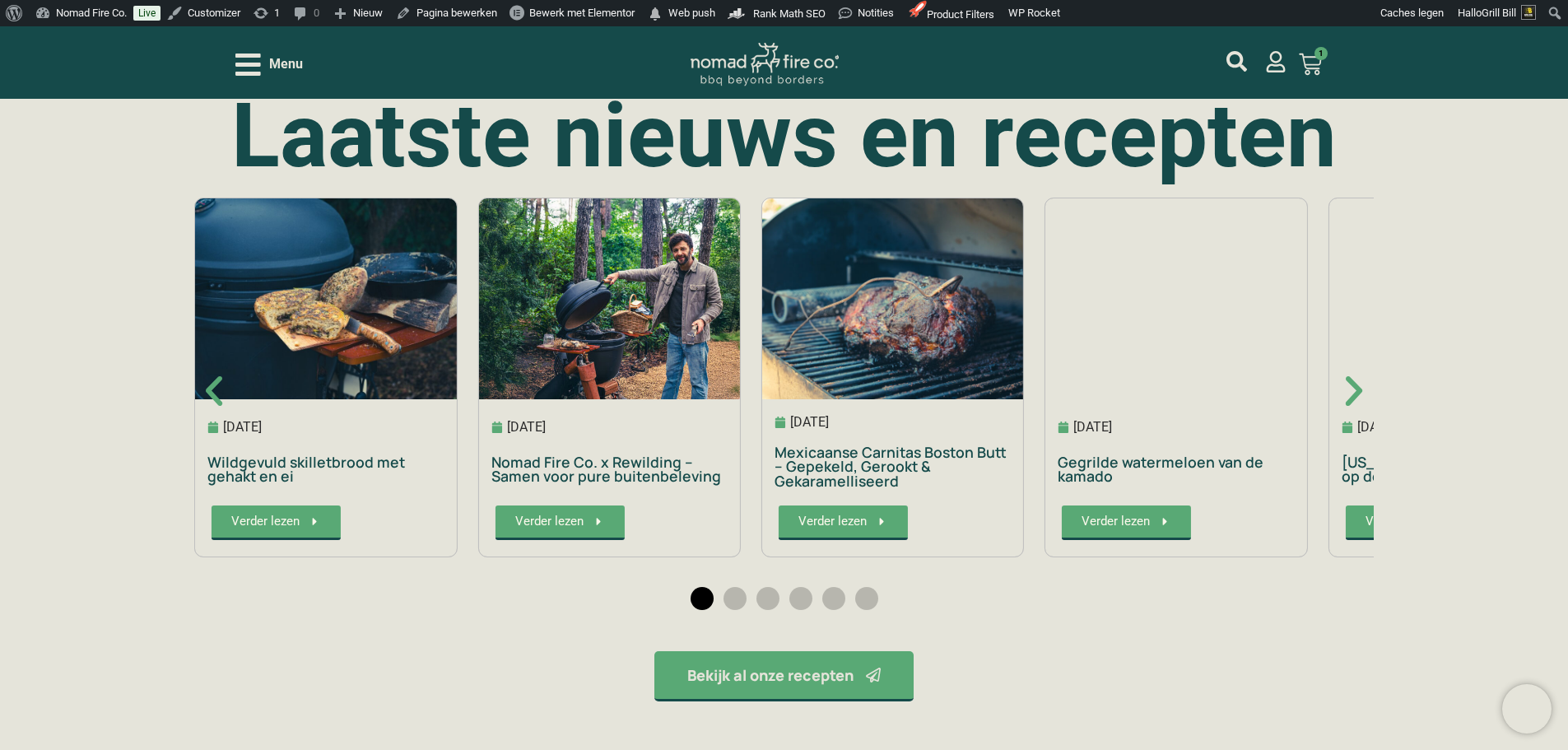
scroll to position [2718, 0]
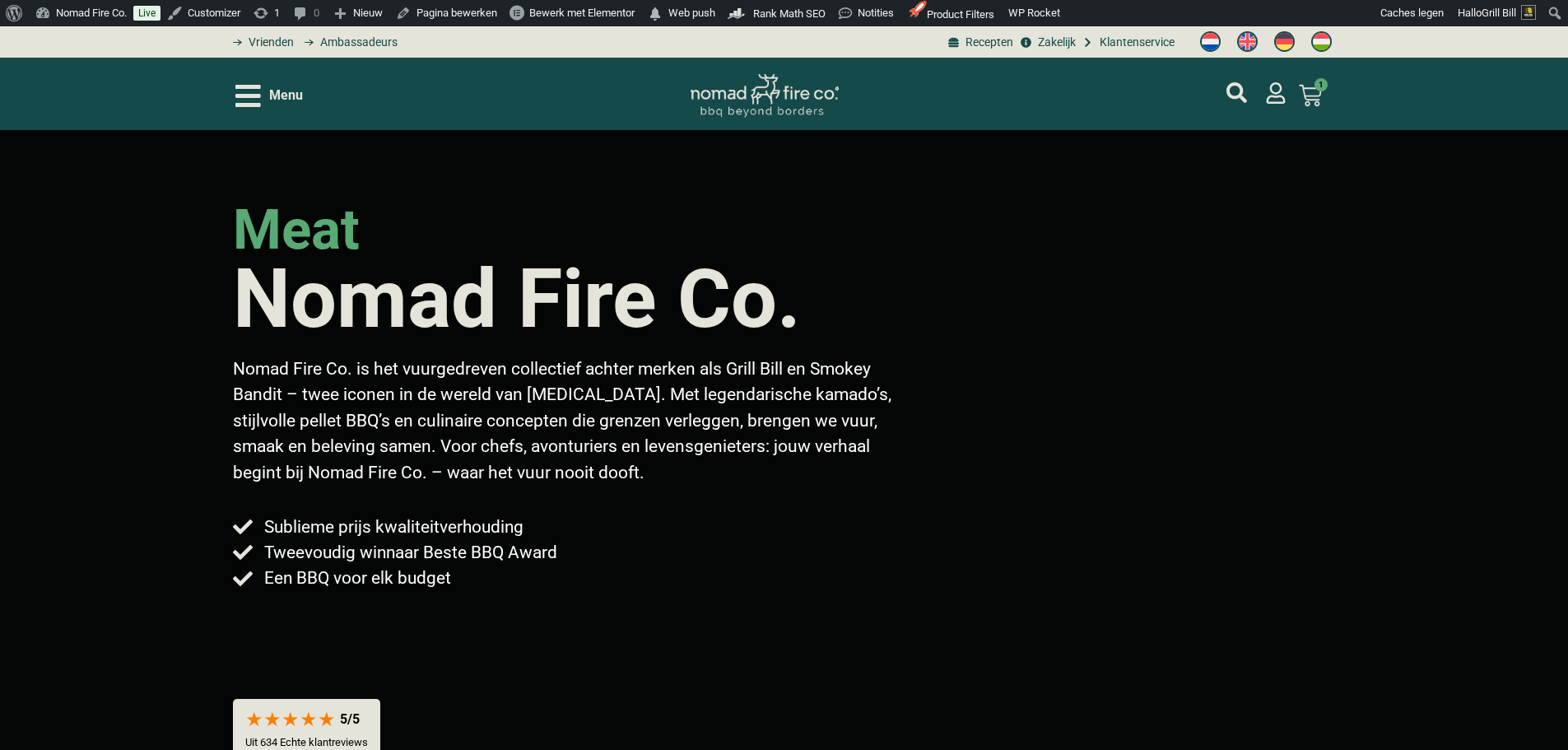
click at [284, 104] on span "Menu" at bounding box center [286, 95] width 34 height 20
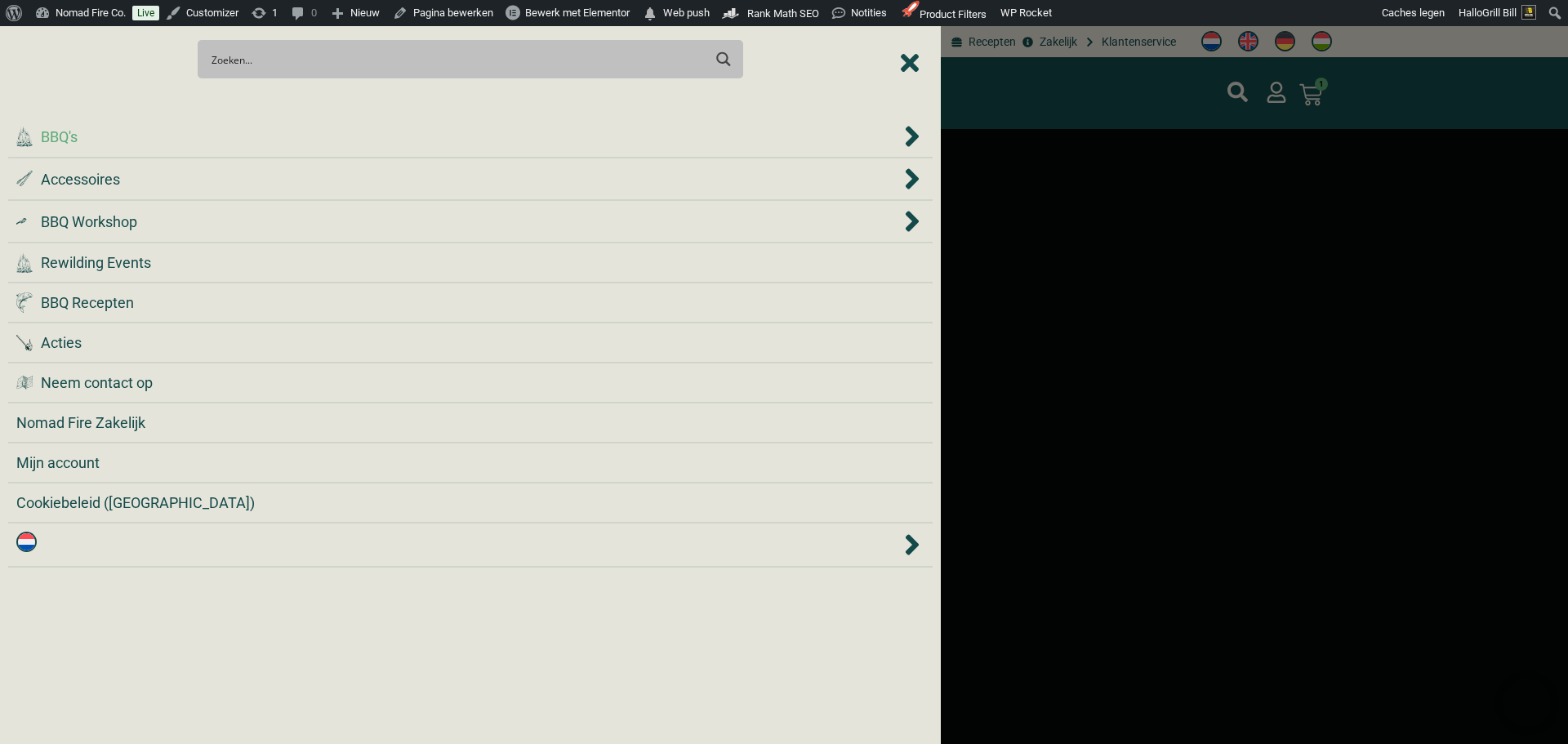
click at [324, 134] on div ".cls-1 { fill: #042e2c; } BBQ's" at bounding box center [458, 136] width 884 height 22
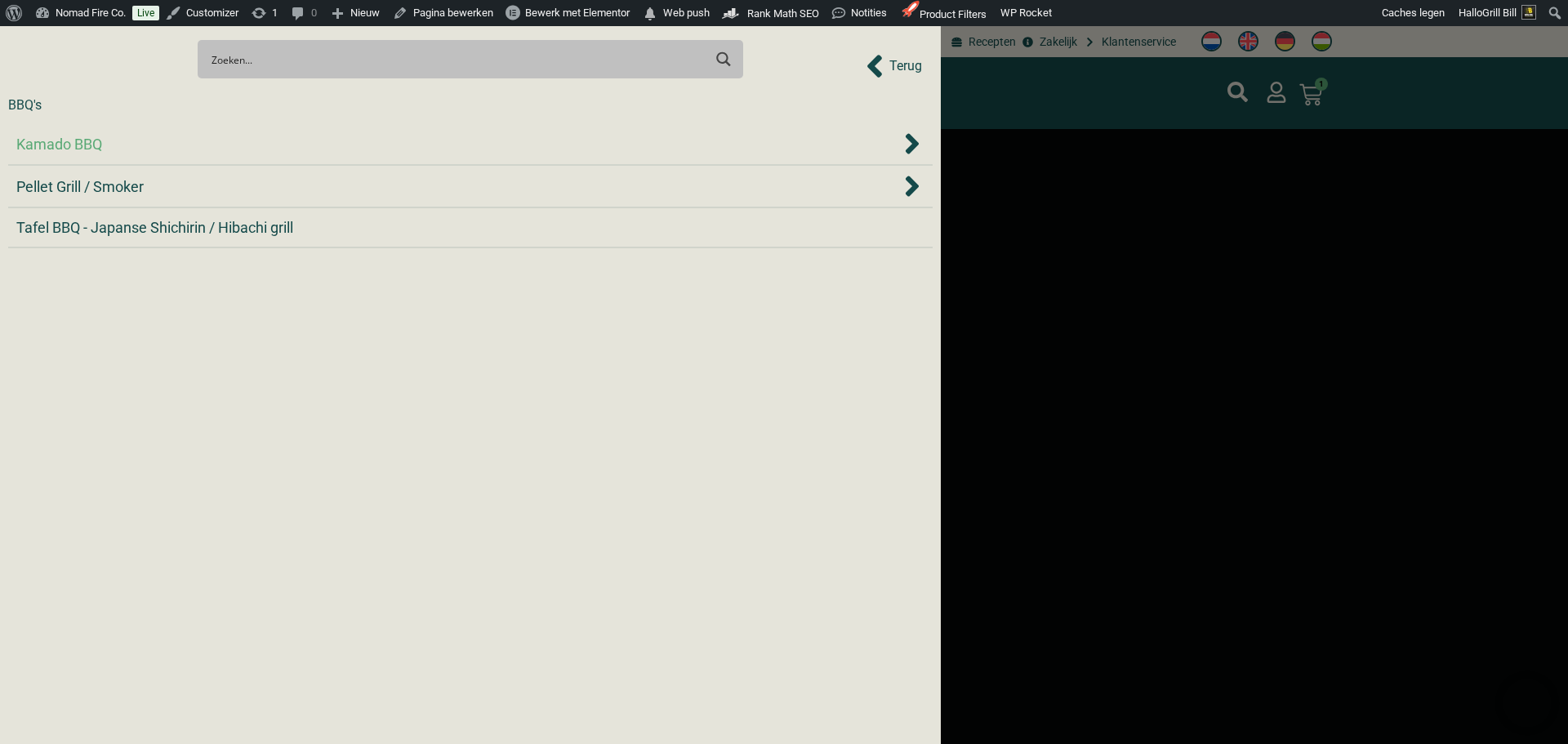
click at [359, 149] on div "Kamado BBQ" at bounding box center [458, 144] width 884 height 22
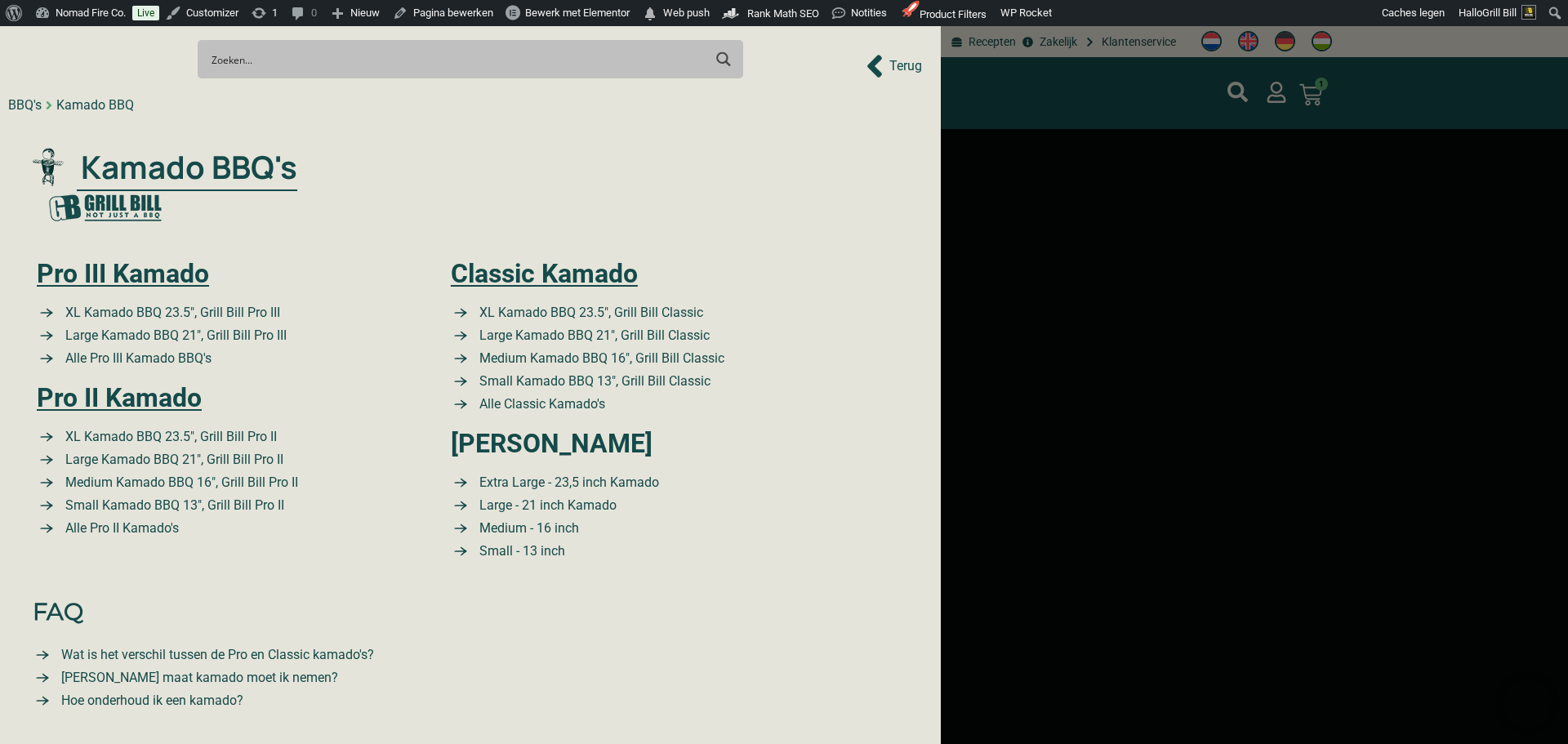
click at [926, 62] on div "Search Meer resultaten... Filter op categorie Accessoires BBQ Boeken BBQ Gietij…" at bounding box center [471, 59] width 925 height 57
click at [904, 62] on span "Terug" at bounding box center [905, 66] width 33 height 19
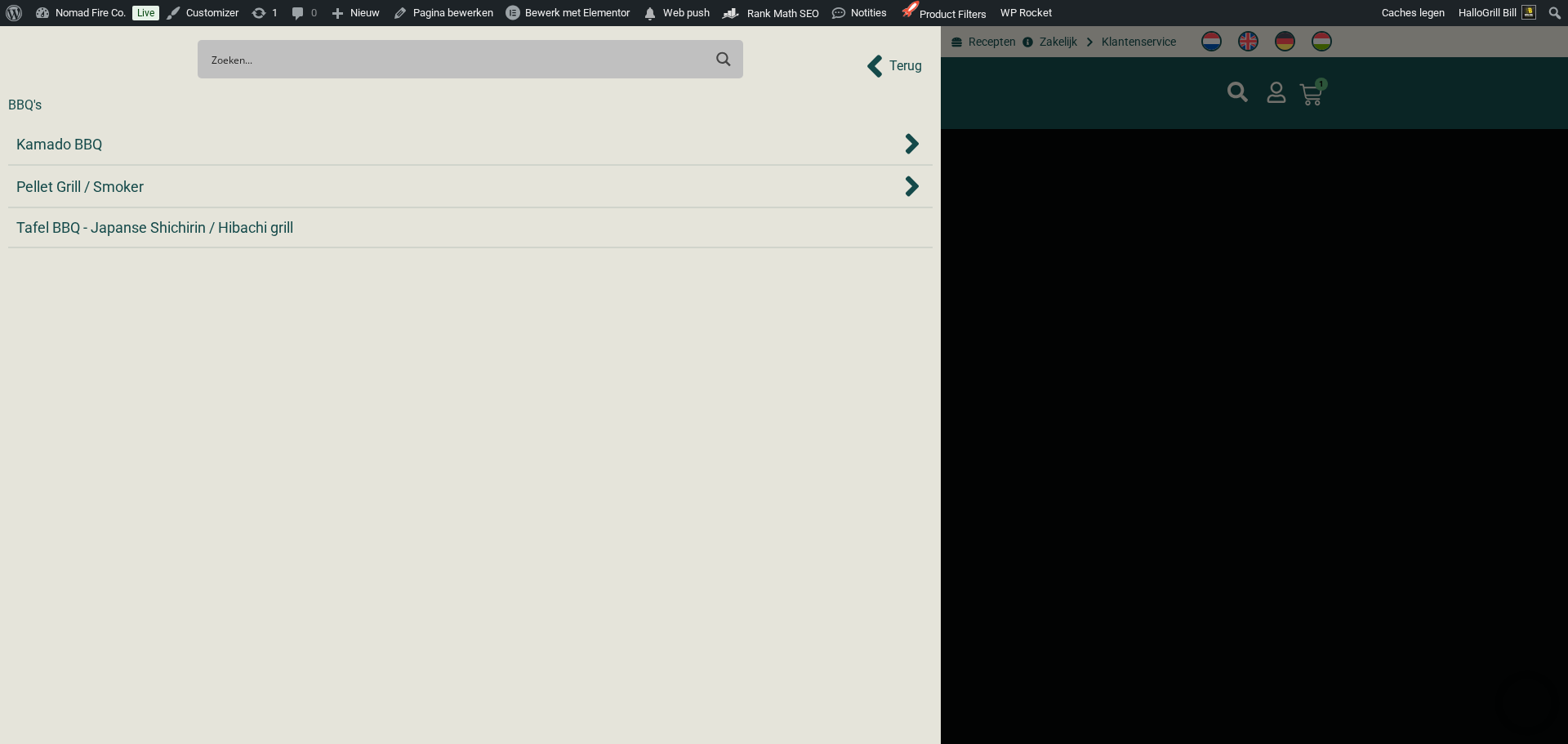
click at [902, 72] on span "Terug" at bounding box center [905, 66] width 33 height 19
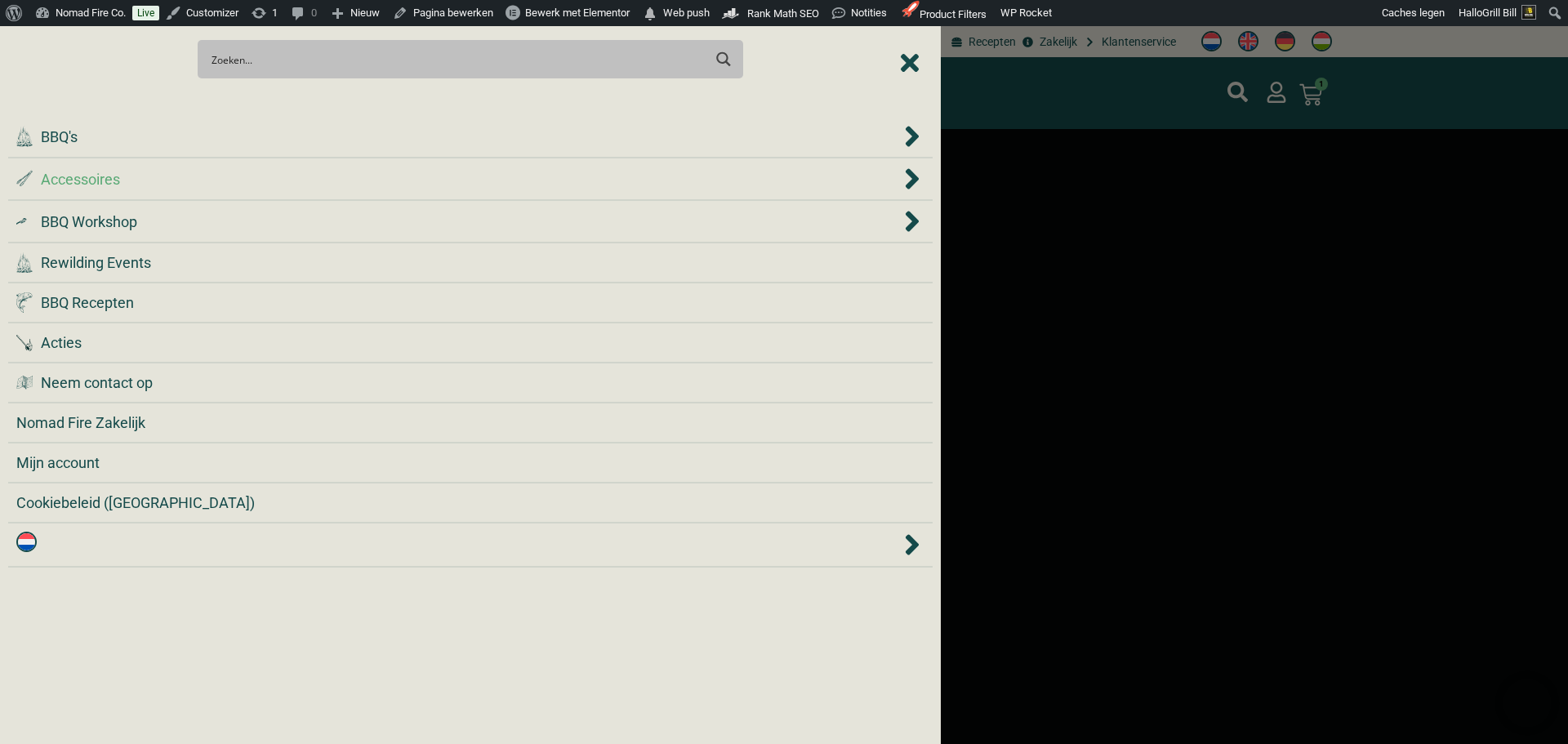
click at [173, 190] on div ".st0 { fill: #2c4a4e; } .st1 { fill: url(#Naamloos_verloop_2); } .st2 { fill: #…" at bounding box center [470, 179] width 908 height 24
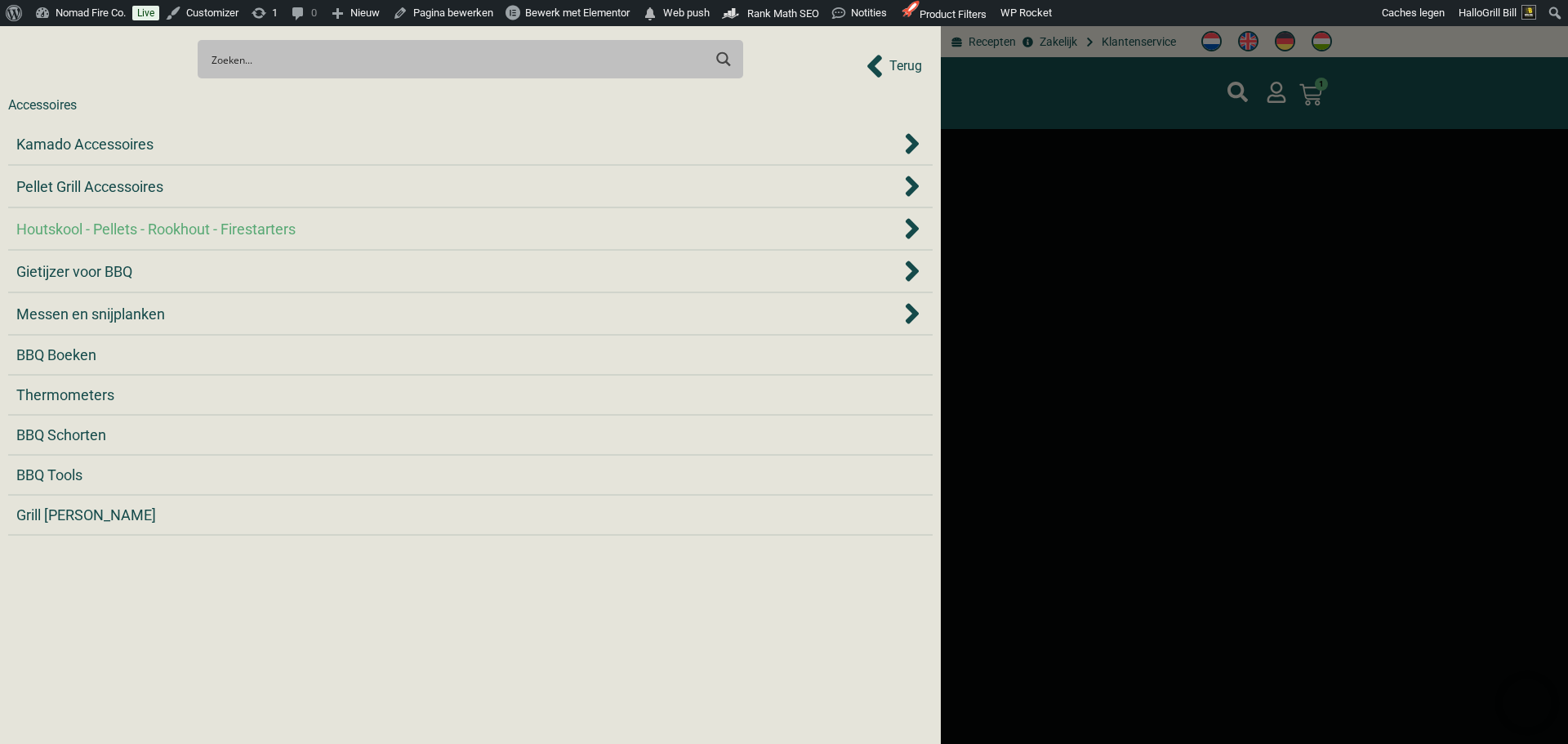
click at [94, 212] on li "Houtskool - Pellets - Rookhout - Firestarters" at bounding box center [471, 229] width 925 height 42
click at [99, 219] on span "Houtskool - Pellets - Rookhout - Firestarters" at bounding box center [156, 229] width 280 height 22
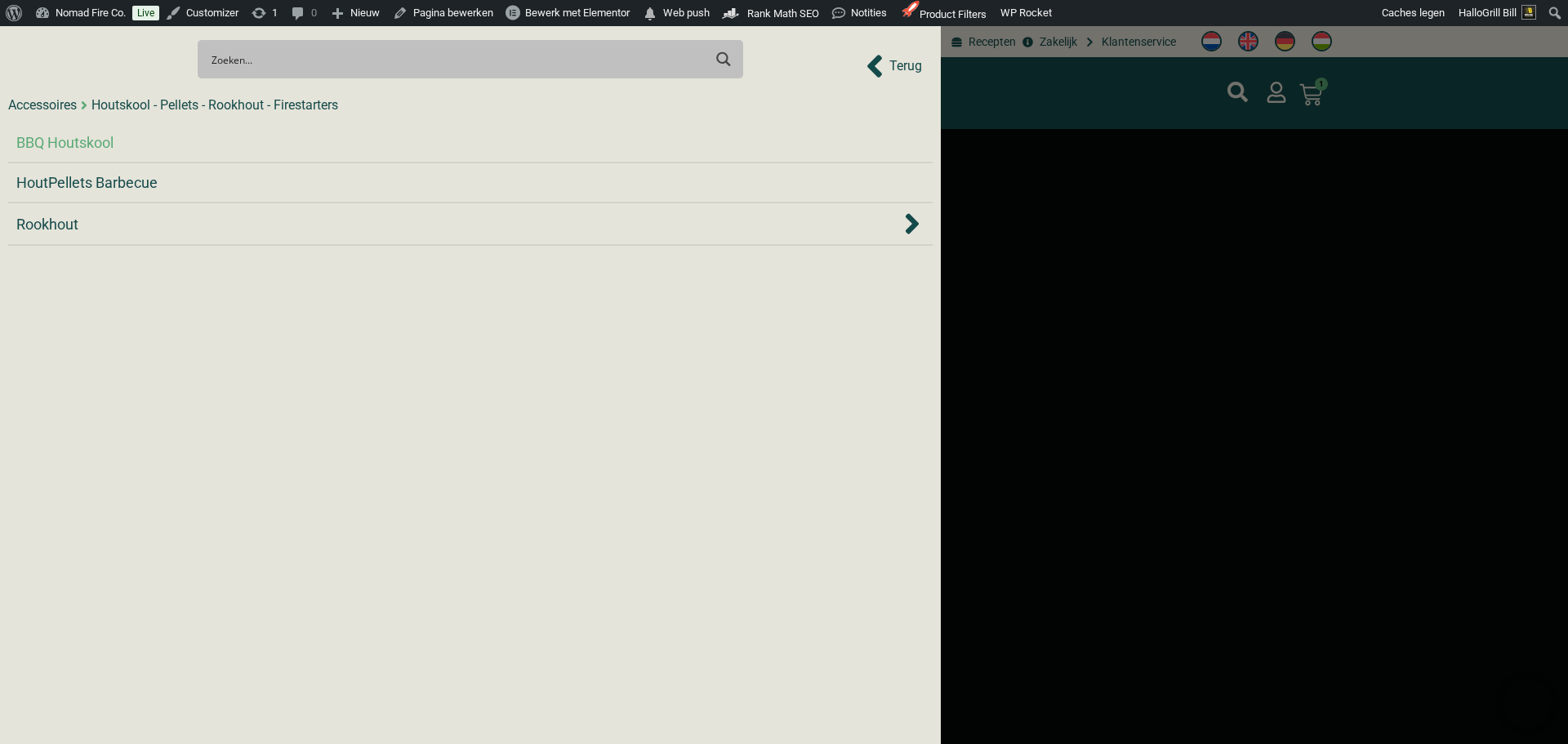
click at [107, 148] on span "BBQ Houtskool" at bounding box center [64, 142] width 97 height 22
click at [1000, 85] on div at bounding box center [784, 372] width 1568 height 744
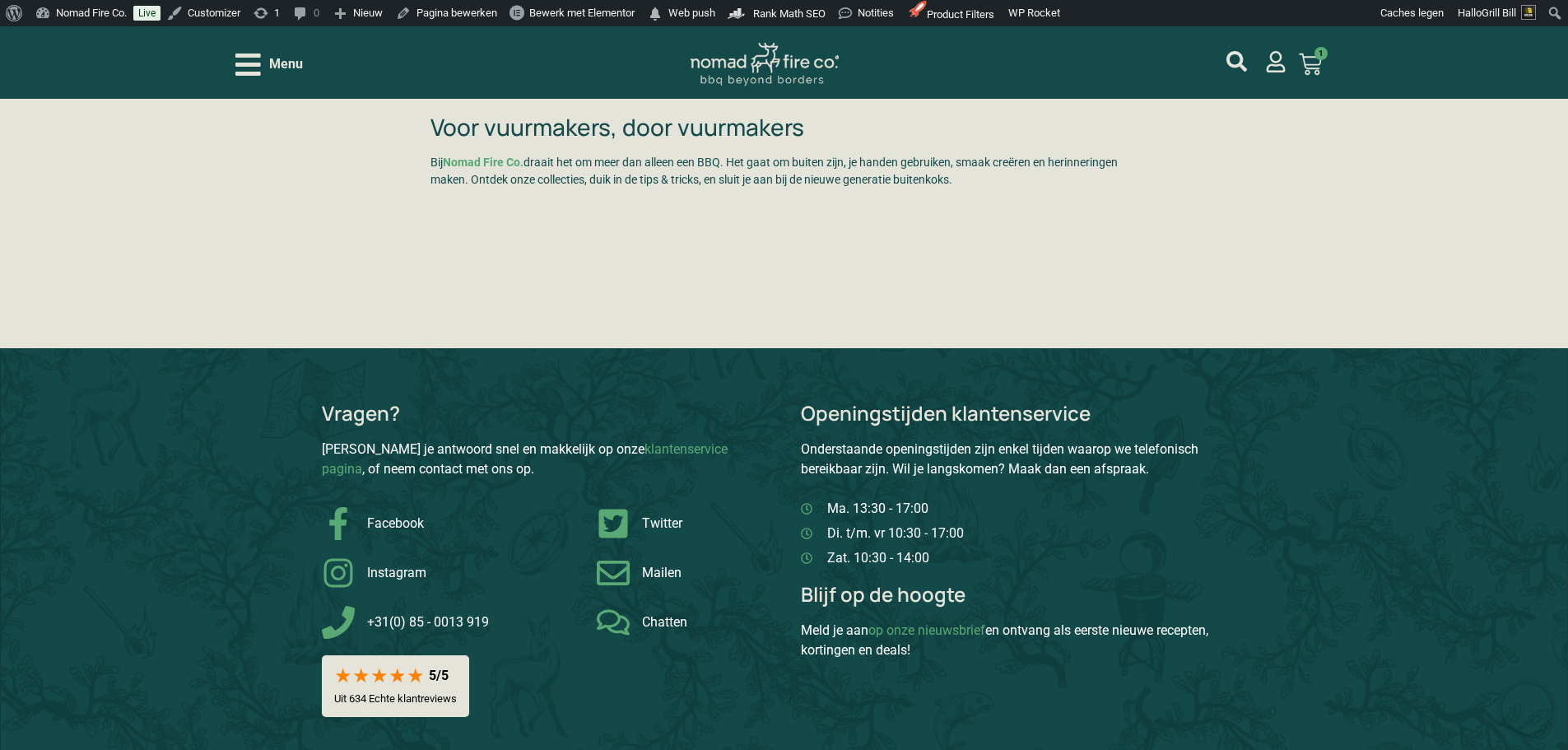
scroll to position [4200, 0]
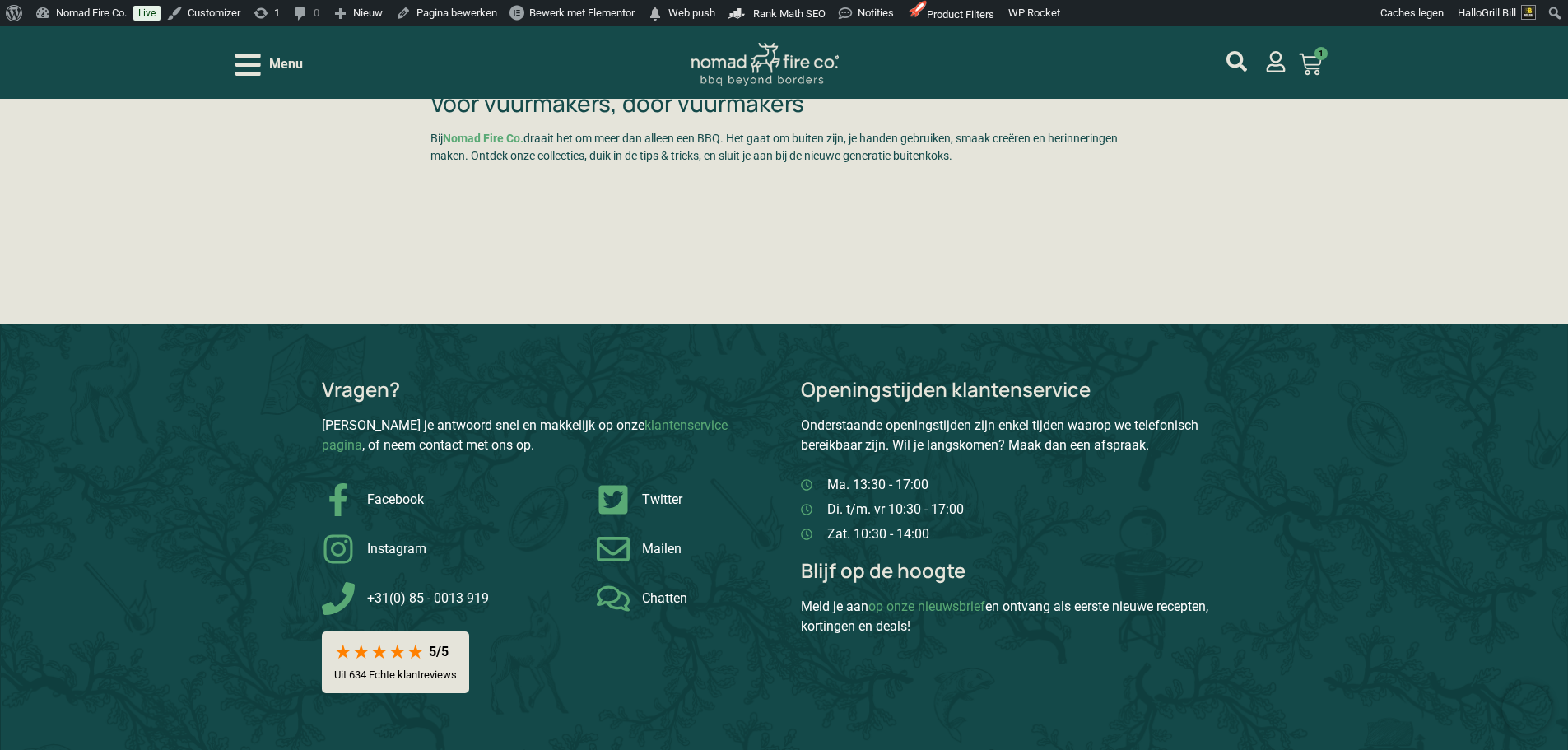
click at [298, 63] on span "Menu" at bounding box center [286, 64] width 34 height 20
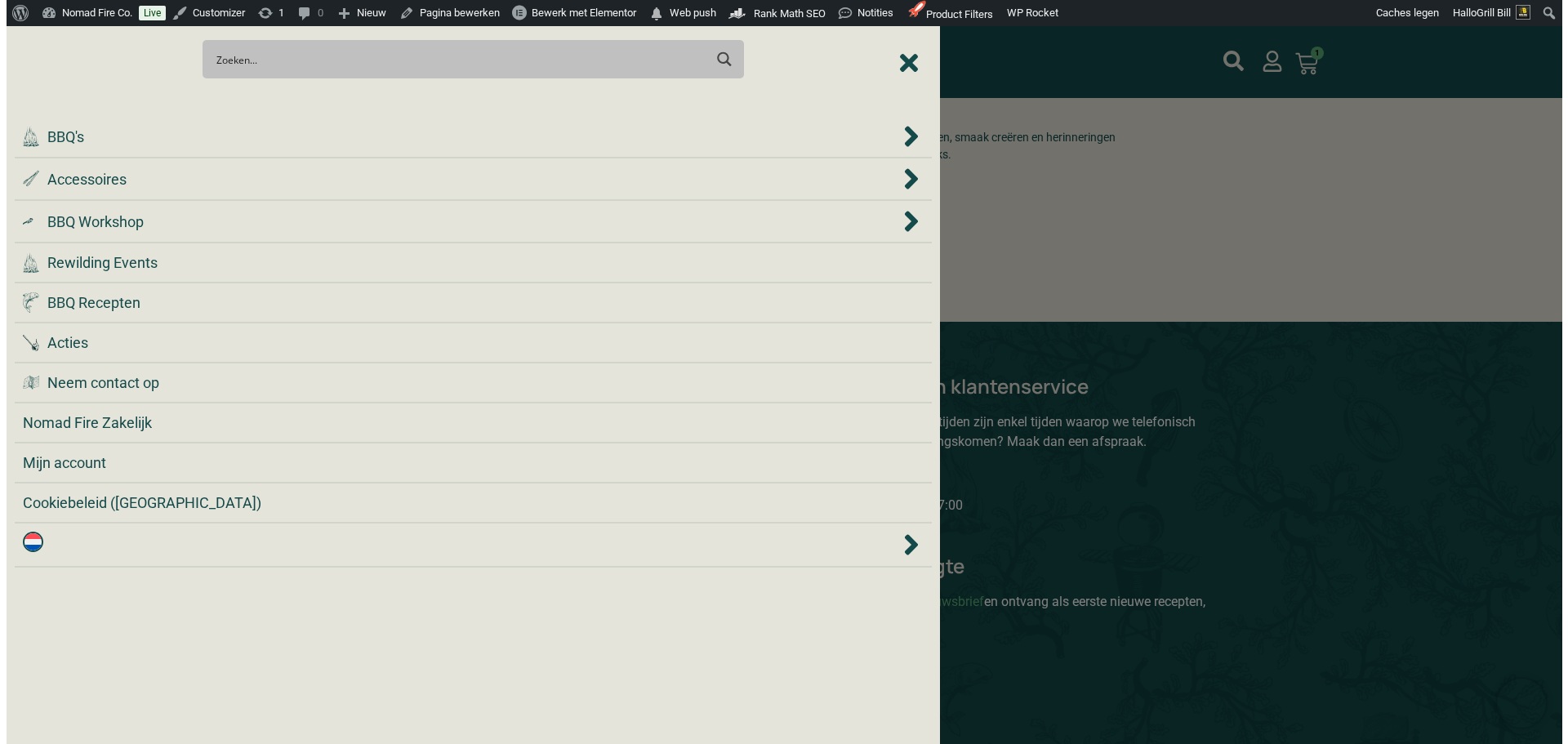
scroll to position [4172, 0]
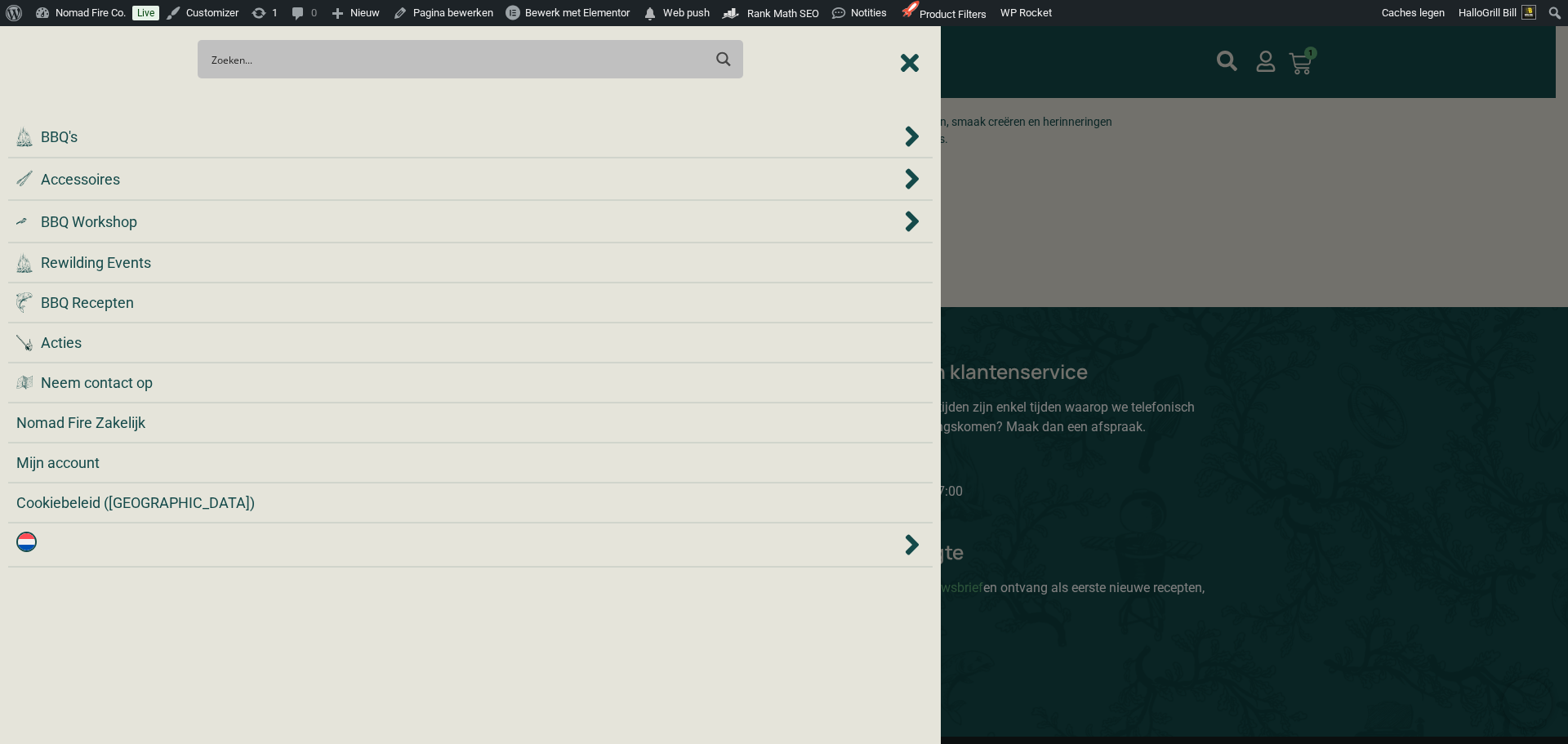
click at [443, 64] on input "Search input" at bounding box center [456, 59] width 491 height 30
type input "tafel"
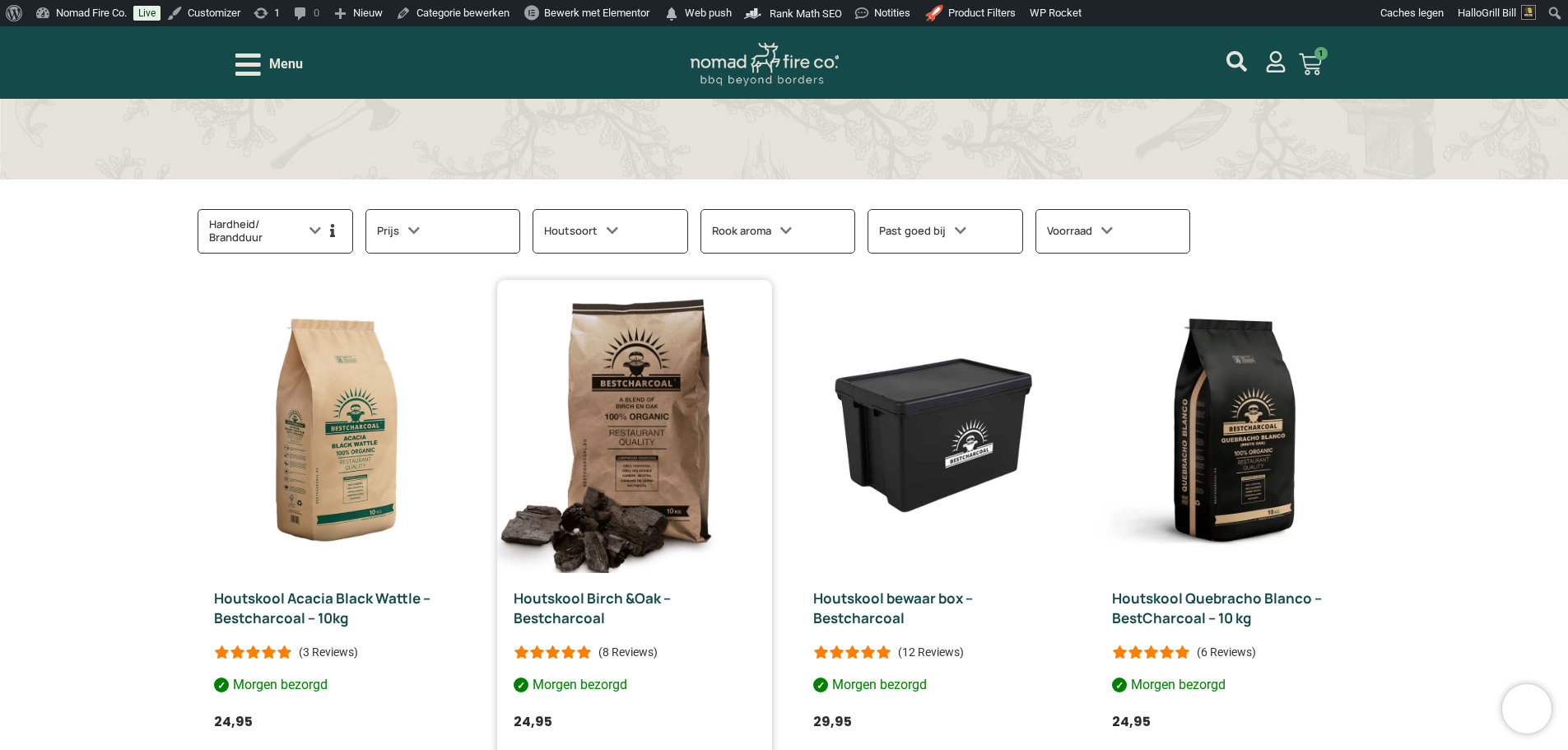
scroll to position [577, 0]
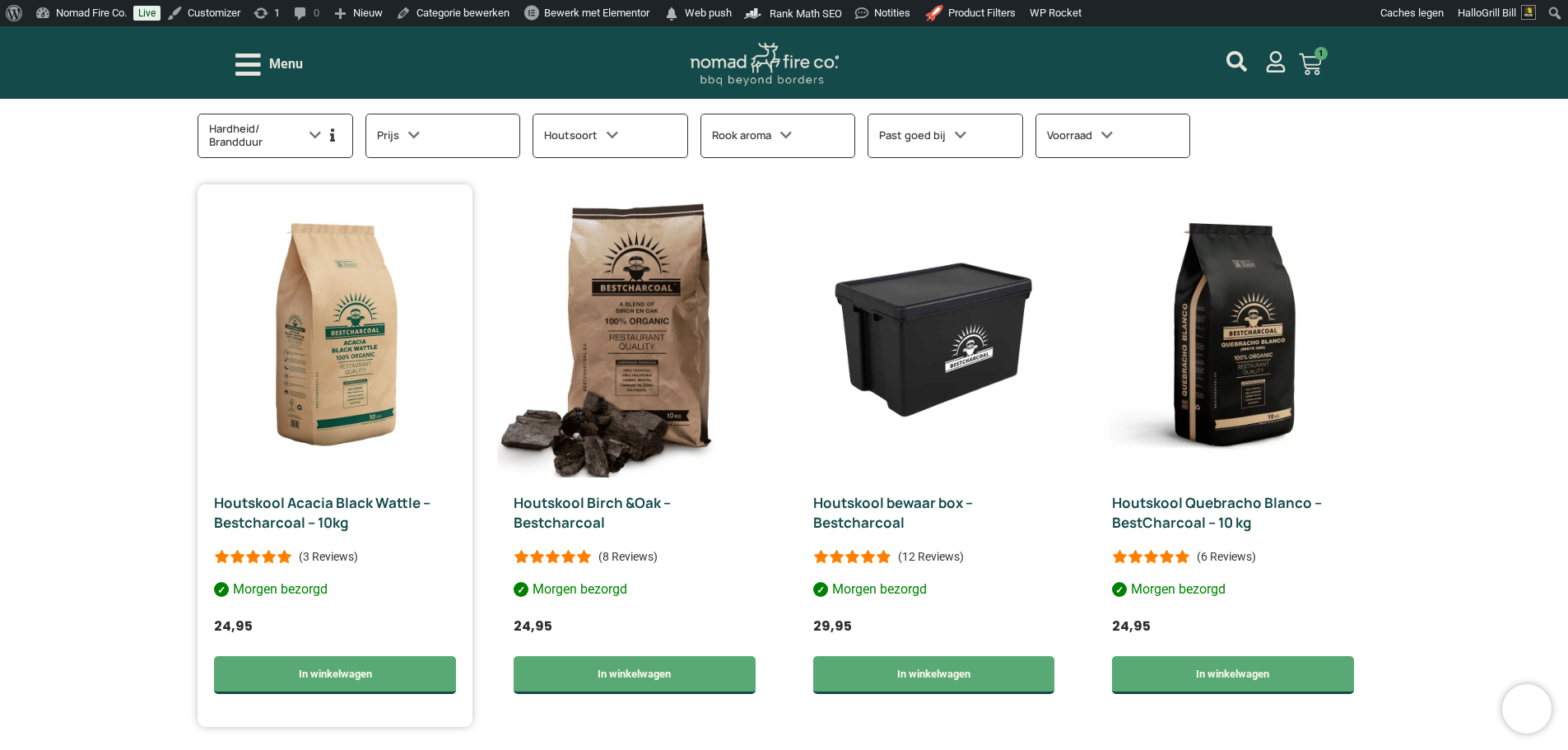
click at [330, 550] on p "(3 Reviews)" at bounding box center [329, 557] width 59 height 14
click at [329, 551] on p "(3 Reviews)" at bounding box center [329, 557] width 59 height 14
click at [284, 557] on div at bounding box center [253, 557] width 78 height 14
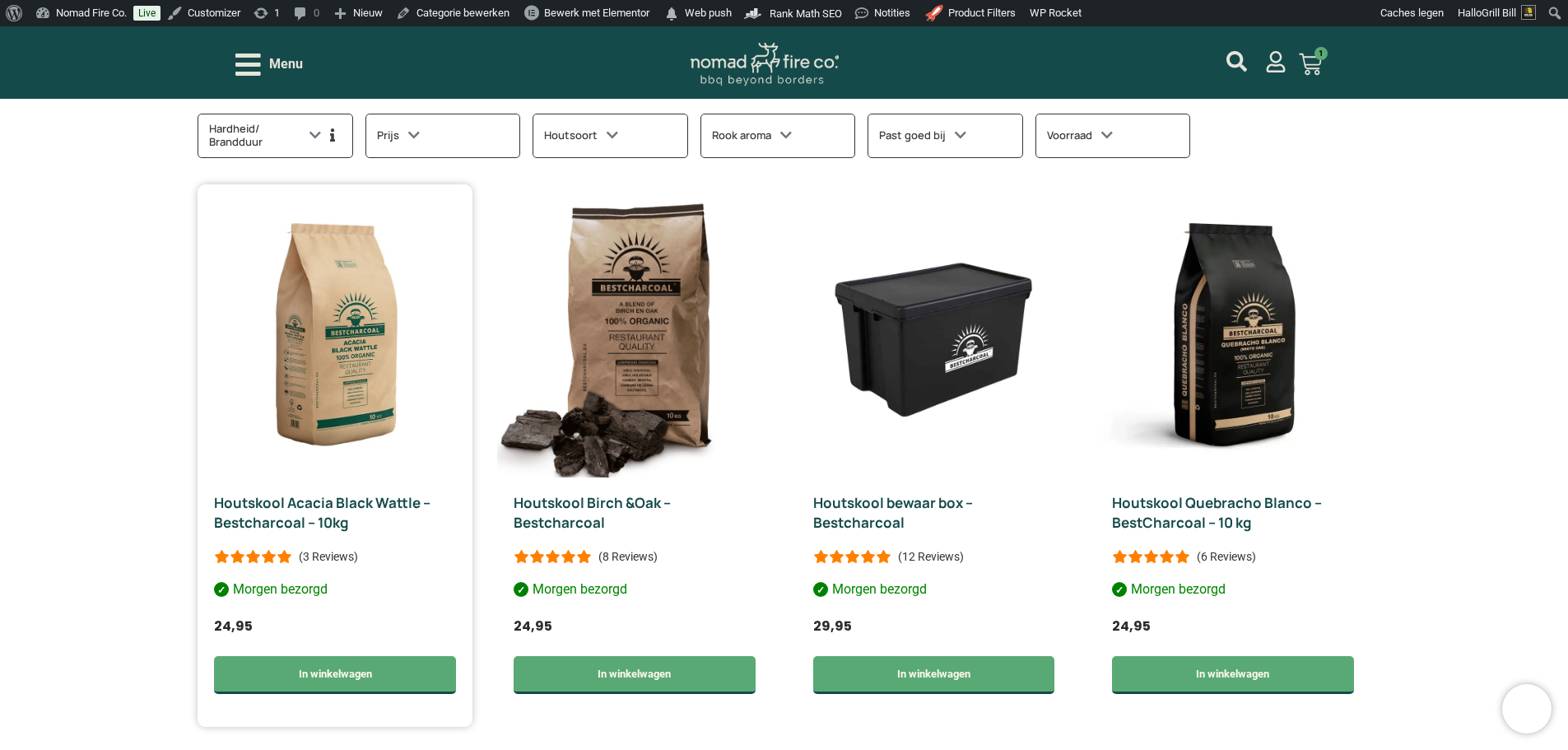
click at [284, 558] on div at bounding box center [253, 557] width 78 height 14
click at [282, 558] on div at bounding box center [253, 557] width 78 height 14
click at [312, 550] on p "(3 Reviews)" at bounding box center [329, 557] width 59 height 14
click at [314, 550] on p "(3 Reviews)" at bounding box center [329, 557] width 59 height 14
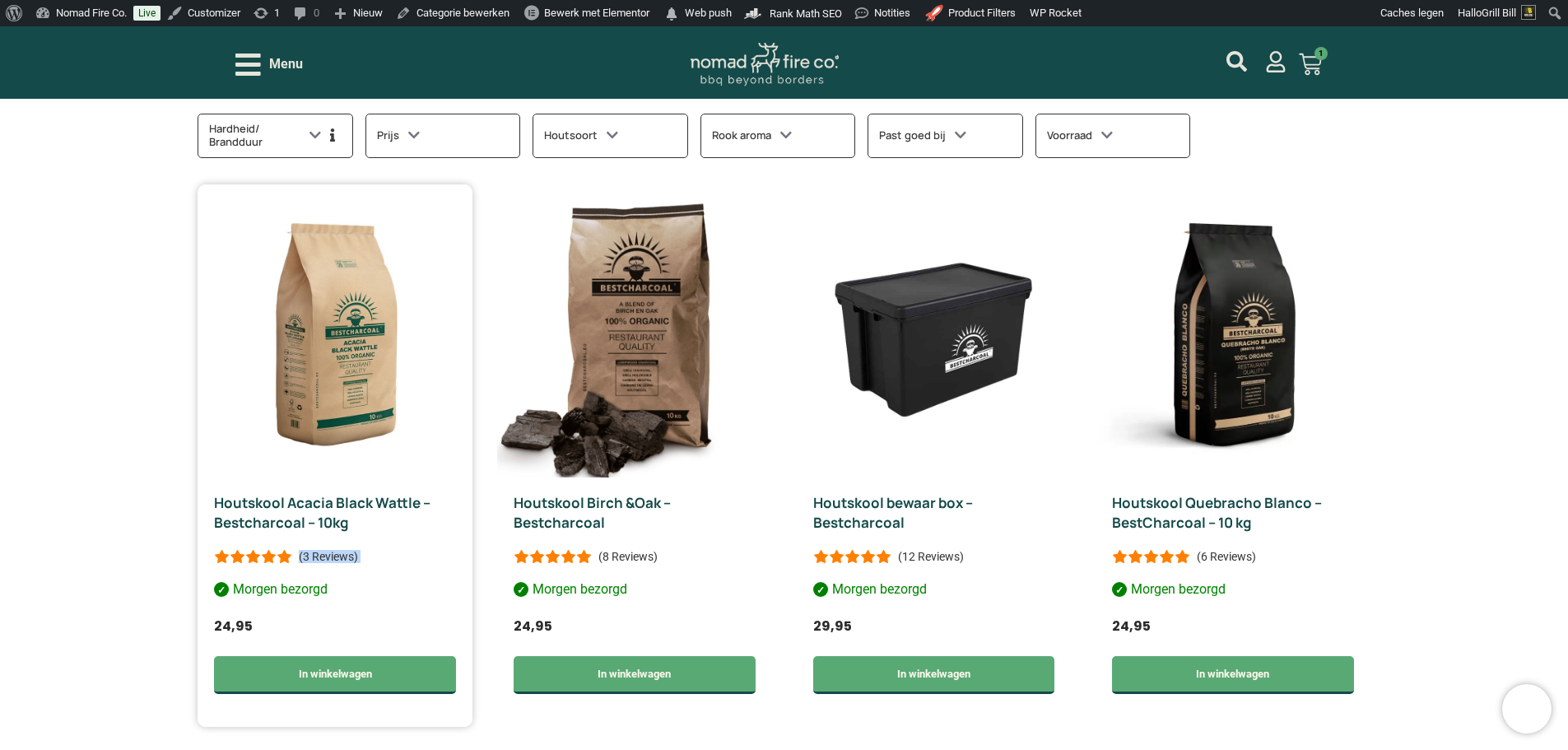
click at [317, 553] on p "(3 Reviews)" at bounding box center [329, 557] width 59 height 14
click at [359, 553] on div "Houtskool Acacia Black Wattle – Bestcharcoal – 10kg (3 Reviews) Morgen bezorgd …" at bounding box center [335, 602] width 275 height 250
click at [361, 555] on div "Houtskool Acacia Black Wattle – Bestcharcoal – 10kg (3 Reviews) Morgen bezorgd …" at bounding box center [335, 602] width 275 height 250
click at [362, 556] on div "Houtskool Acacia Black Wattle – Bestcharcoal – 10kg (3 Reviews) Morgen bezorgd …" at bounding box center [335, 602] width 275 height 250
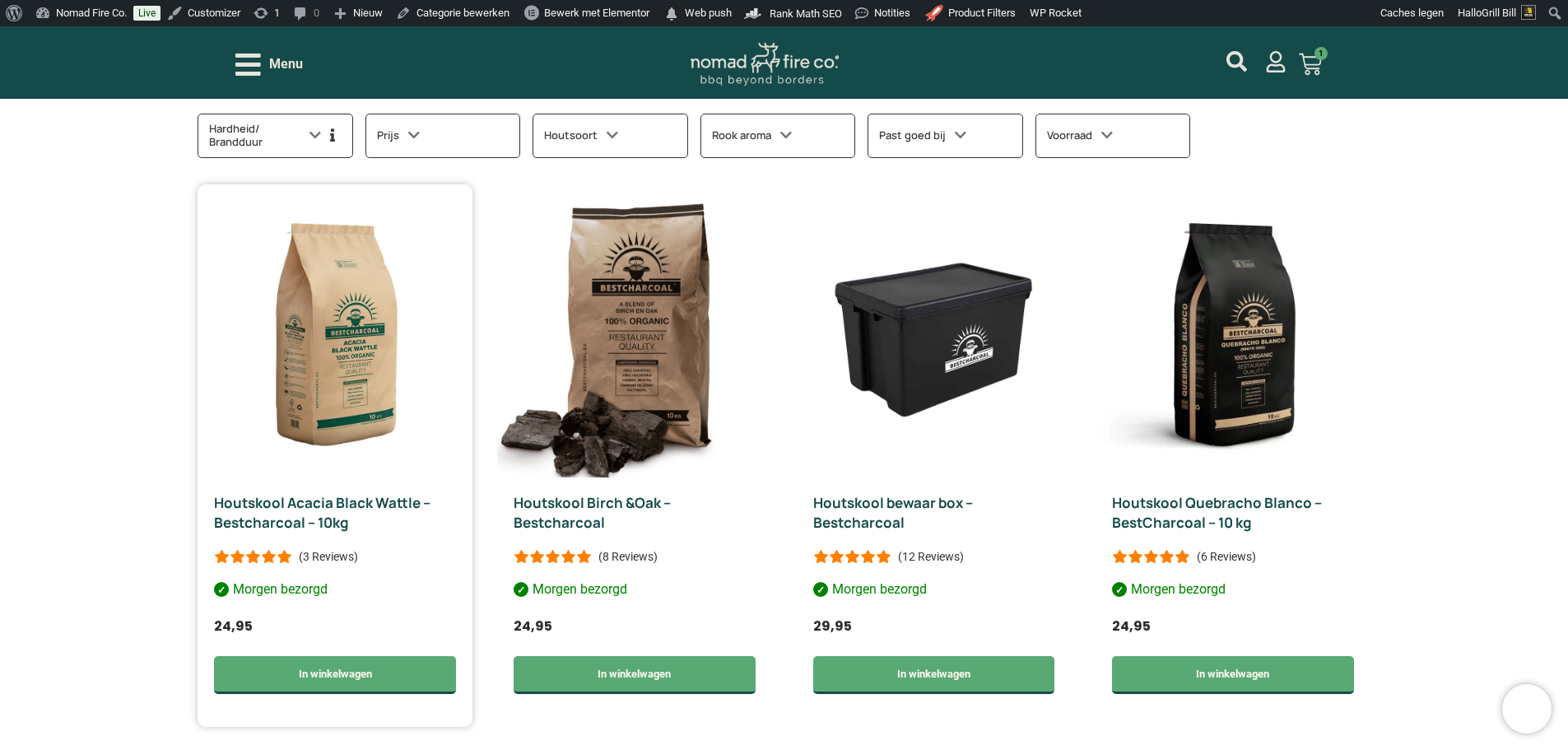
click at [284, 551] on div at bounding box center [253, 557] width 78 height 14
click at [284, 552] on div at bounding box center [253, 557] width 78 height 14
click at [312, 551] on p "(3 Reviews)" at bounding box center [329, 557] width 59 height 14
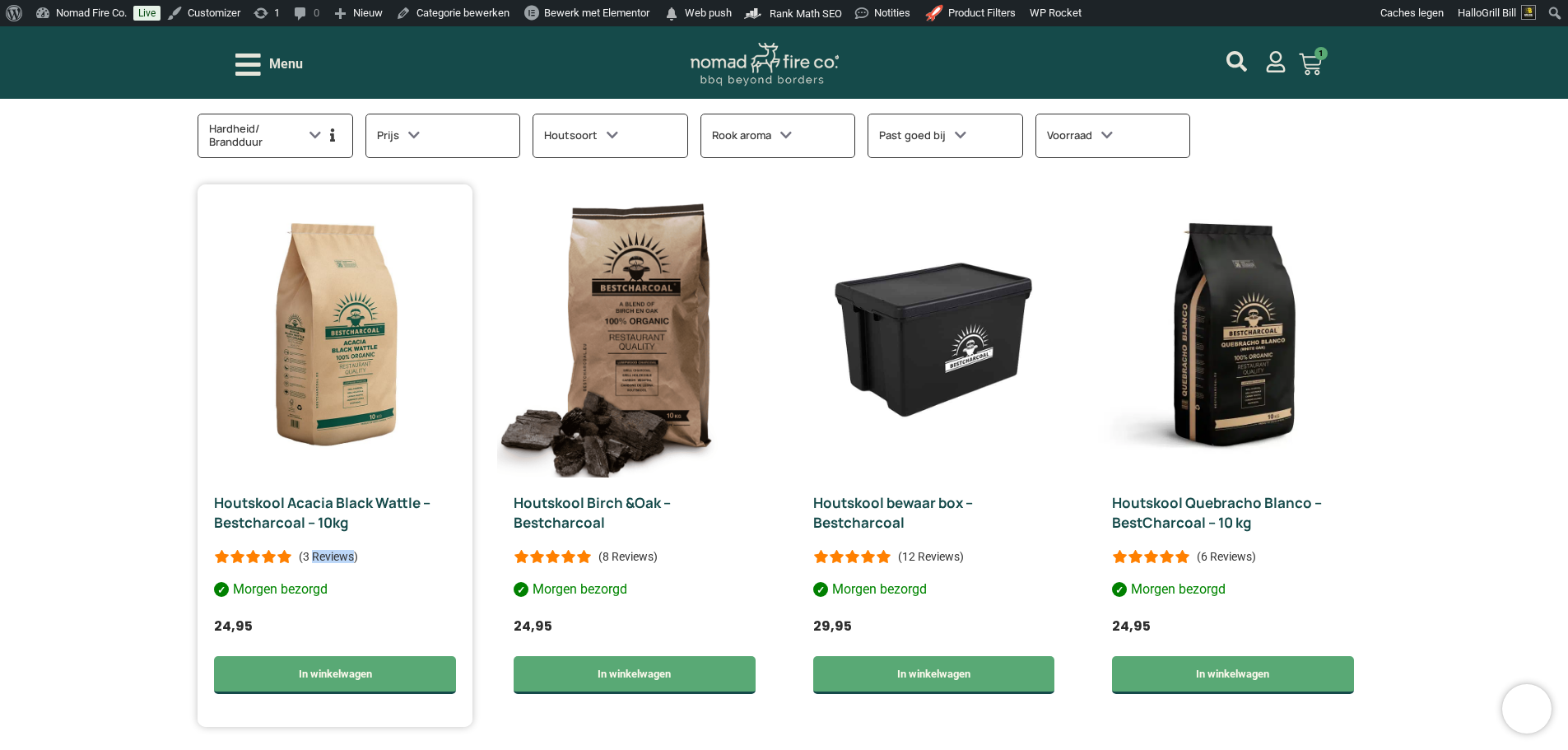
click at [312, 551] on p "(3 Reviews)" at bounding box center [329, 557] width 59 height 14
click at [371, 556] on div "Houtskool Acacia Black Wattle – Bestcharcoal – 10kg (3 Reviews) Morgen bezorgd …" at bounding box center [335, 602] width 275 height 250
click at [340, 557] on p "(3 Reviews)" at bounding box center [329, 557] width 59 height 14
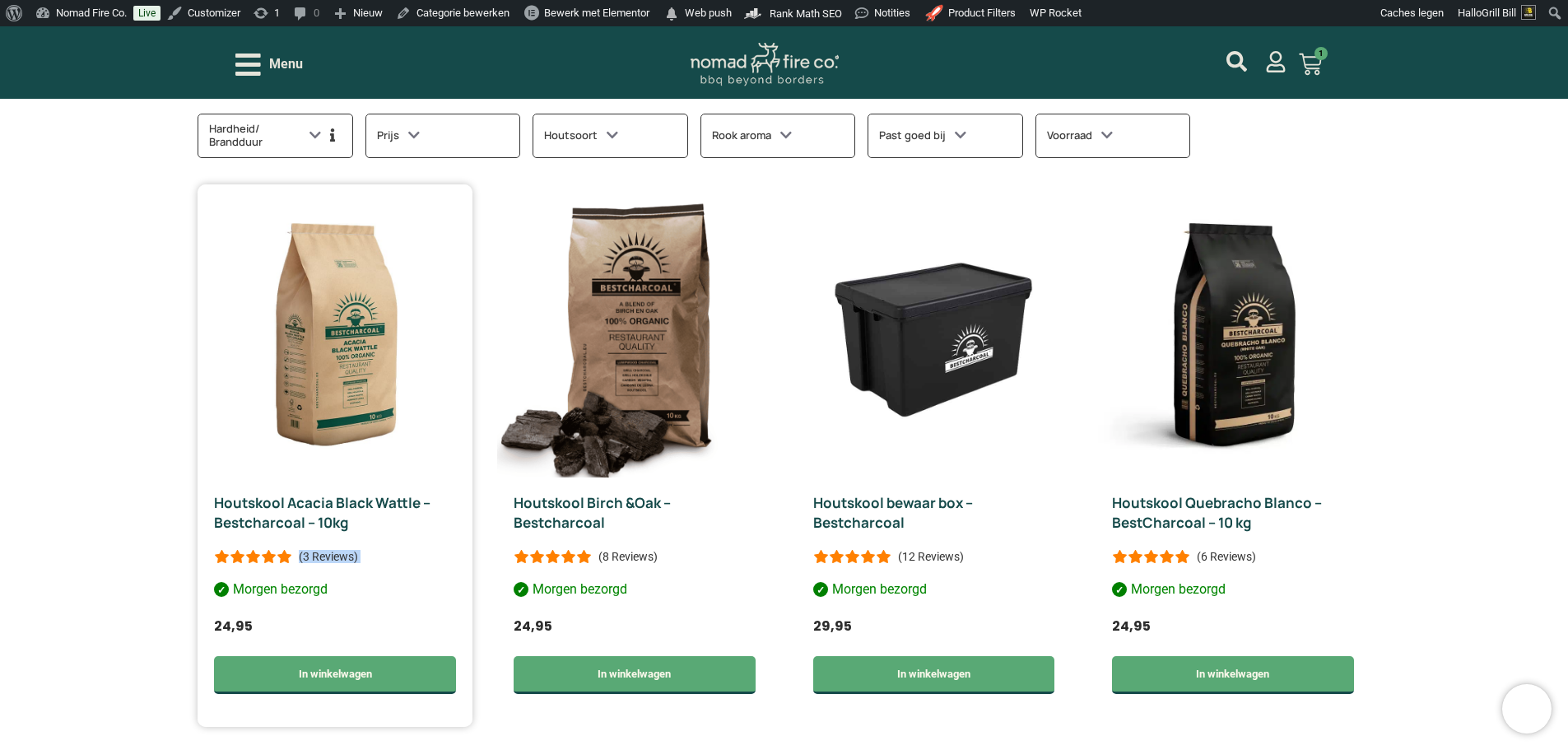
click at [340, 557] on p "(3 Reviews)" at bounding box center [329, 557] width 59 height 14
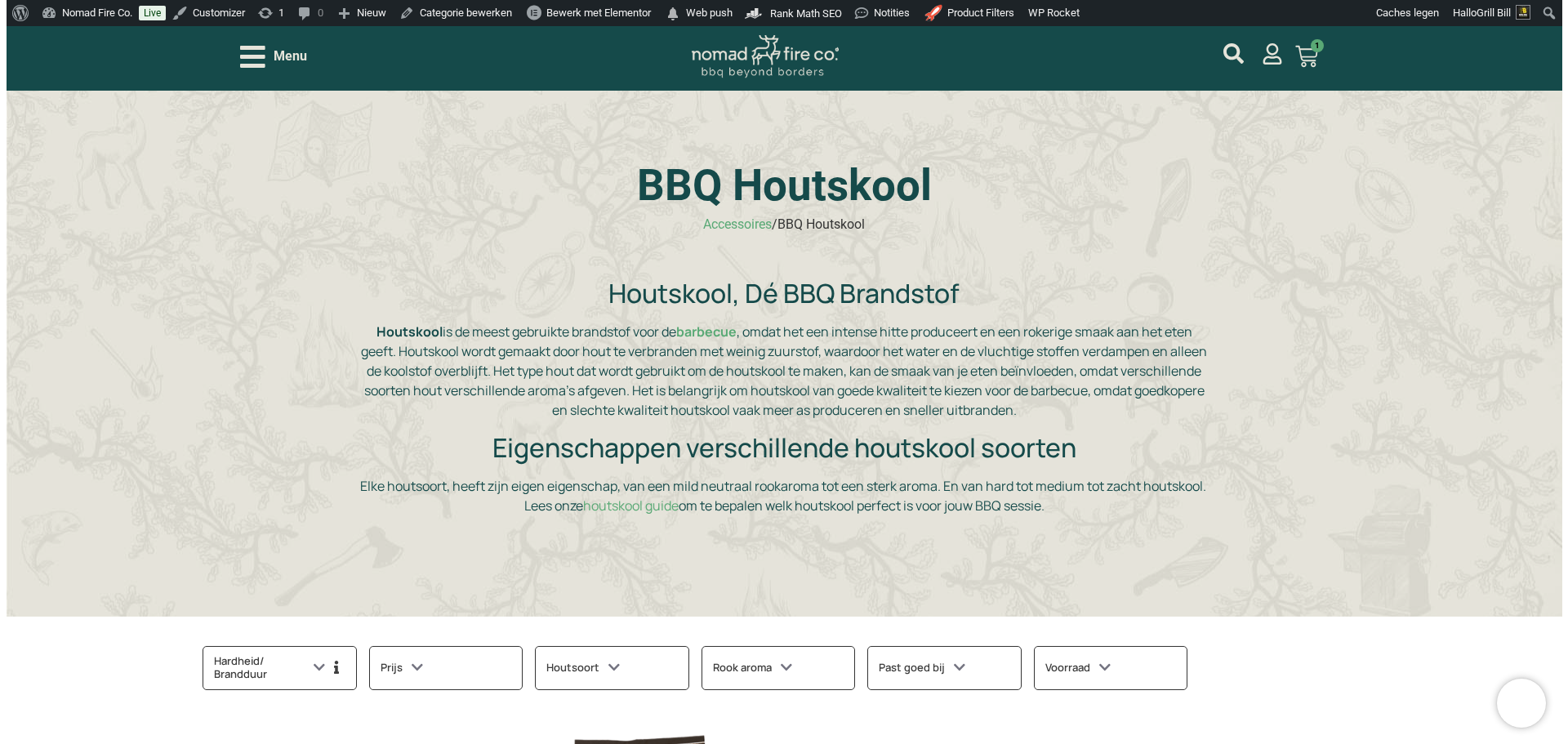
scroll to position [0, 0]
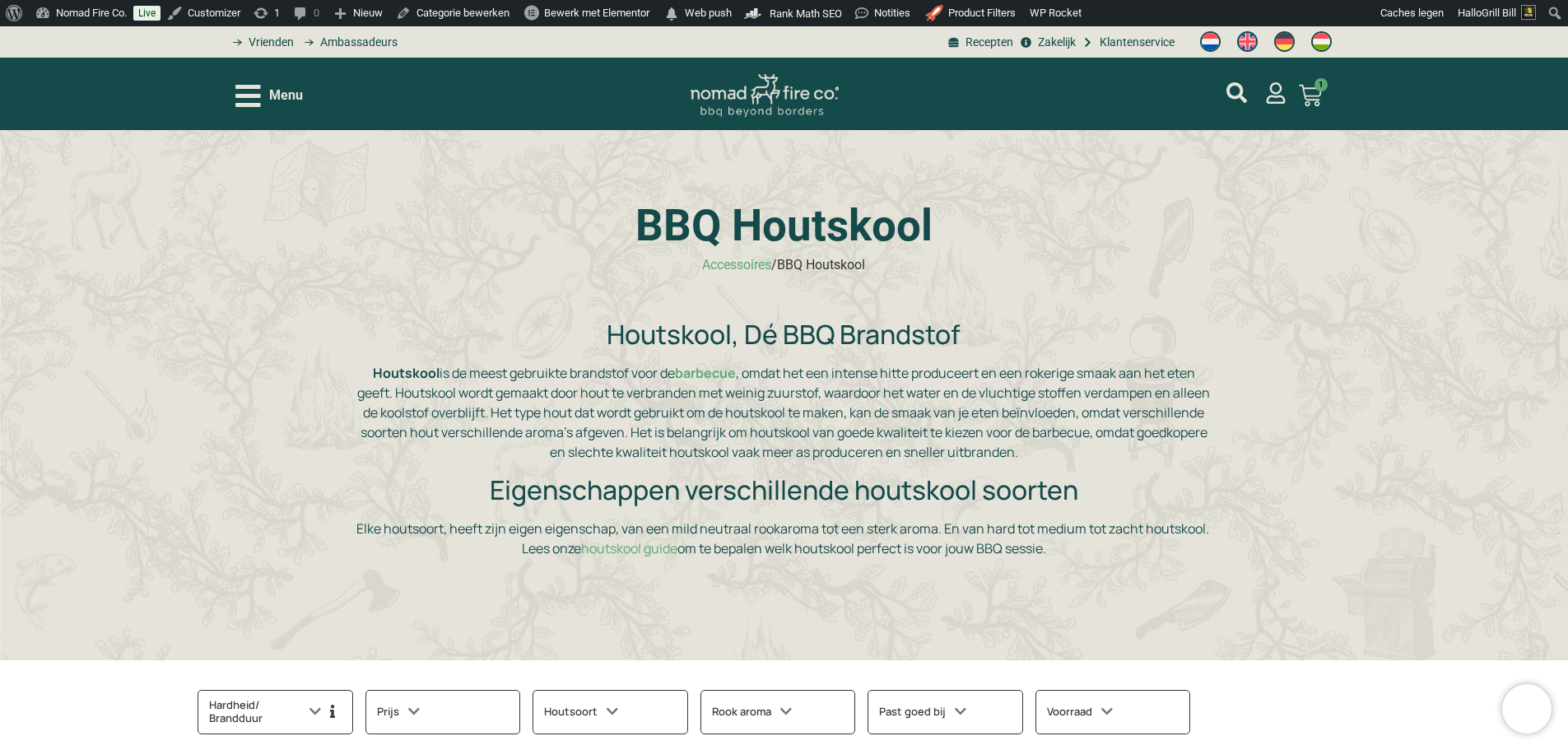
click at [752, 230] on h1 "BBQ Houtskool" at bounding box center [784, 225] width 856 height 43
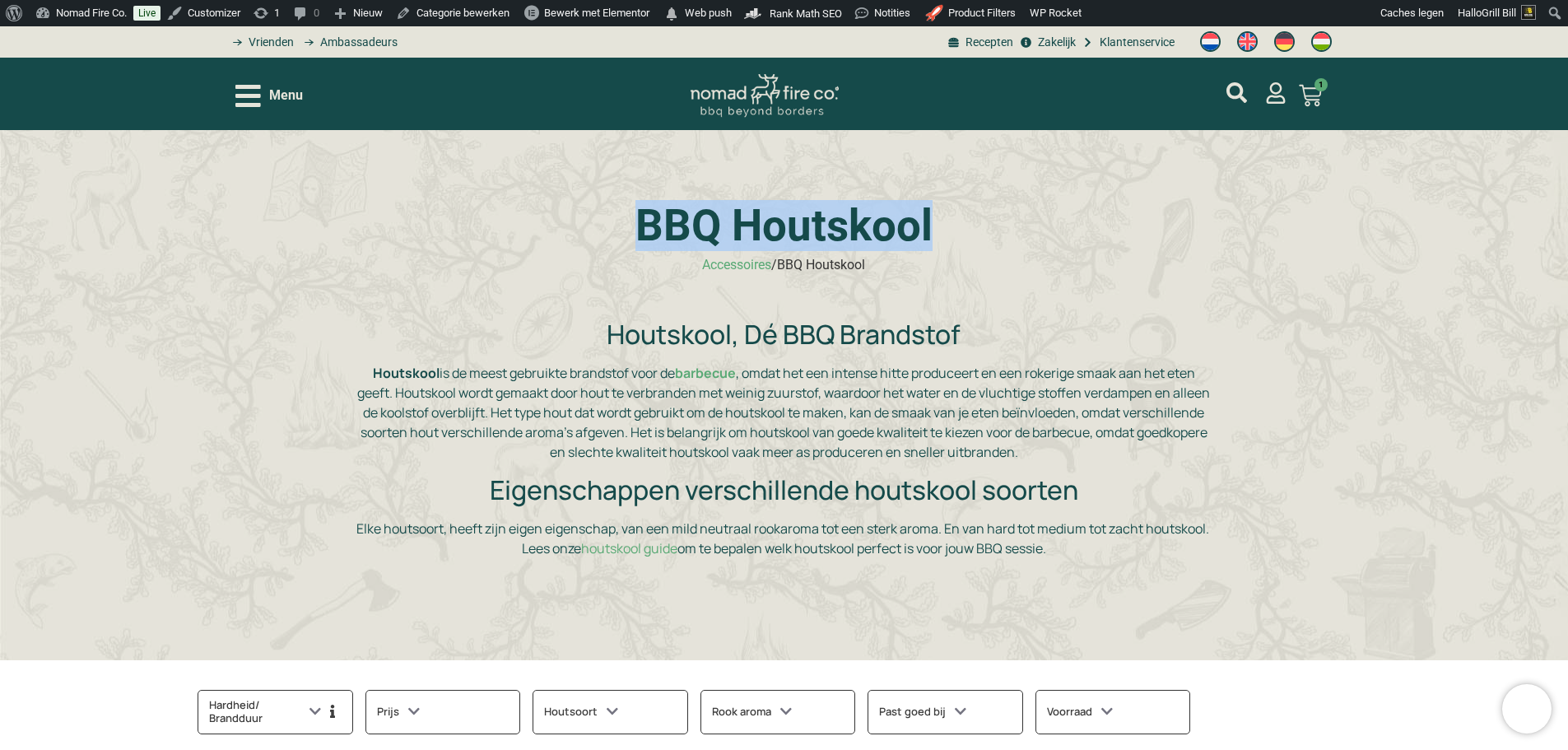
click at [752, 230] on h1 "BBQ Houtskool" at bounding box center [784, 225] width 856 height 43
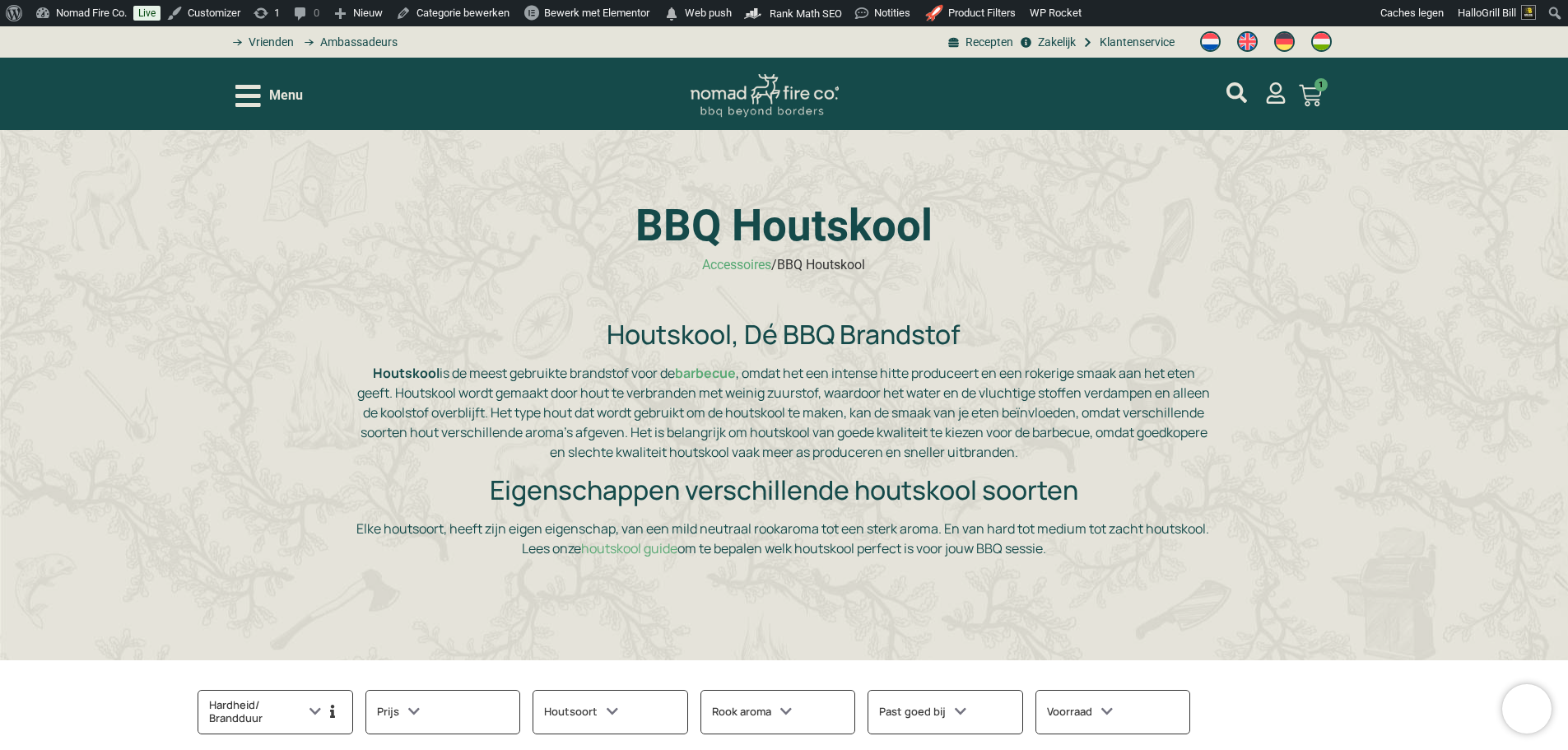
click at [310, 119] on div "Menu XL Kamado BBQ 23.5", Grill Bill Pro III Pre Order: Levering Eind November …" at bounding box center [784, 93] width 1099 height 72
click at [303, 98] on div "Menu" at bounding box center [454, 96] width 439 height 29
click at [280, 93] on span "Menu" at bounding box center [286, 95] width 34 height 20
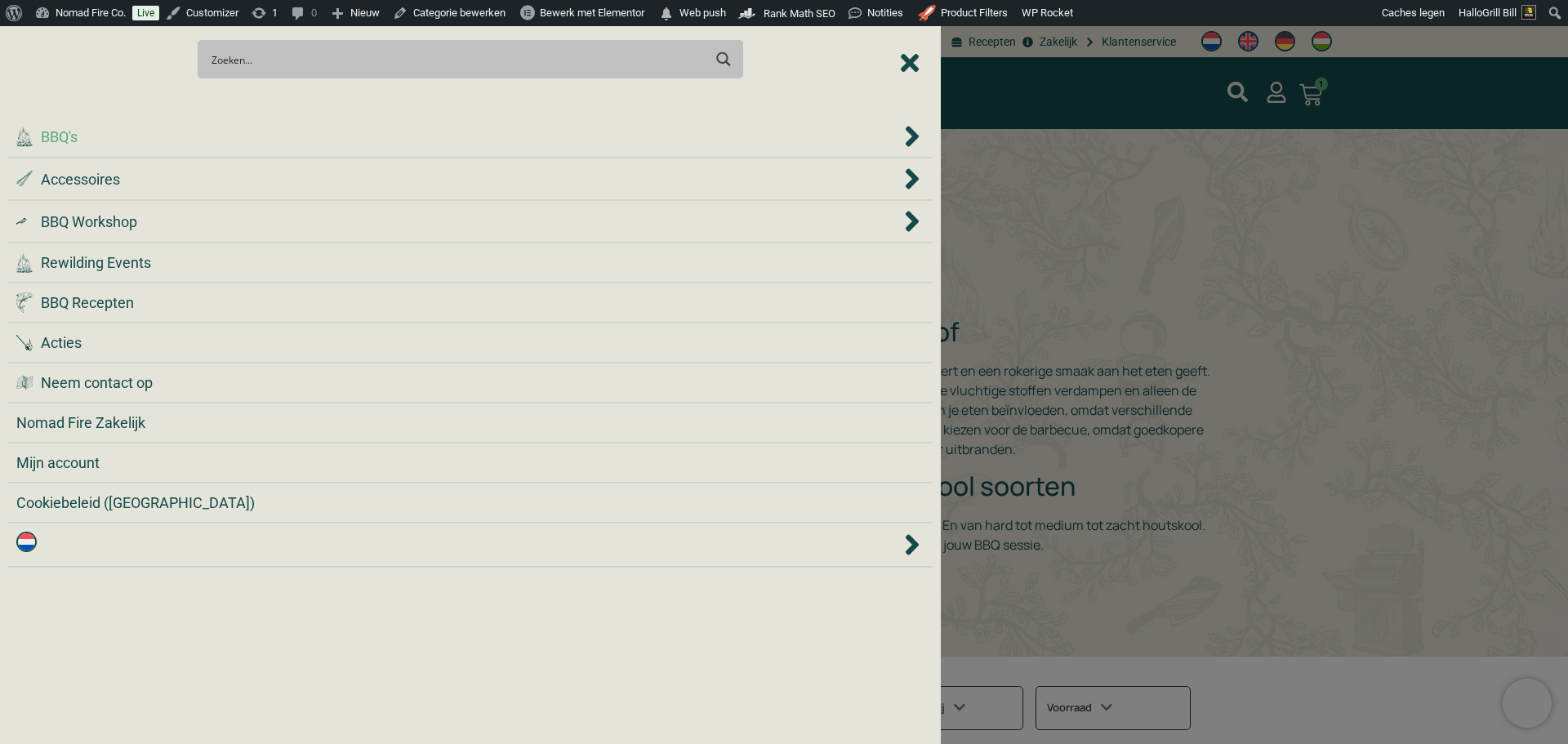
click at [328, 143] on div ".cls-1 { fill: #042e2c; } BBQ's" at bounding box center [458, 136] width 884 height 22
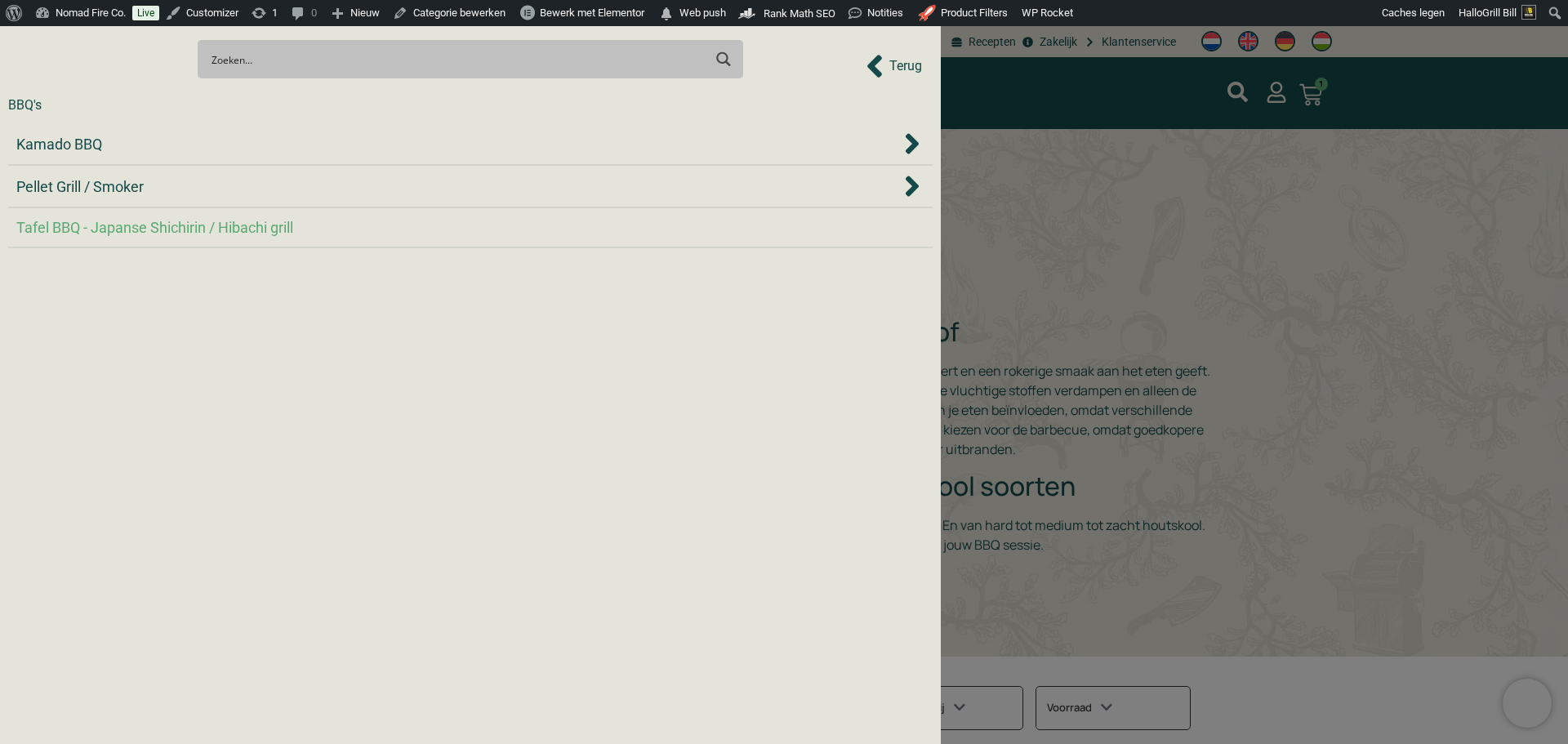
click at [331, 228] on div "Tafel BBQ - Japanse Shichirin / Hibachi grill" at bounding box center [470, 227] width 908 height 22
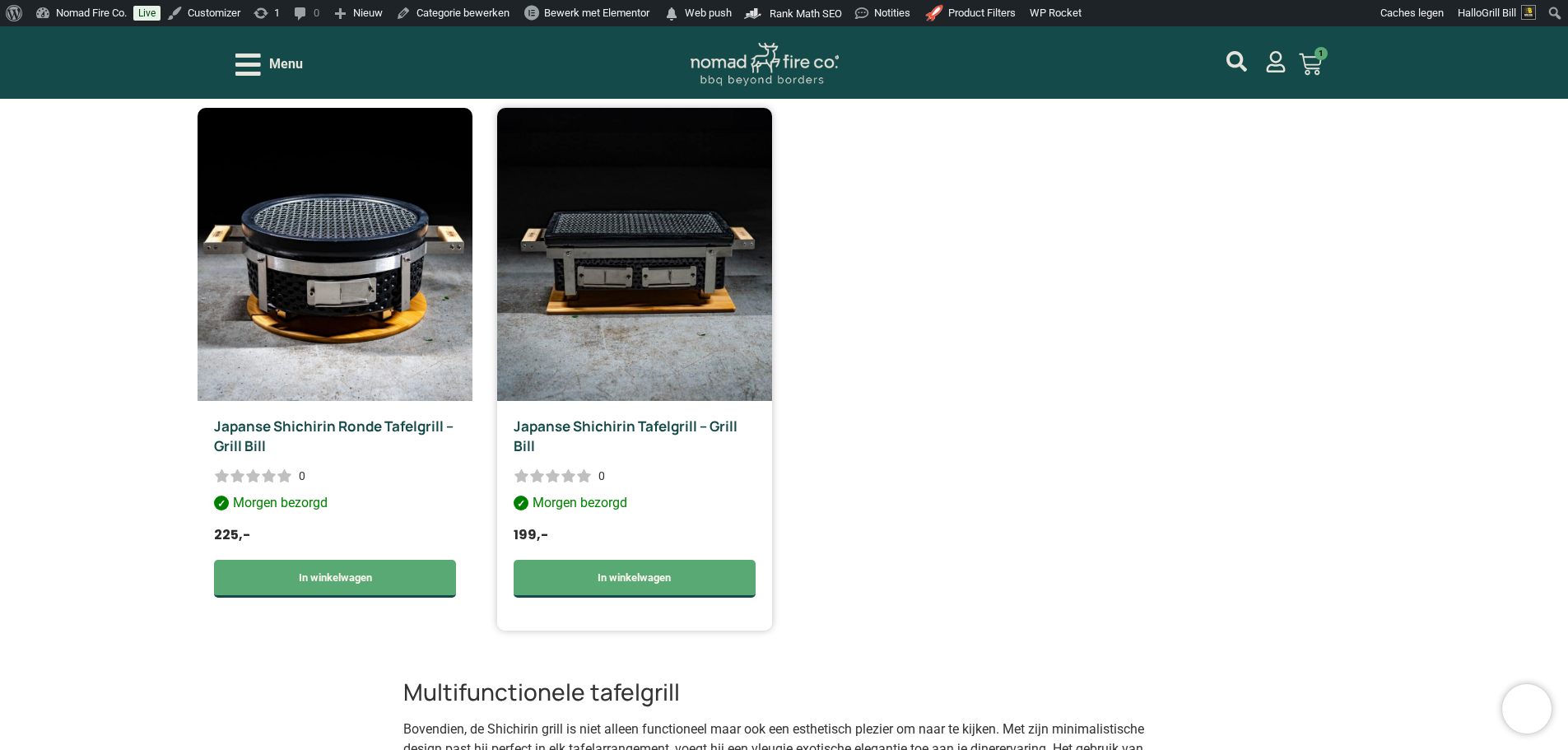
click at [660, 430] on link "Japanse Shichirin Tafelgrill – Grill Bill" at bounding box center [626, 437] width 224 height 39
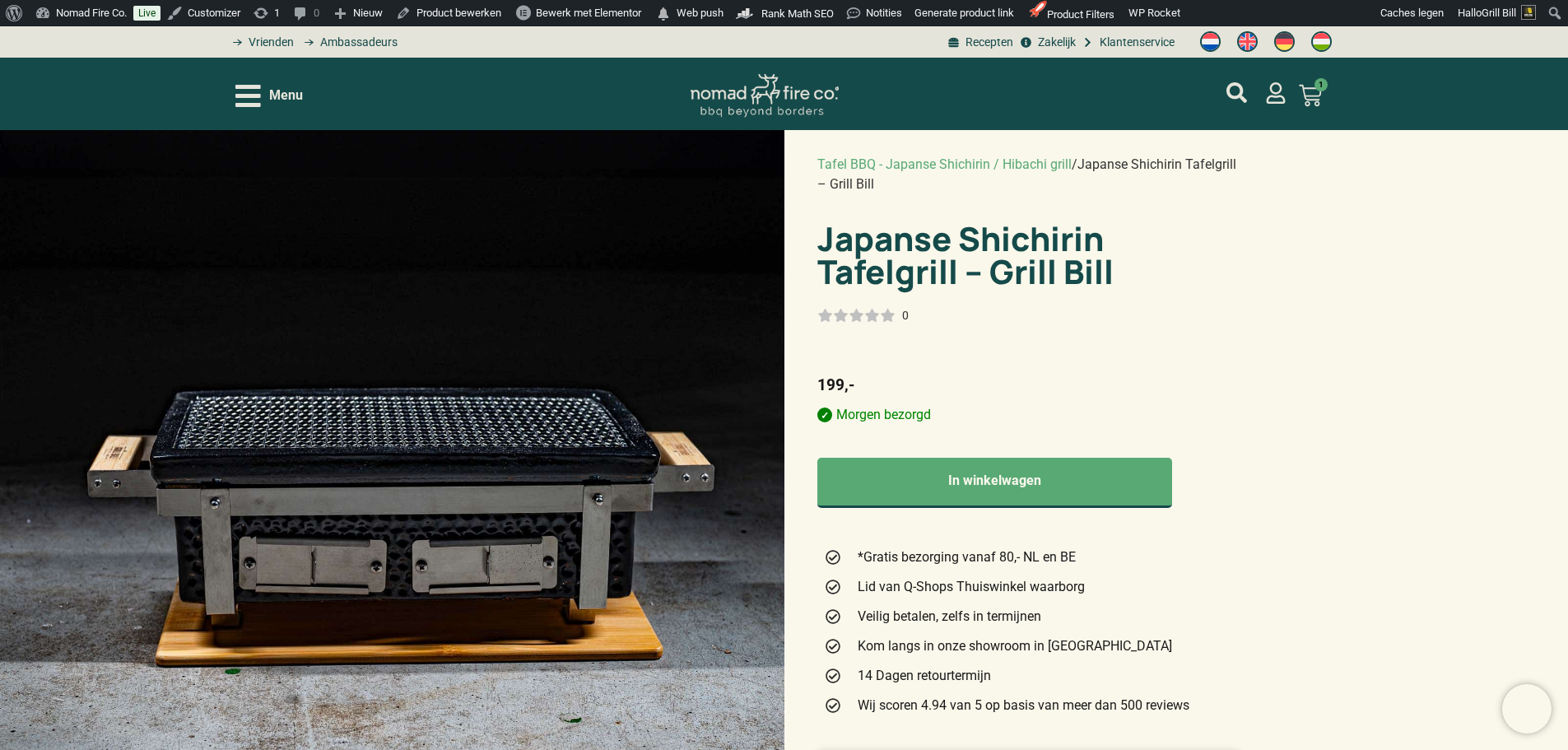
click at [901, 307] on div "0" at bounding box center [863, 315] width 90 height 16
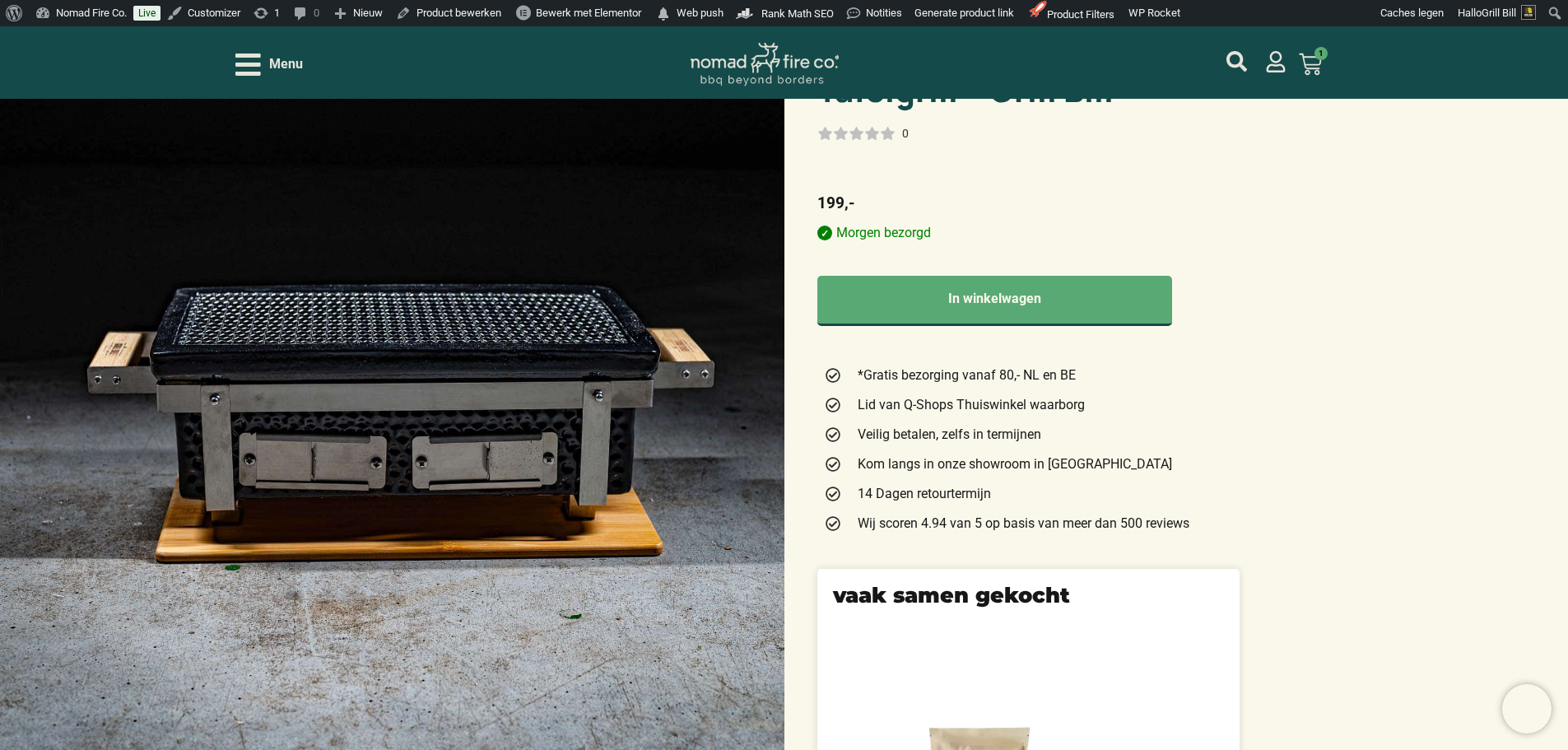
scroll to position [165, 0]
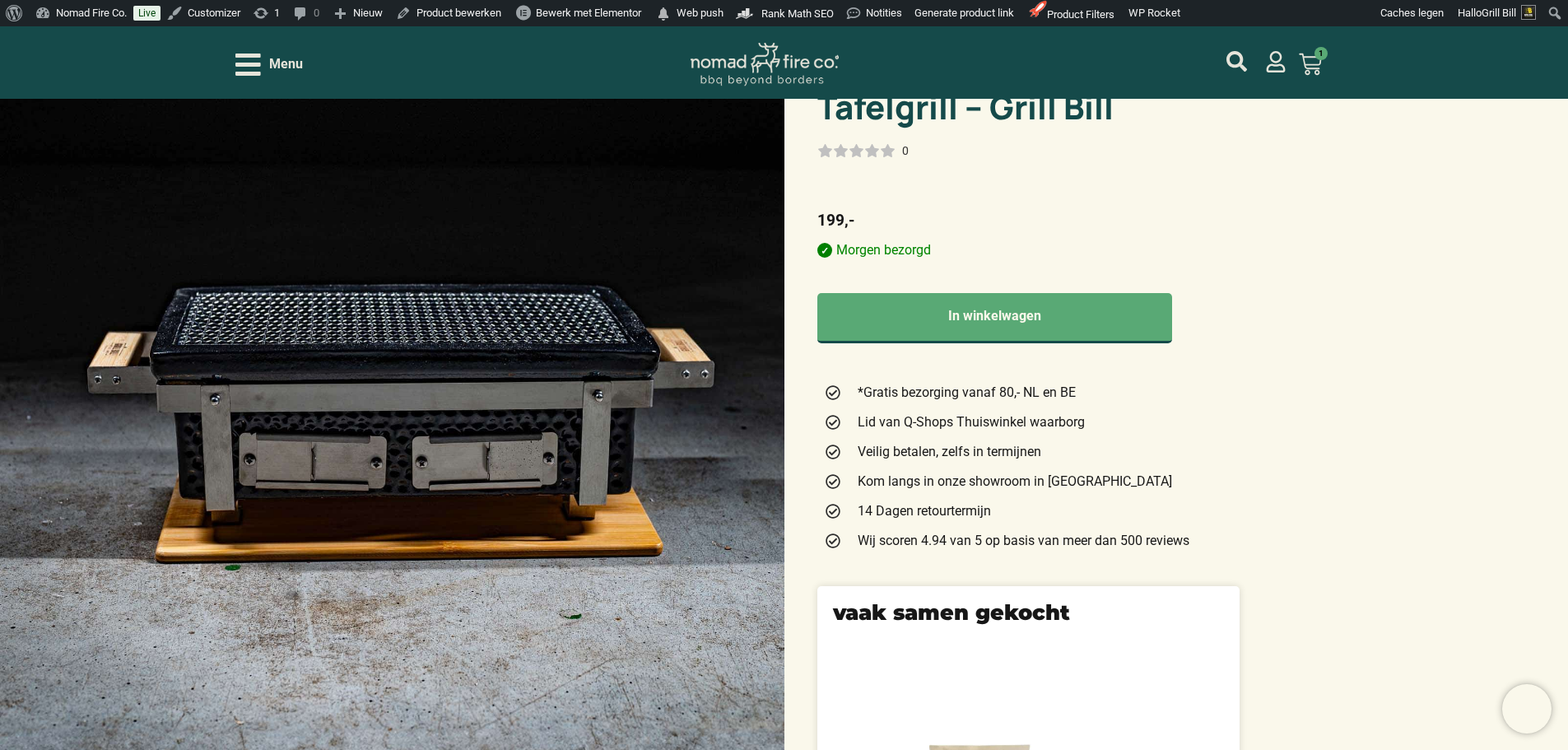
click at [816, 46] on img at bounding box center [765, 64] width 149 height 43
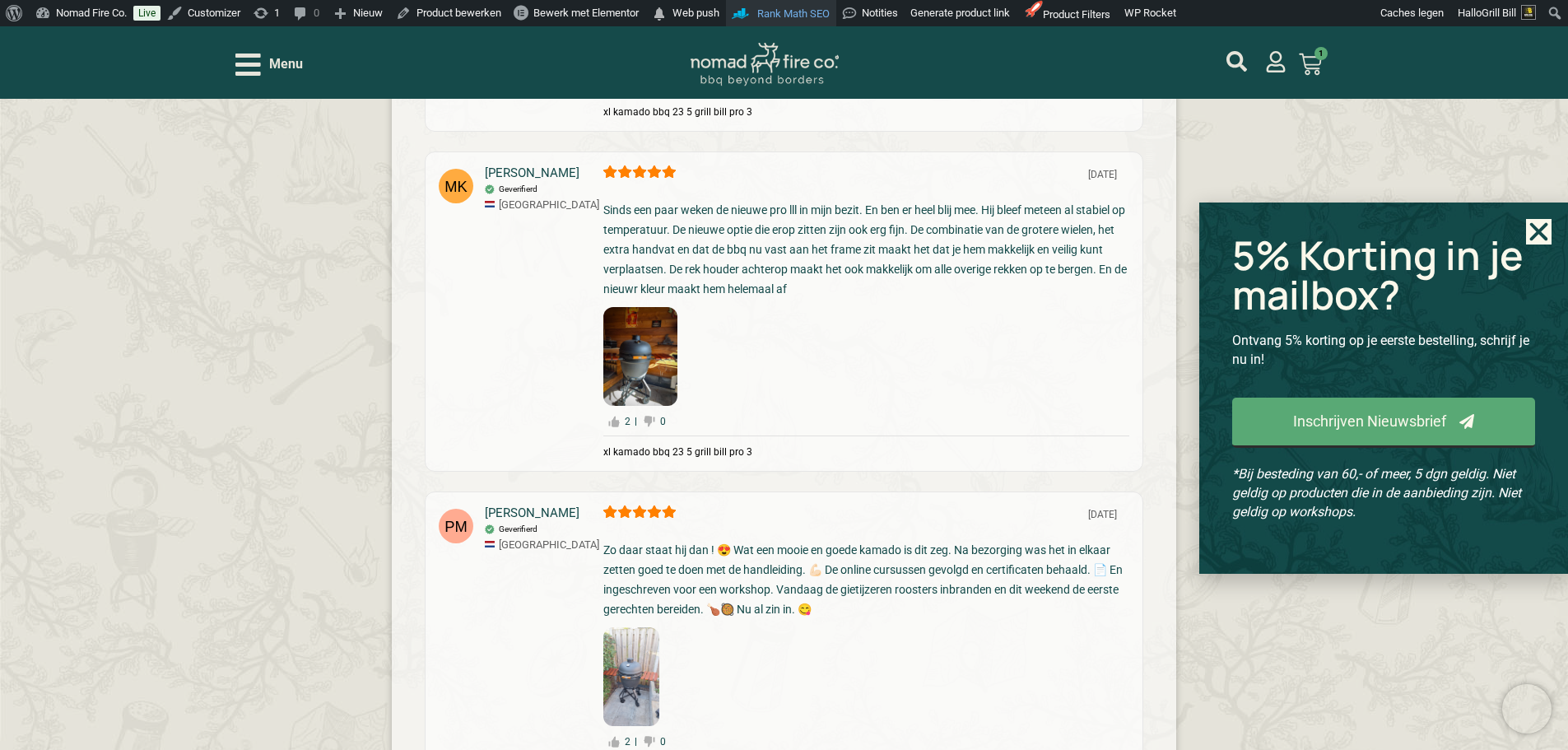
scroll to position [4816, 0]
